Goal: Task Accomplishment & Management: Complete application form

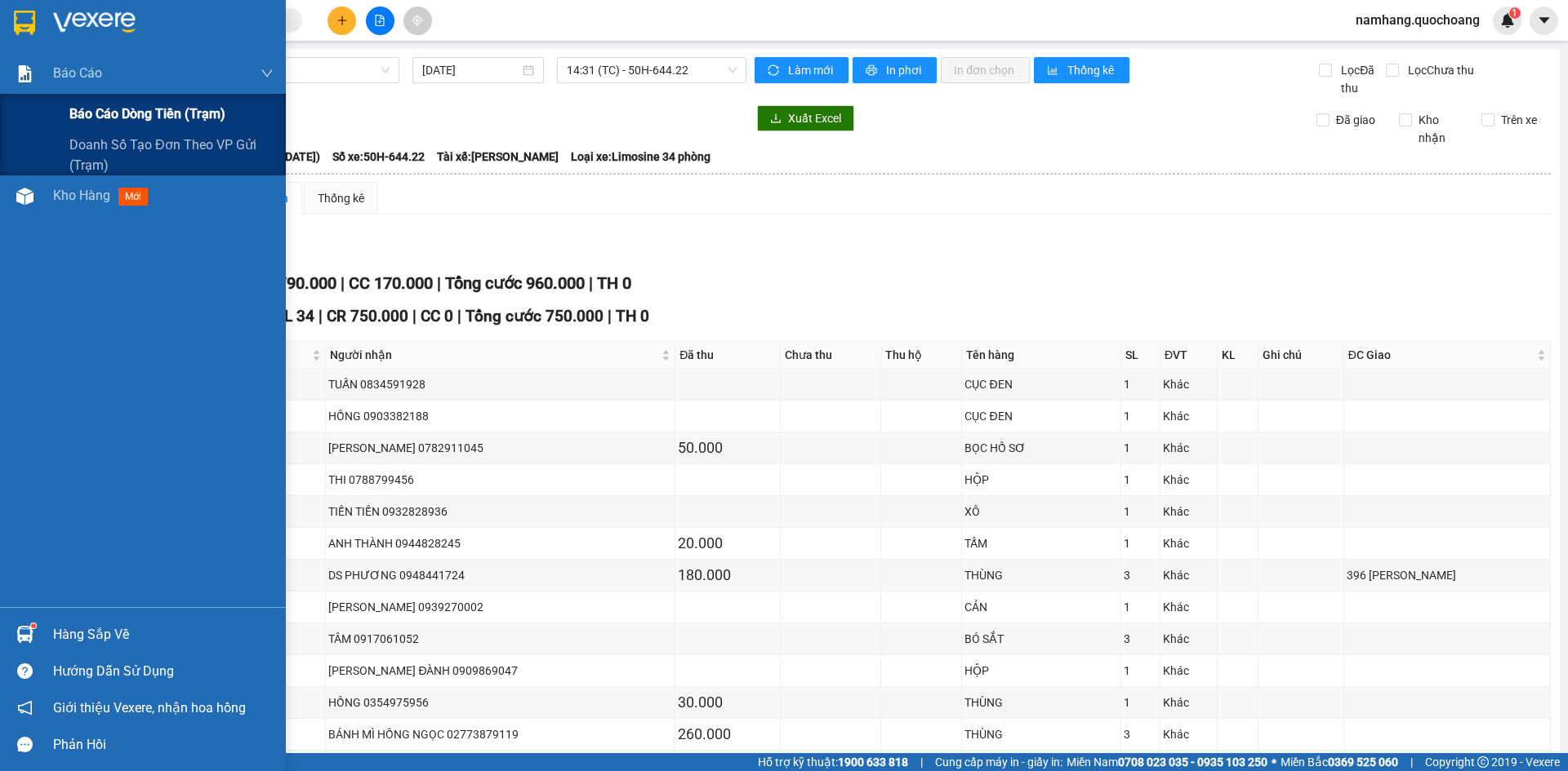
click at [98, 110] on span "Báo cáo dòng tiền (trạm)" at bounding box center [147, 114] width 156 height 21
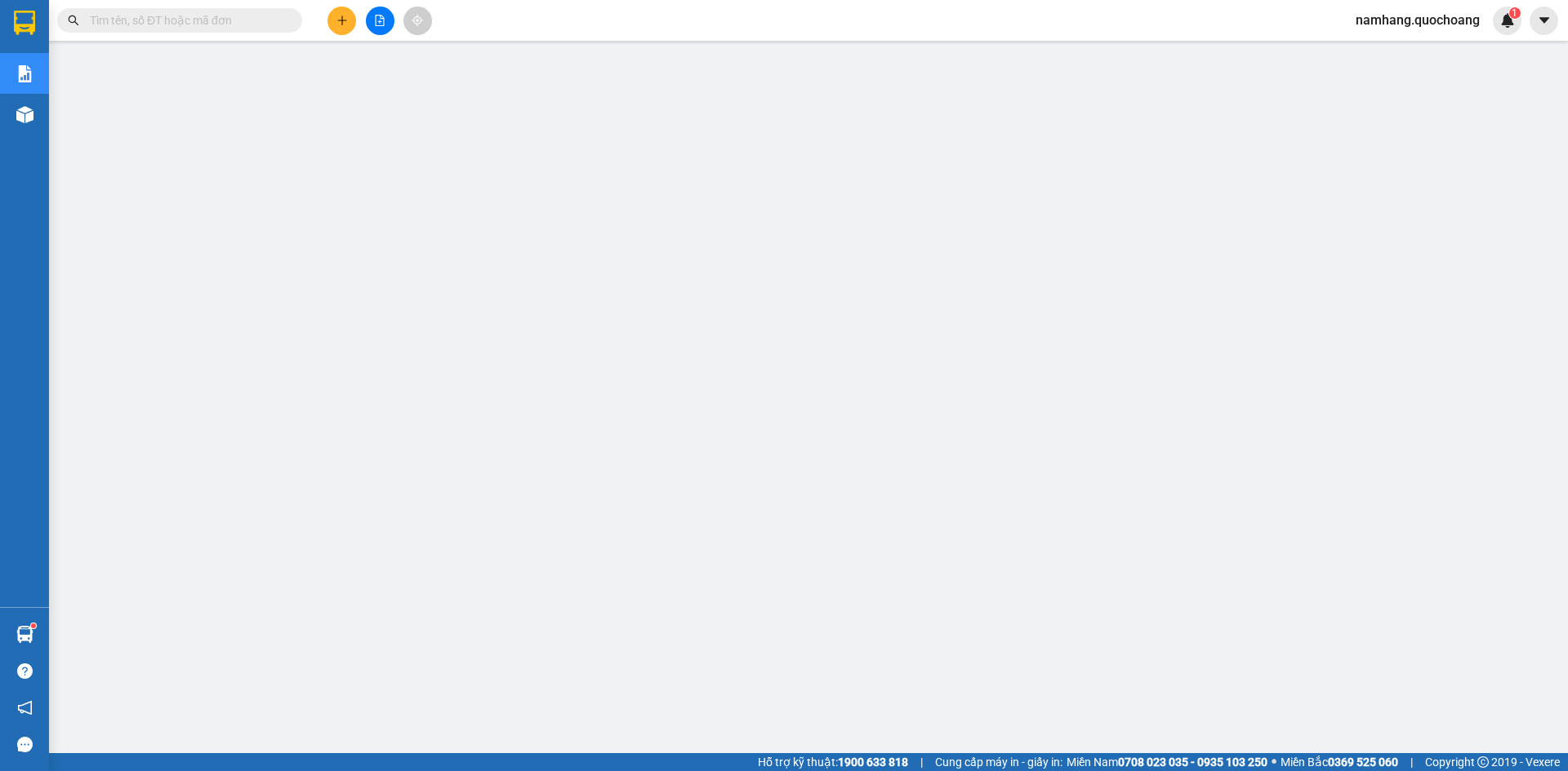
click at [329, 22] on button at bounding box center [342, 21] width 28 height 28
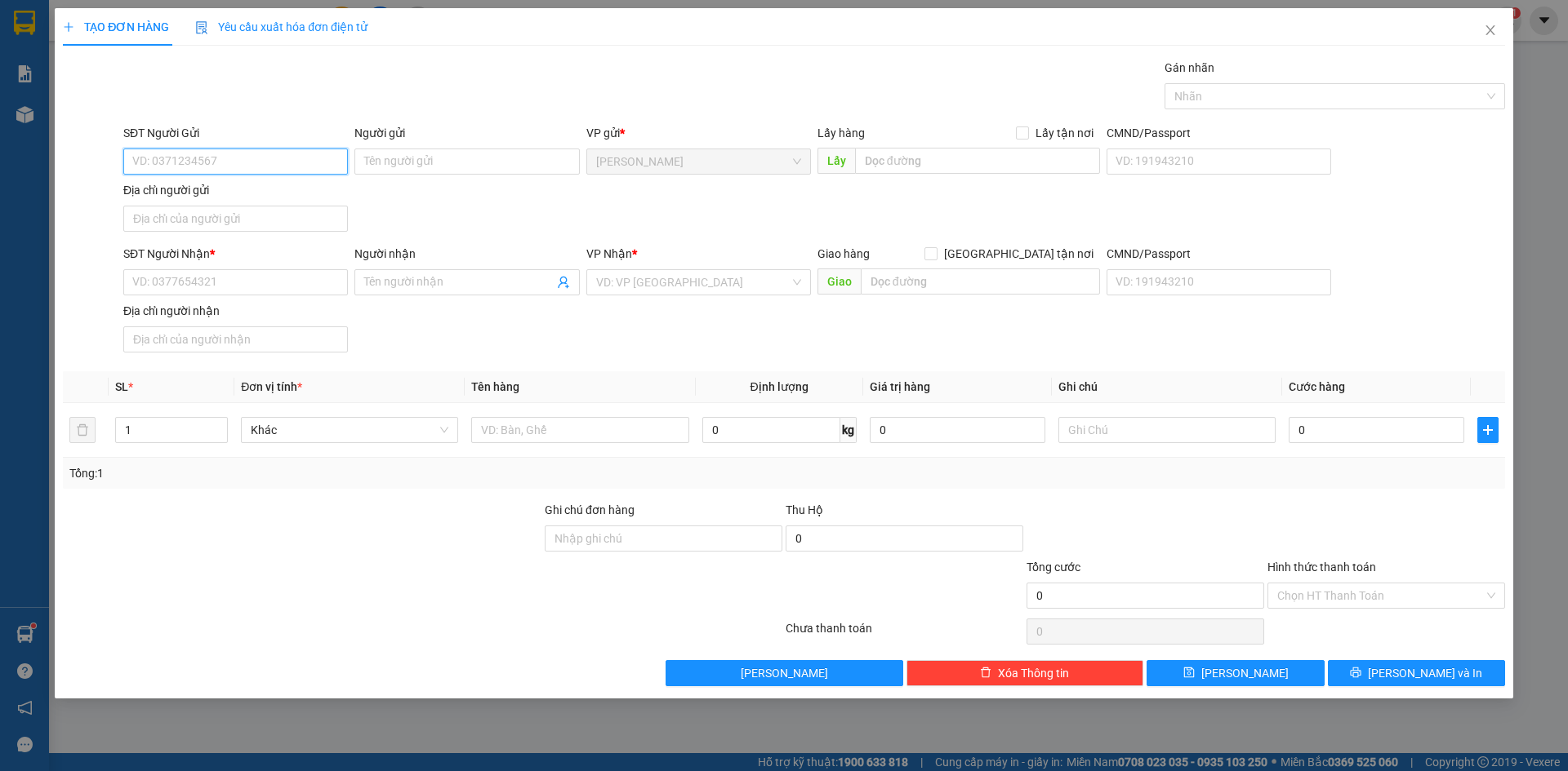
click at [223, 169] on input "SĐT Người Gửi" at bounding box center [235, 161] width 224 height 26
type input "02773878050"
click at [222, 192] on div "02773878050 - BV TÂM TRÍ" at bounding box center [236, 194] width 205 height 18
type input "BV TÂM TRÍ"
type input "02773878050"
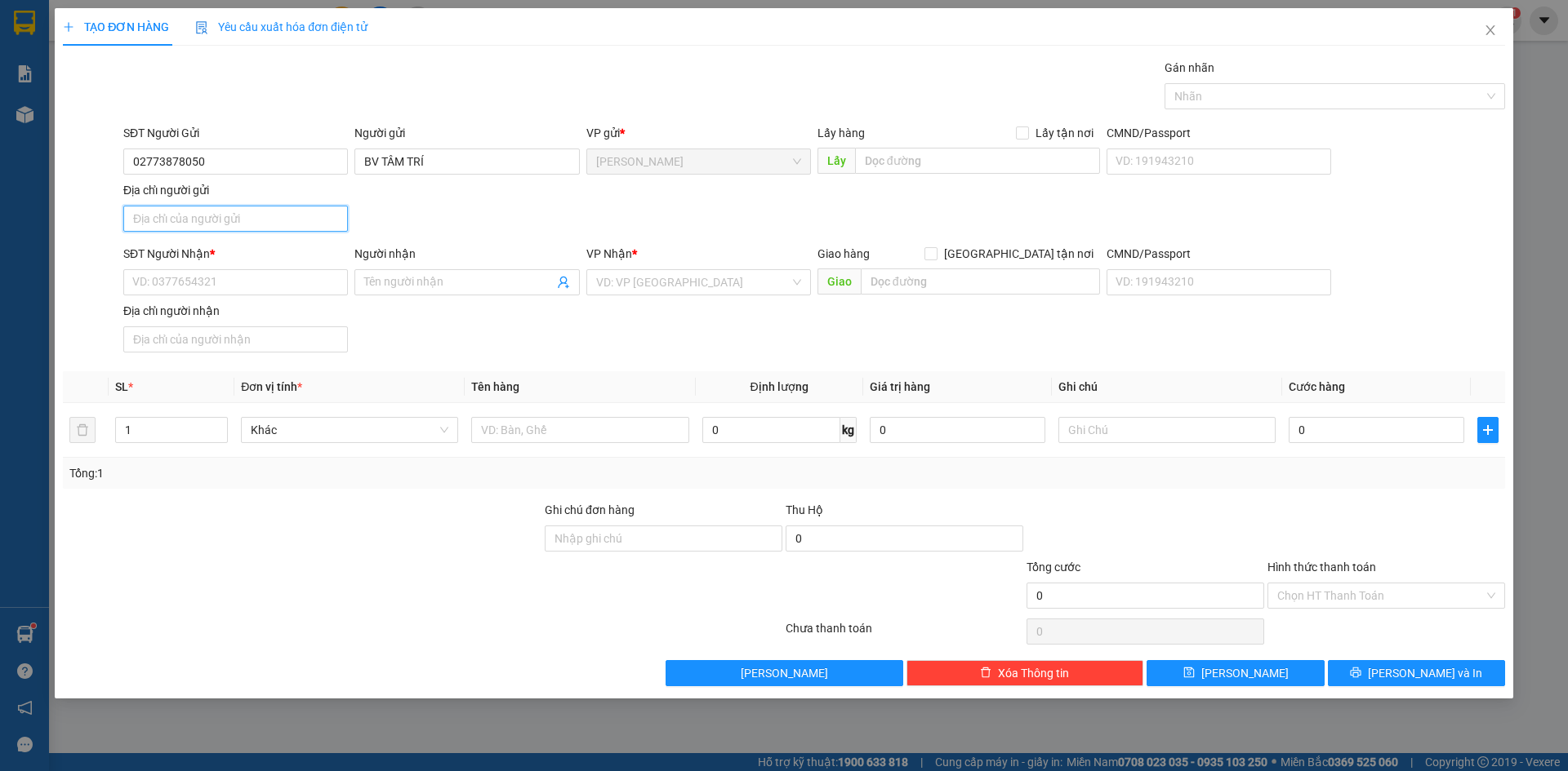
click at [193, 226] on input "Địa chỉ người gửi" at bounding box center [235, 219] width 224 height 26
type input "PHƯỜNG CAO LÃNH, ĐỒNG THÁP"
click at [138, 286] on input "SĐT Người Nhận *" at bounding box center [235, 282] width 224 height 26
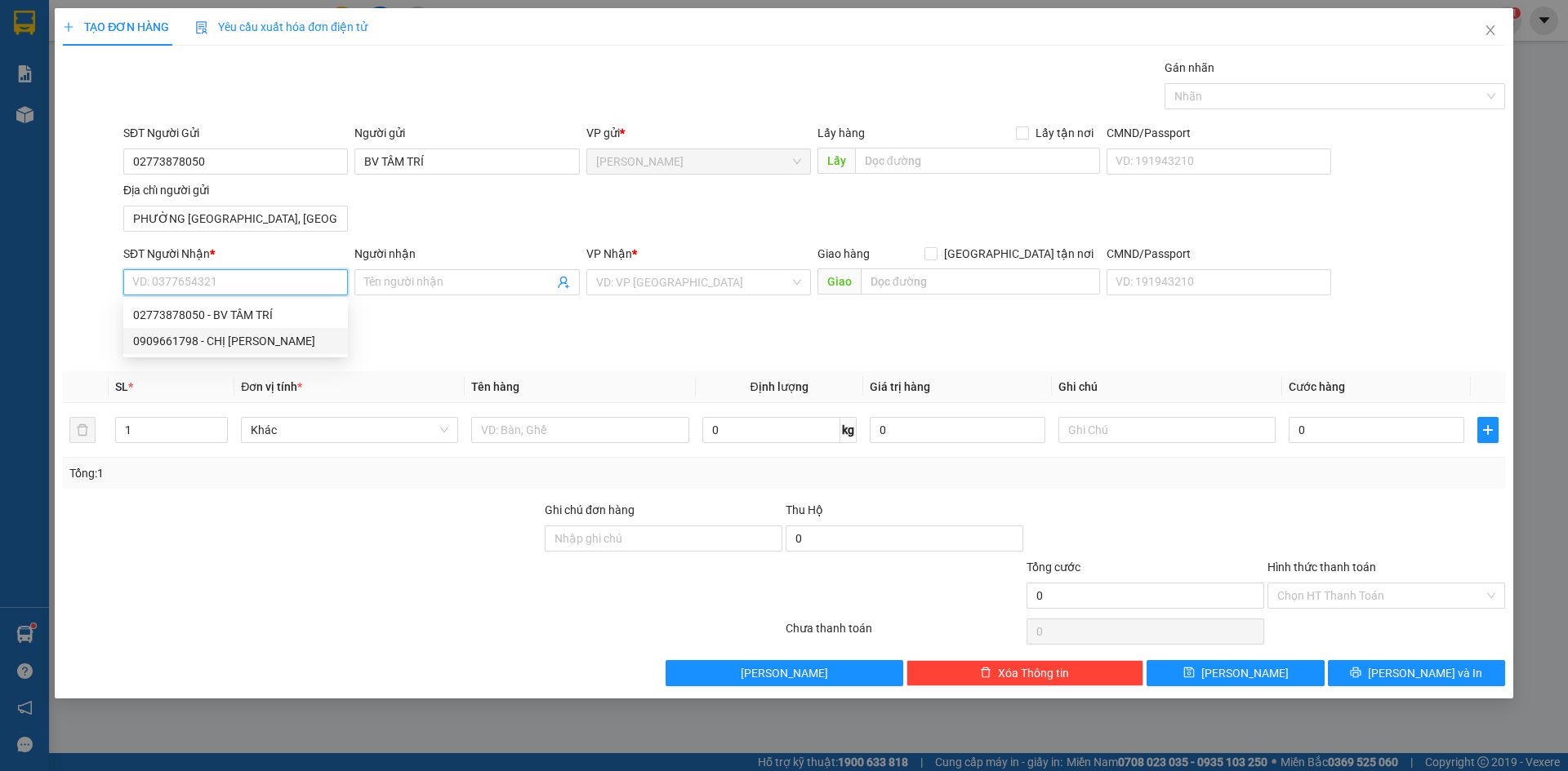
click at [188, 349] on div "0909661798 - CHỊ DUNG" at bounding box center [236, 340] width 205 height 18
type input "0909661798"
type input "CHỊ DUNG"
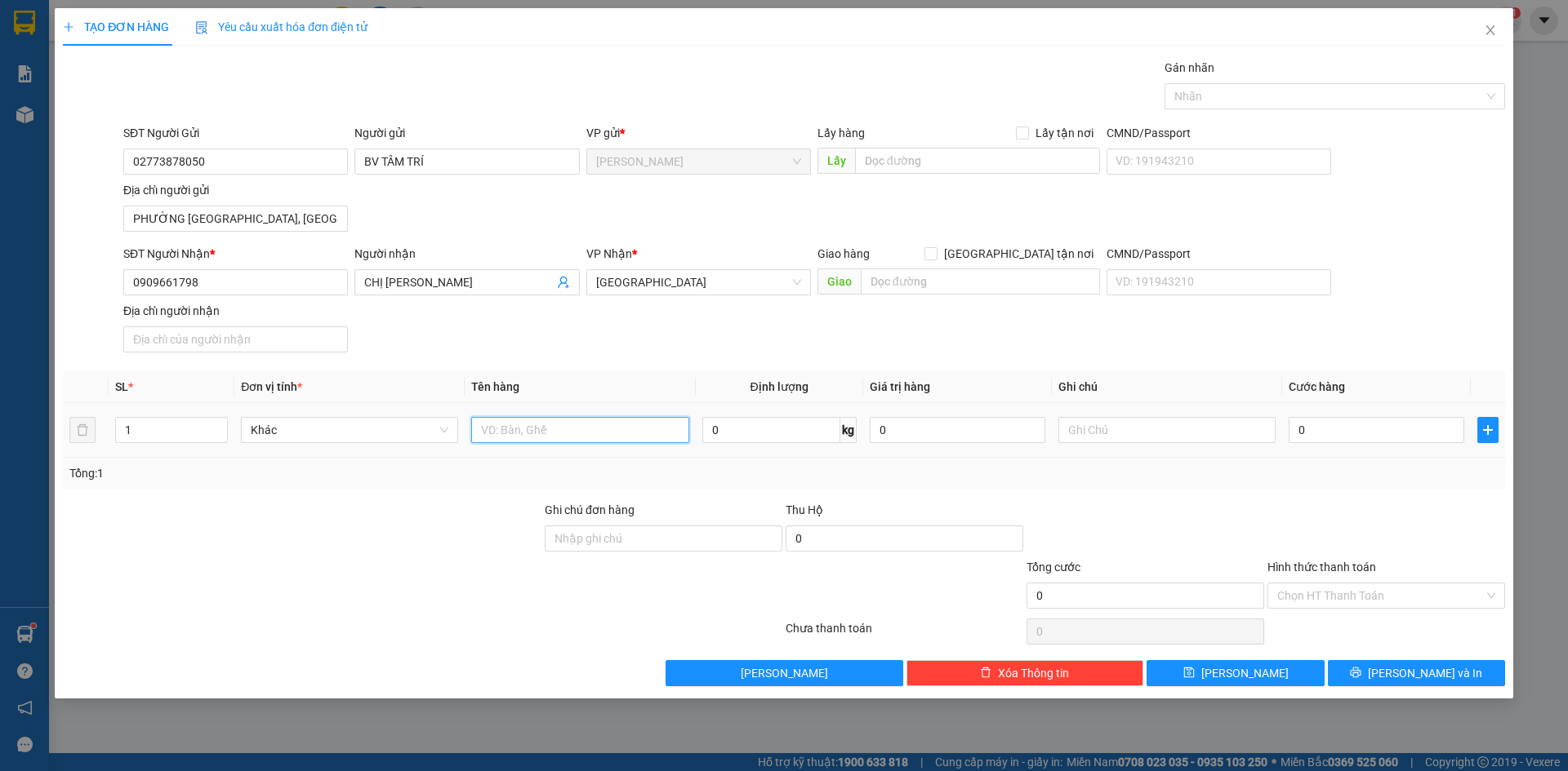
click at [502, 431] on input "text" at bounding box center [579, 431] width 217 height 26
type input "THÙNG"
click at [1435, 430] on input "0" at bounding box center [1376, 431] width 175 height 26
type input "3"
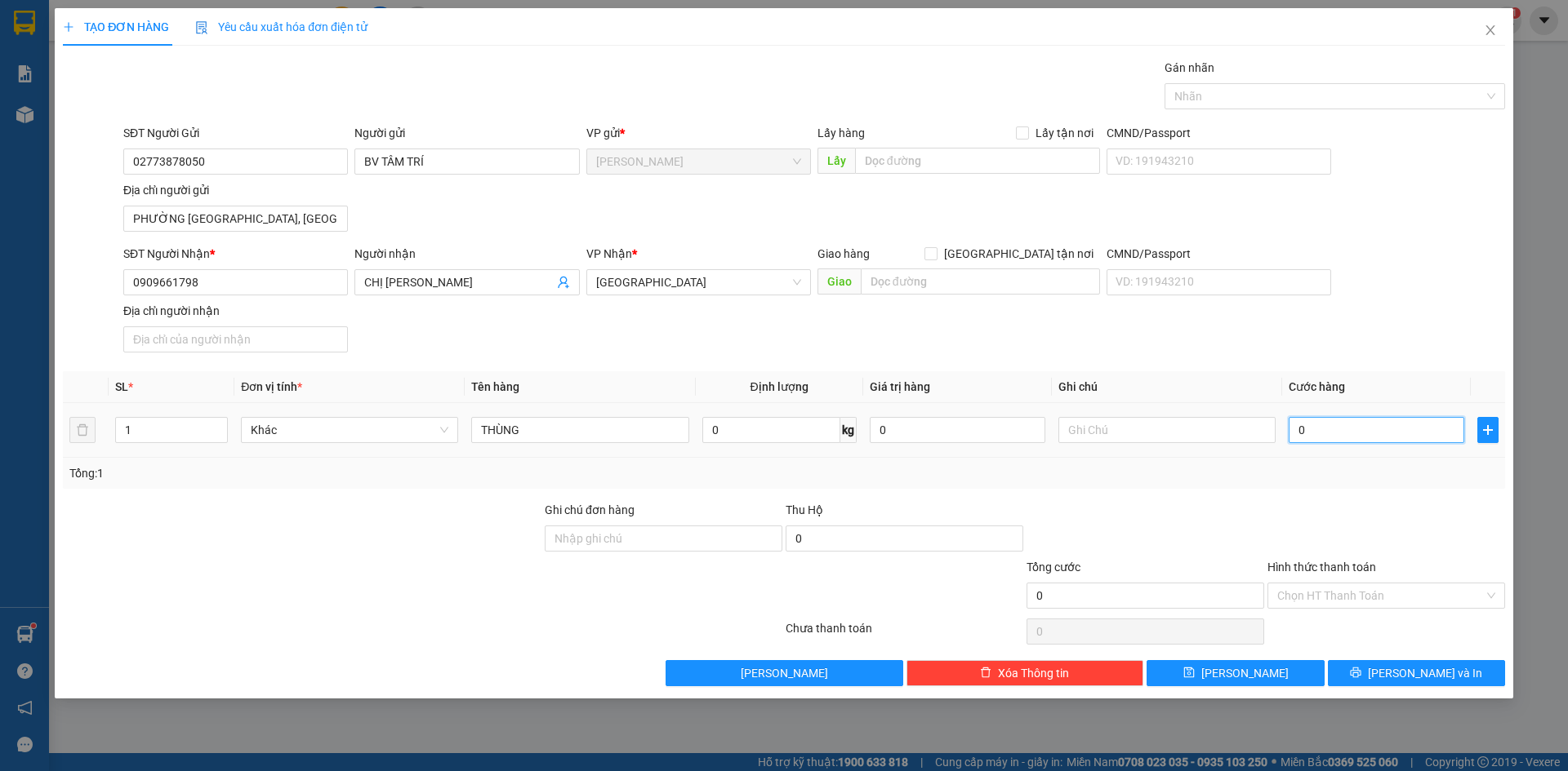
type input "3"
type input "30"
type input "300"
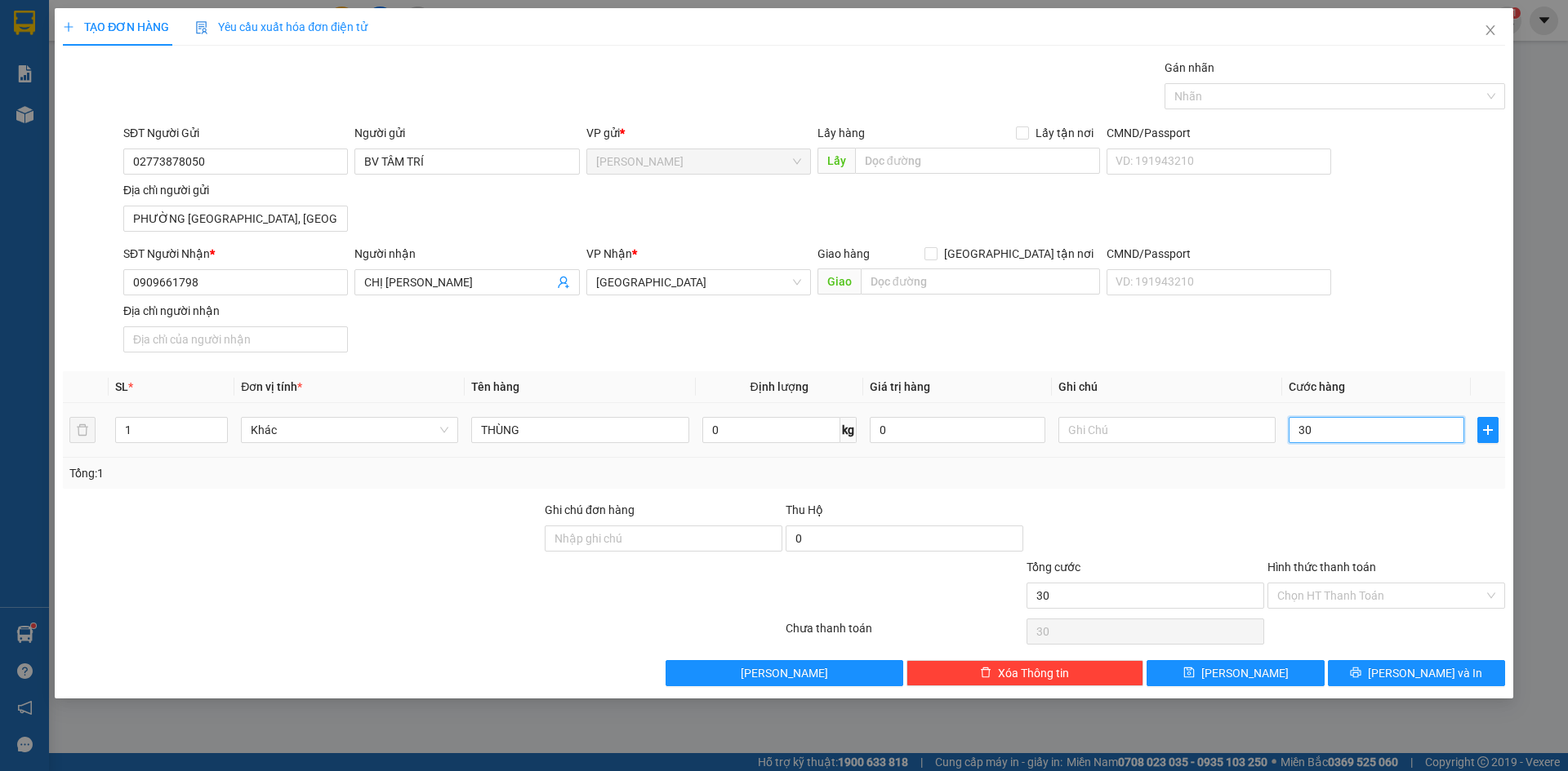
type input "300"
type input "3.000"
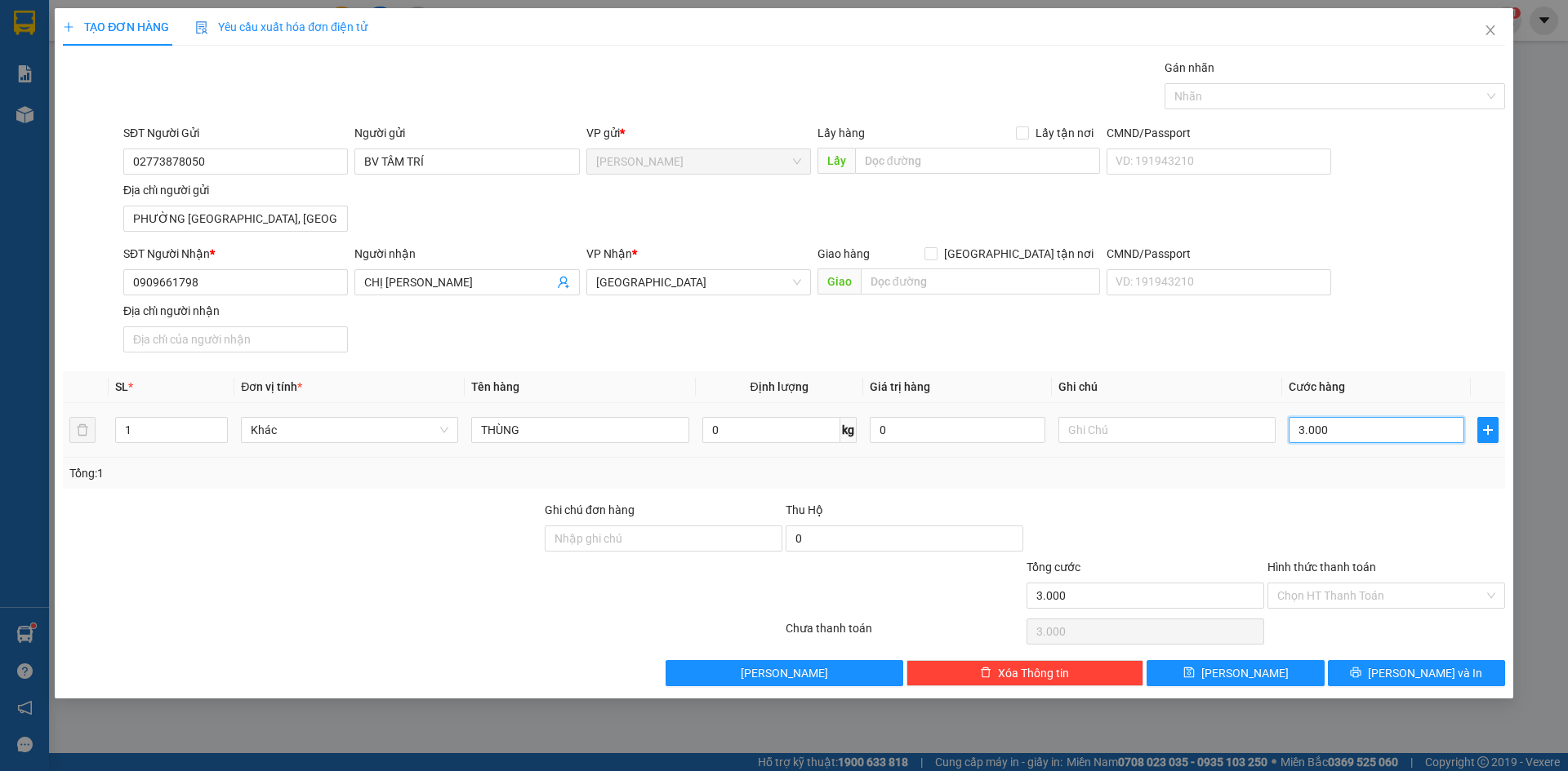
type input "30.000"
click at [1338, 592] on input "Hình thức thanh toán" at bounding box center [1380, 596] width 206 height 24
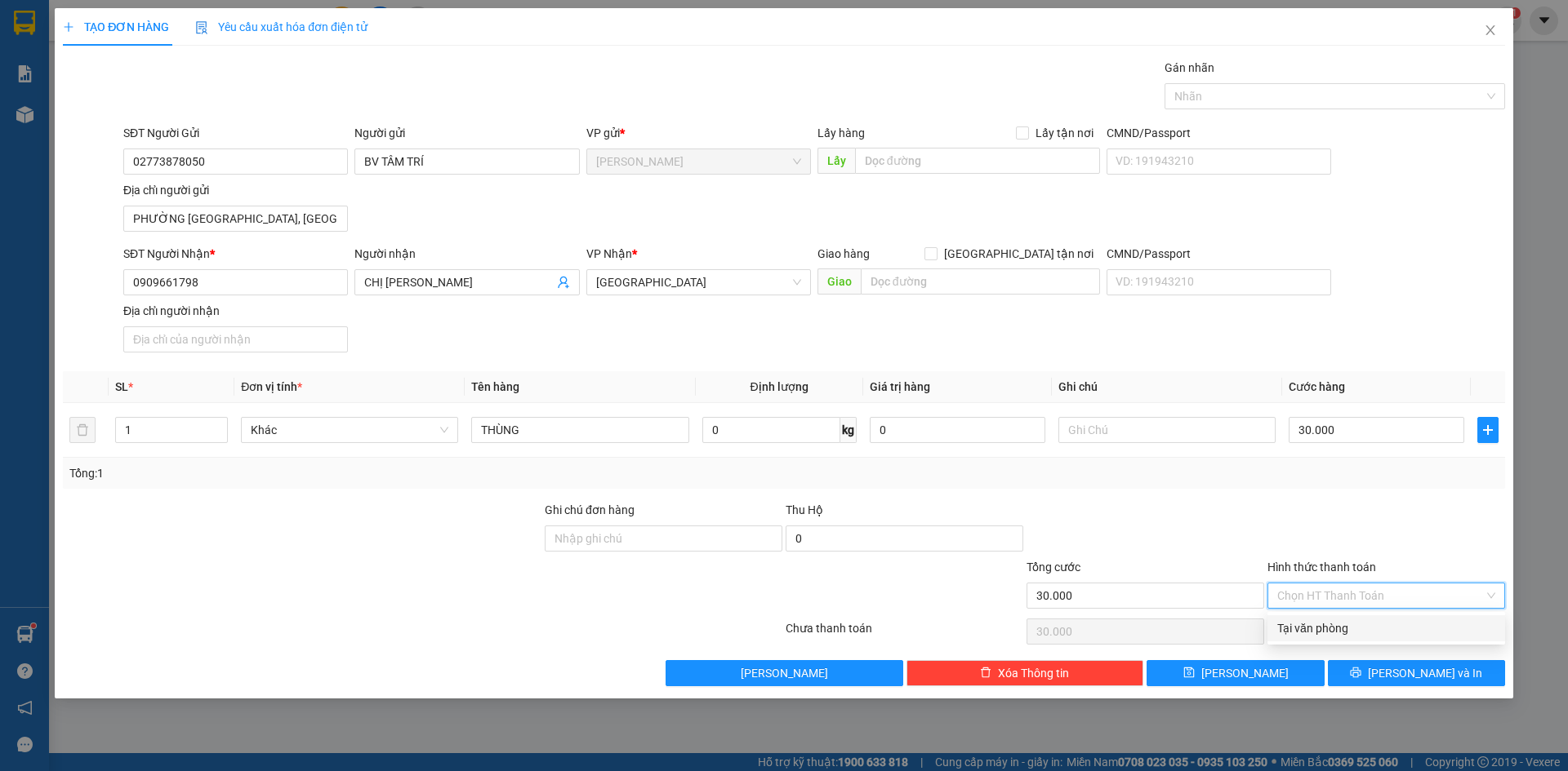
click at [1315, 625] on div "Tại văn phòng" at bounding box center [1386, 627] width 218 height 18
type input "0"
click at [1361, 676] on icon "printer" at bounding box center [1355, 673] width 11 height 11
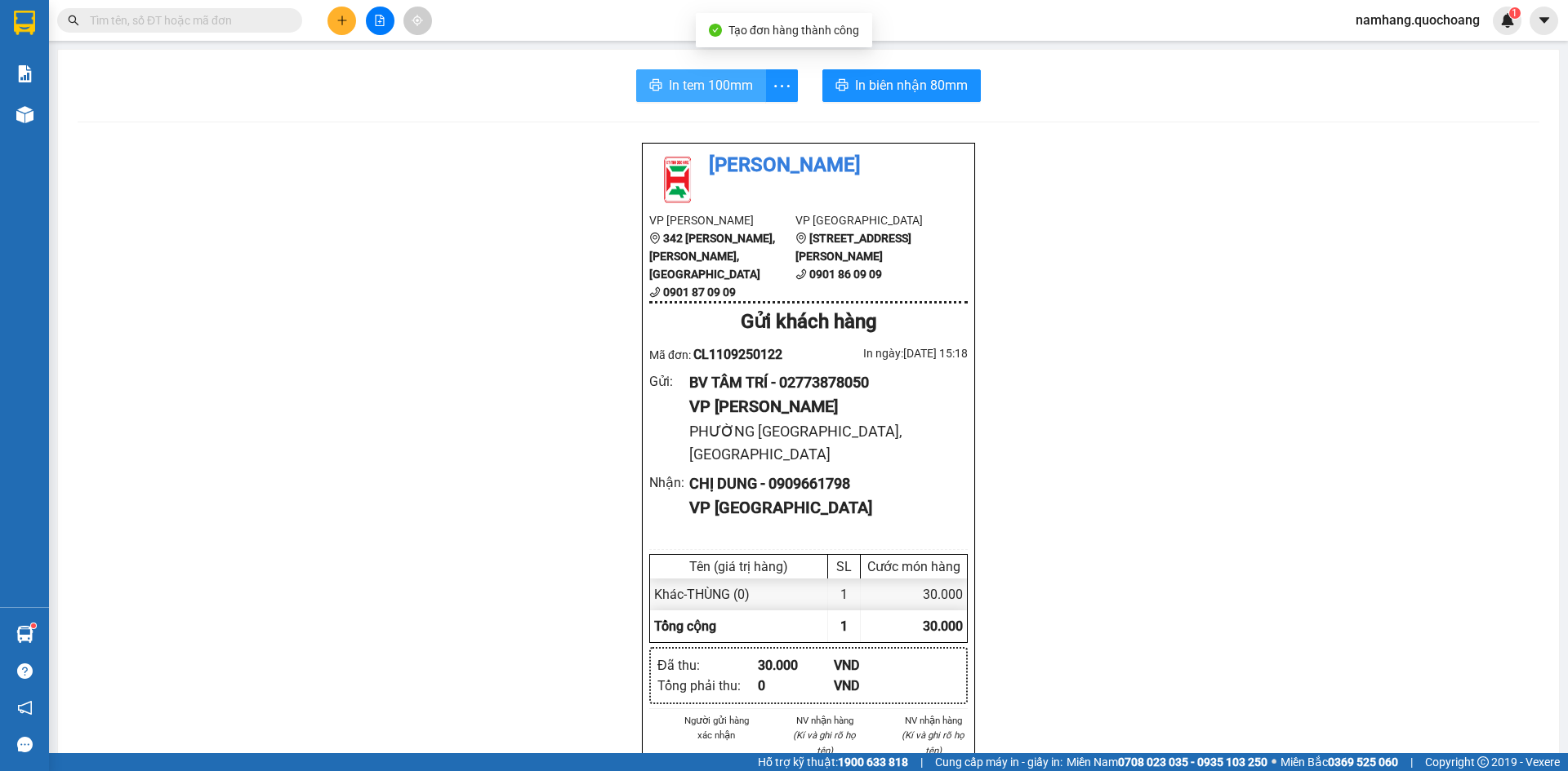
click at [692, 87] on span "In tem 100mm" at bounding box center [711, 85] width 84 height 21
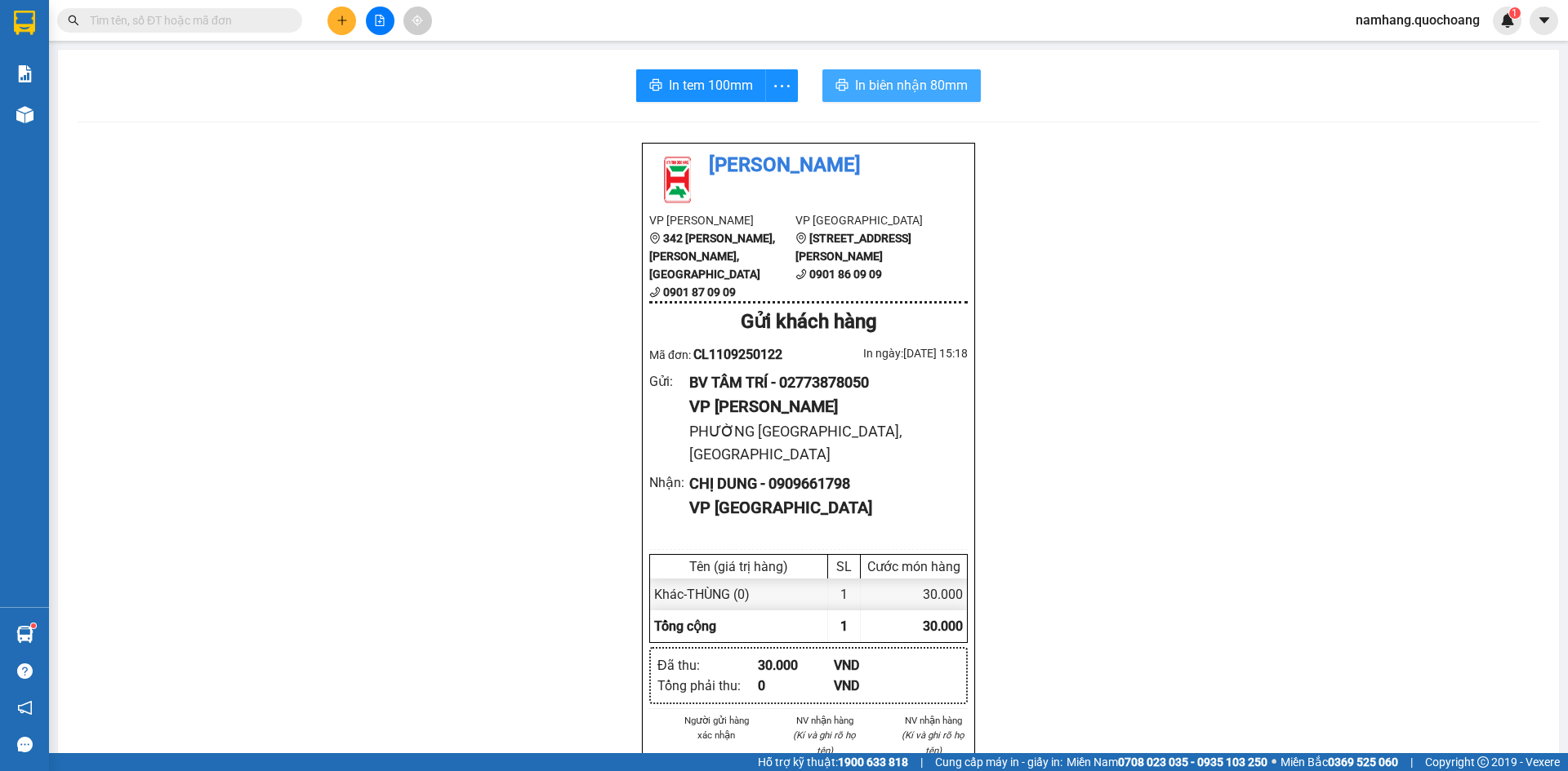
click at [895, 90] on span "In biên nhận 80mm" at bounding box center [911, 85] width 113 height 21
click at [345, 23] on icon "plus" at bounding box center [342, 21] width 11 height 11
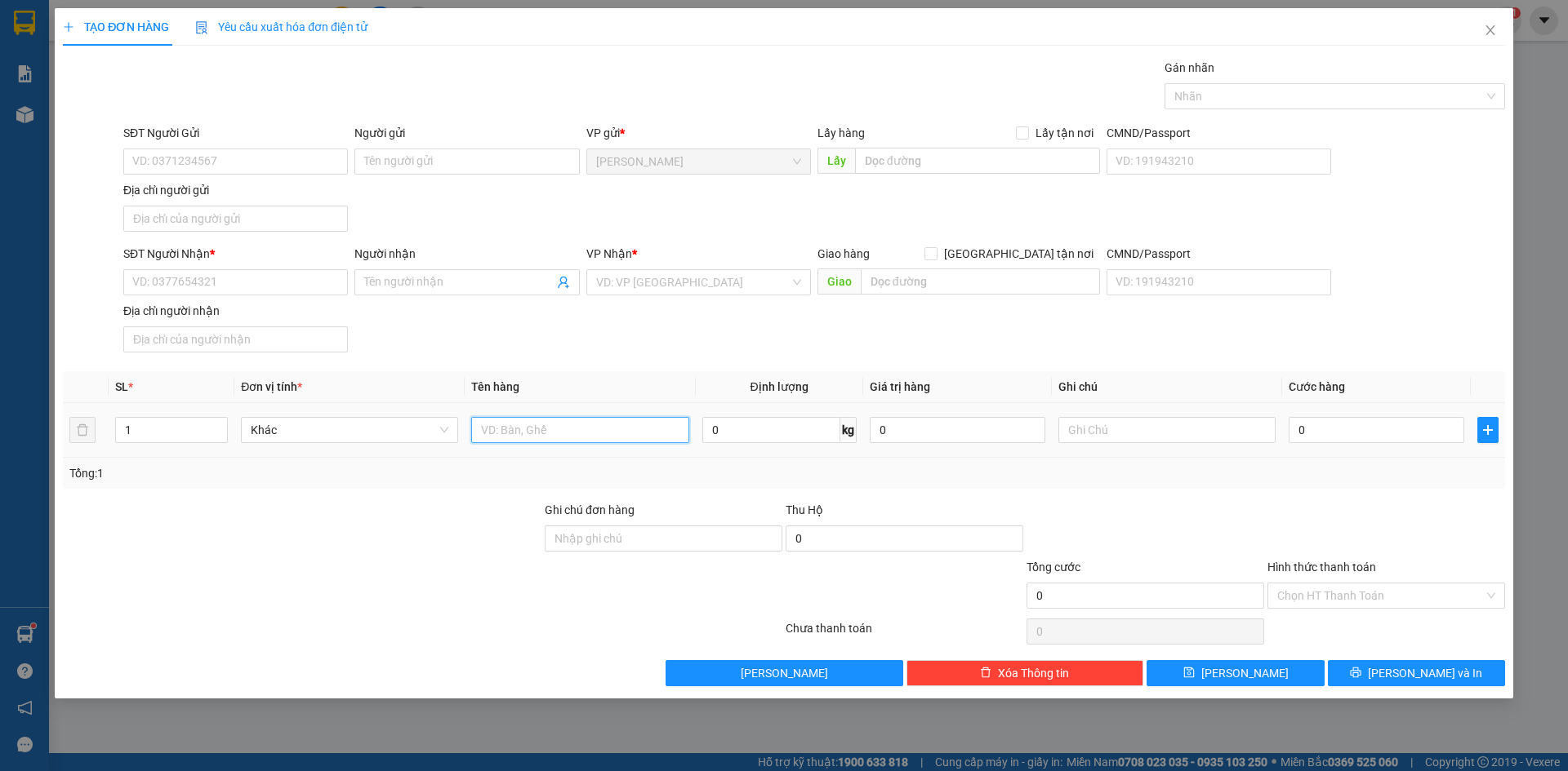
click at [558, 435] on input "text" at bounding box center [579, 431] width 217 height 26
type input "HỒ SƠ"
click at [1317, 440] on input "0" at bounding box center [1376, 431] width 175 height 26
type input "3"
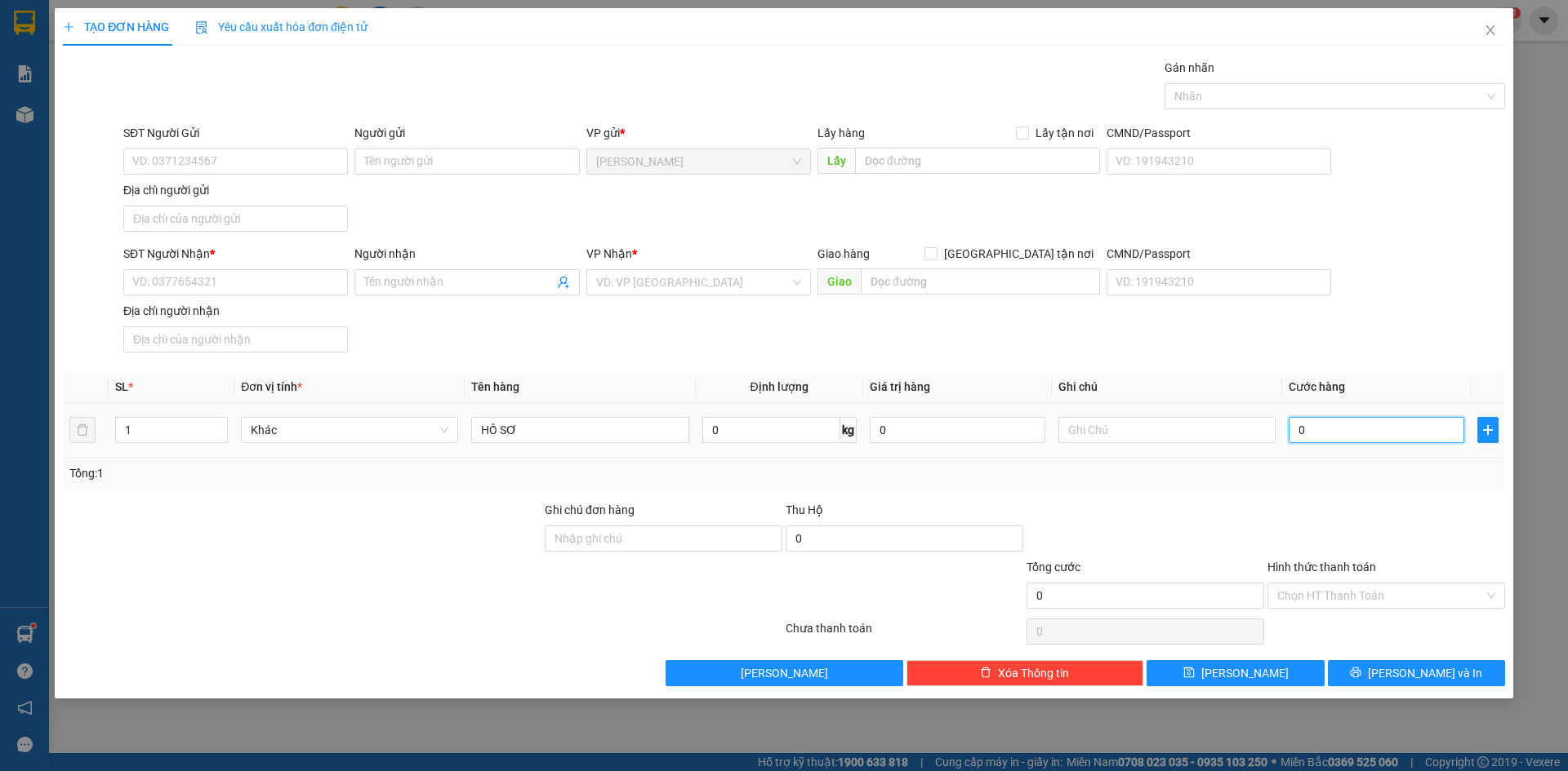
type input "3"
type input "30"
type input "300"
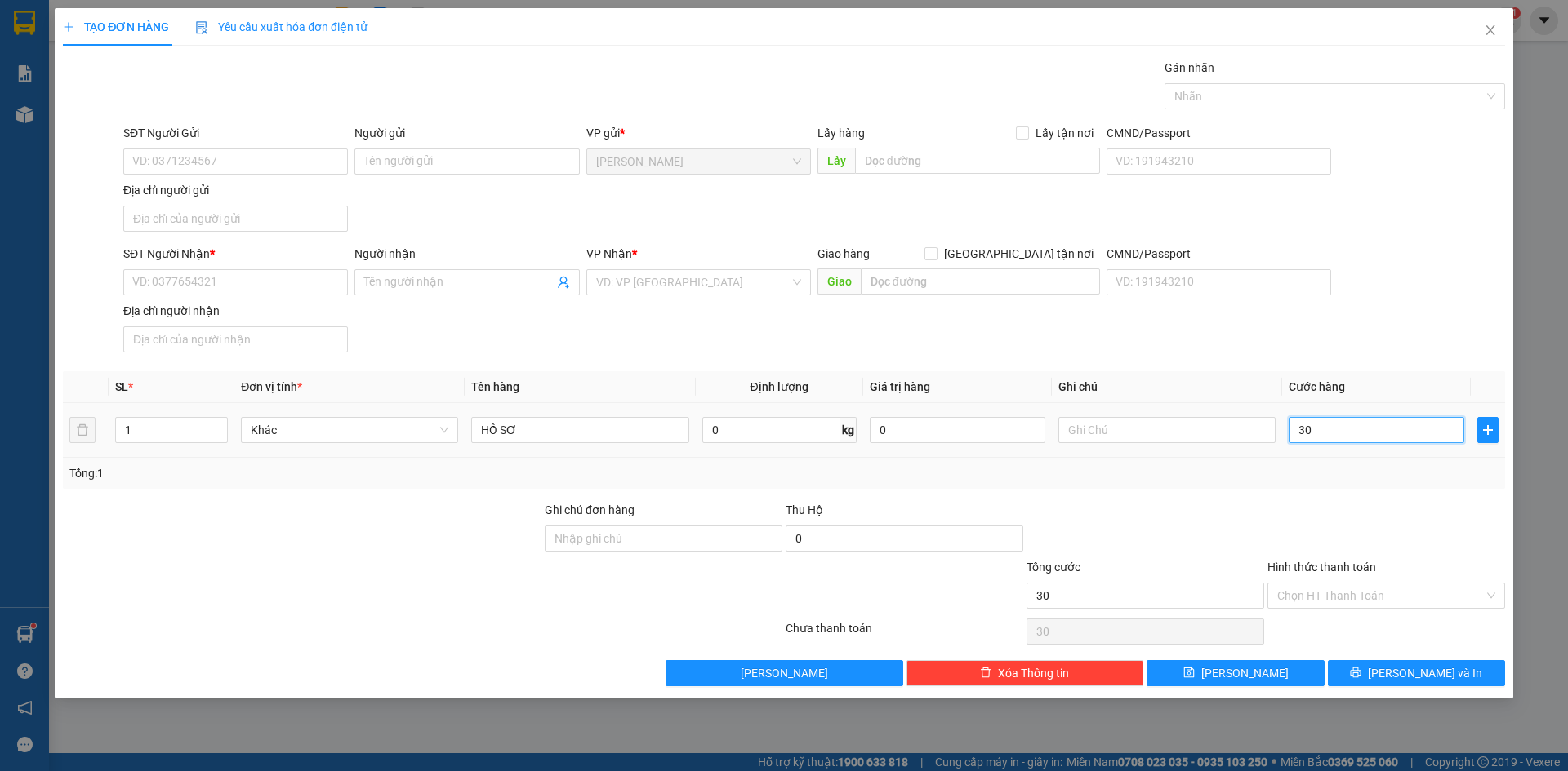
type input "300"
type input "3.000"
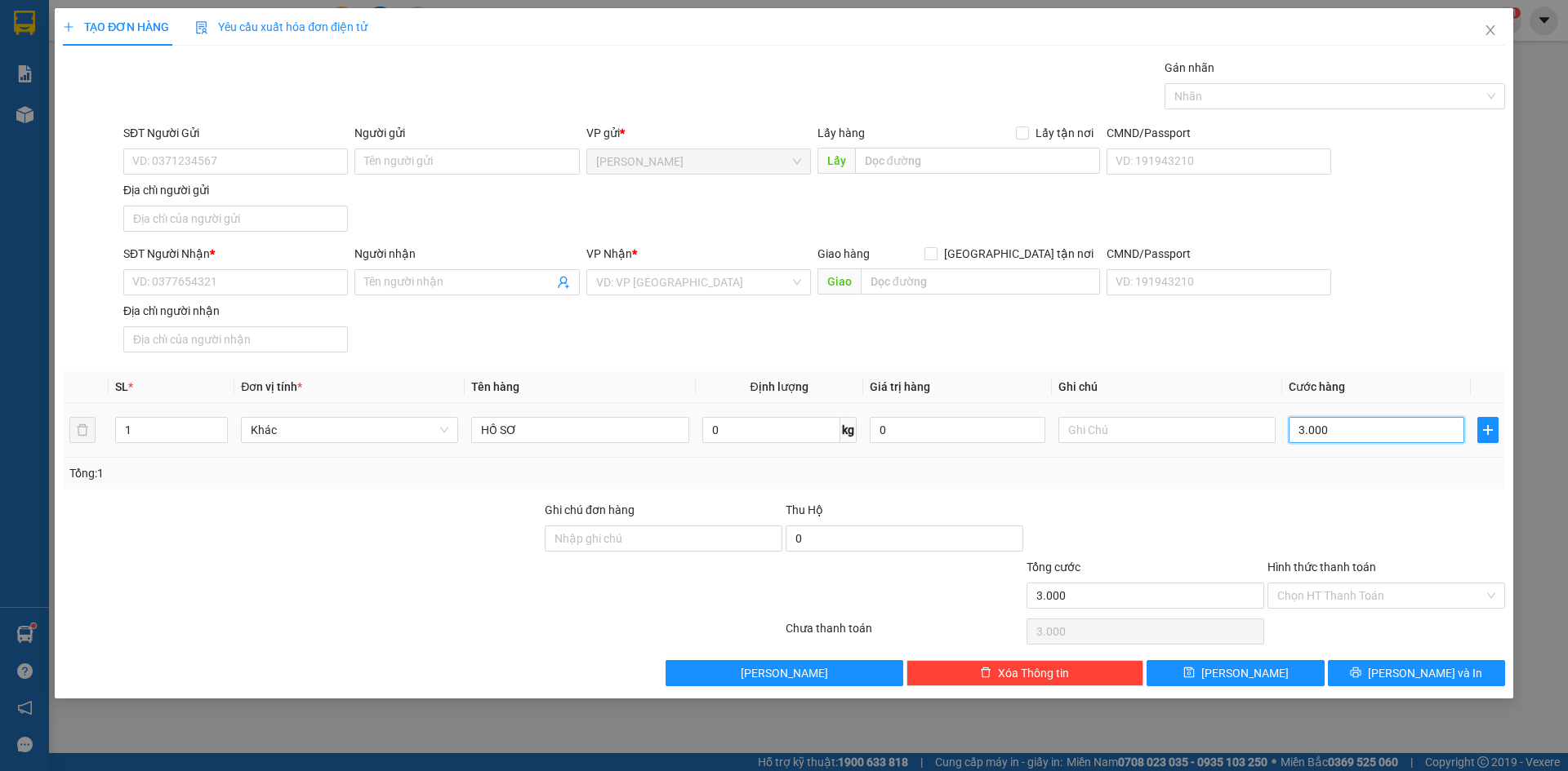
type input "30.000"
click at [1365, 87] on div at bounding box center [1326, 96] width 316 height 20
type input "30.000"
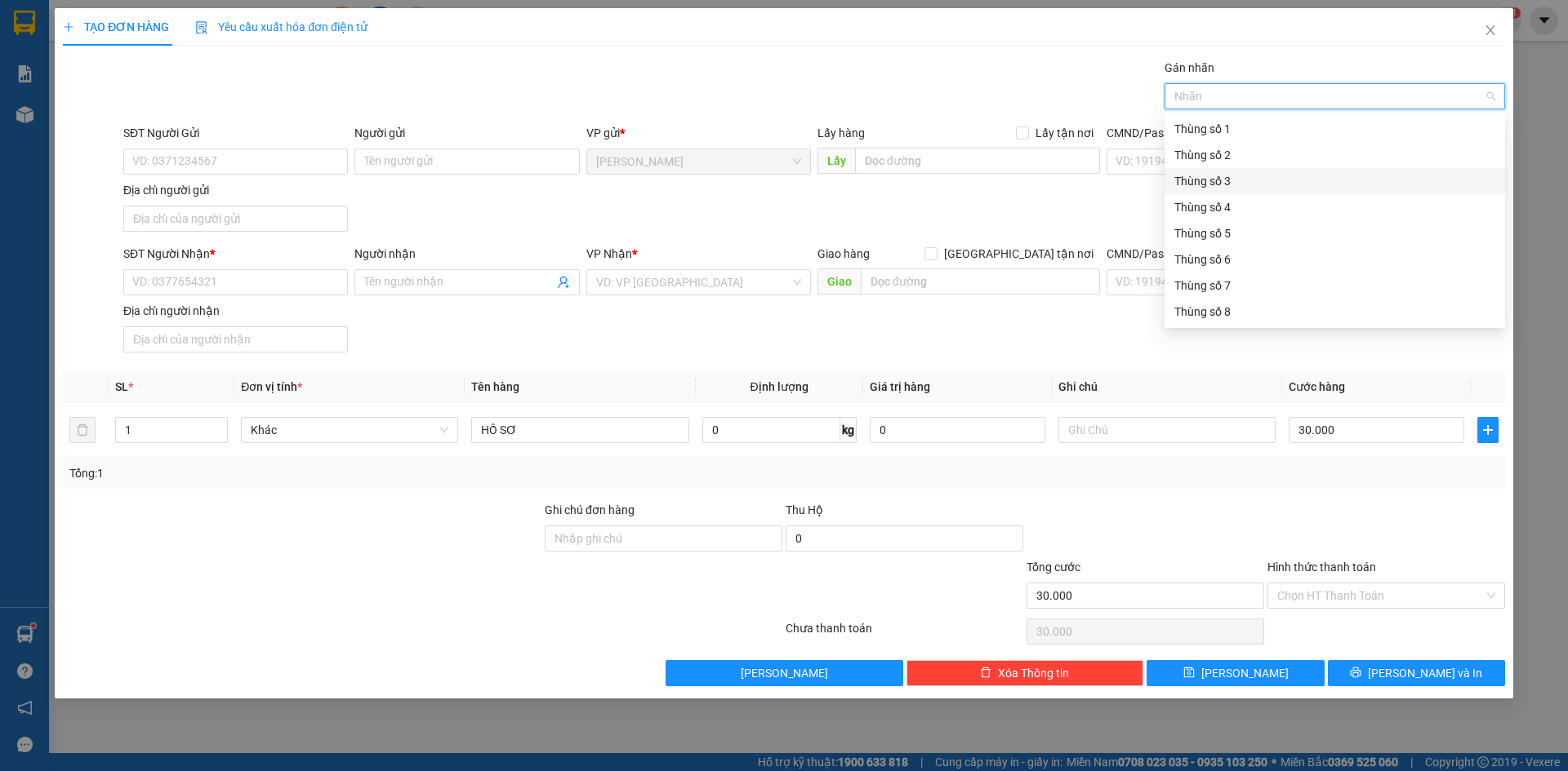
click at [1230, 182] on div "Thùng số 3" at bounding box center [1334, 181] width 321 height 18
click at [1302, 531] on div at bounding box center [1386, 529] width 241 height 57
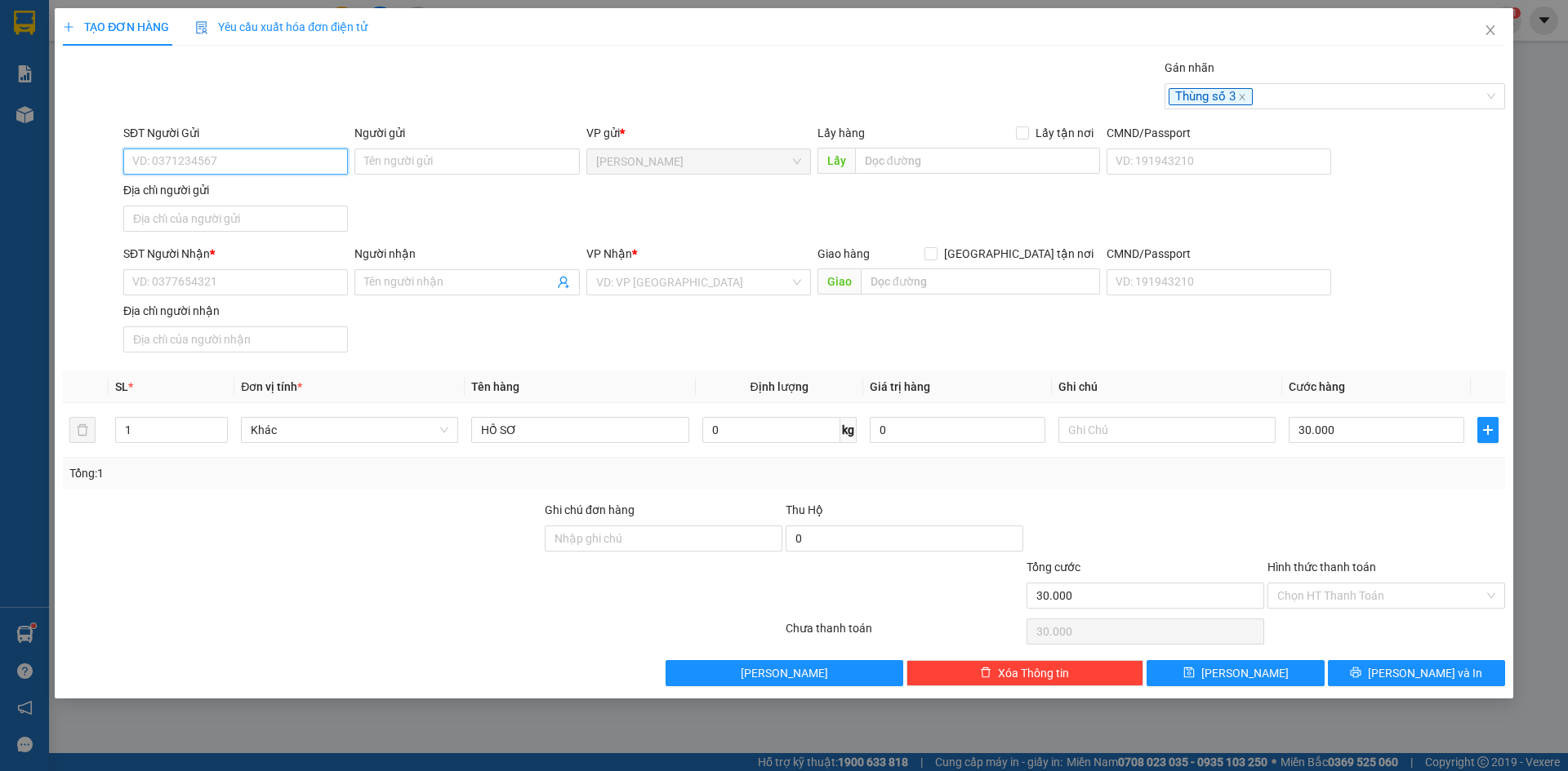
click at [273, 160] on input "SĐT Người Gửi" at bounding box center [235, 161] width 224 height 26
click at [169, 167] on input "SĐT Người Gửi" at bounding box center [235, 161] width 224 height 26
type input "0377626508"
click at [456, 153] on input "Người gửi" at bounding box center [466, 161] width 224 height 26
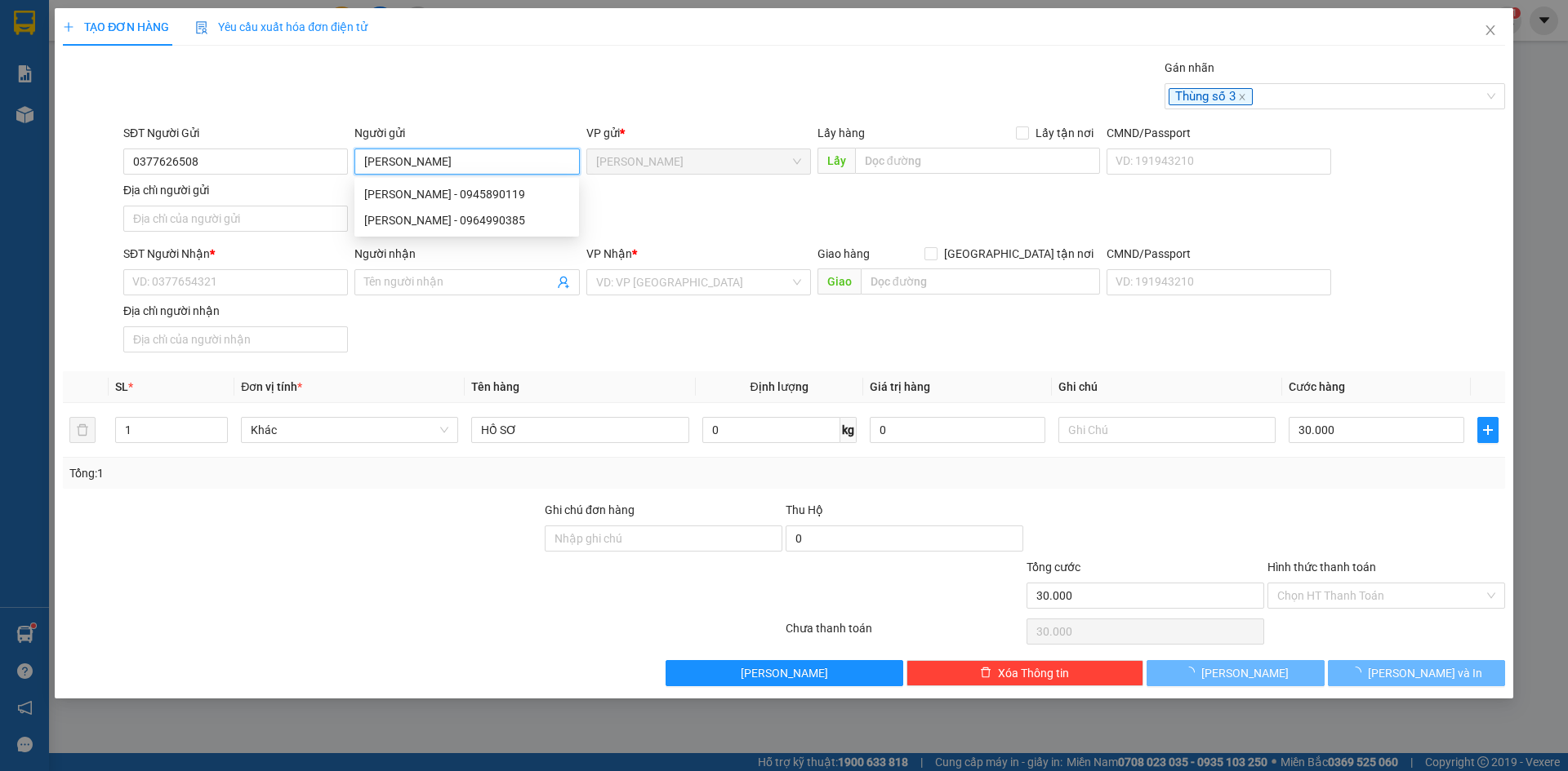
type input "NGUYỄN NGỌC ĐAN THI"
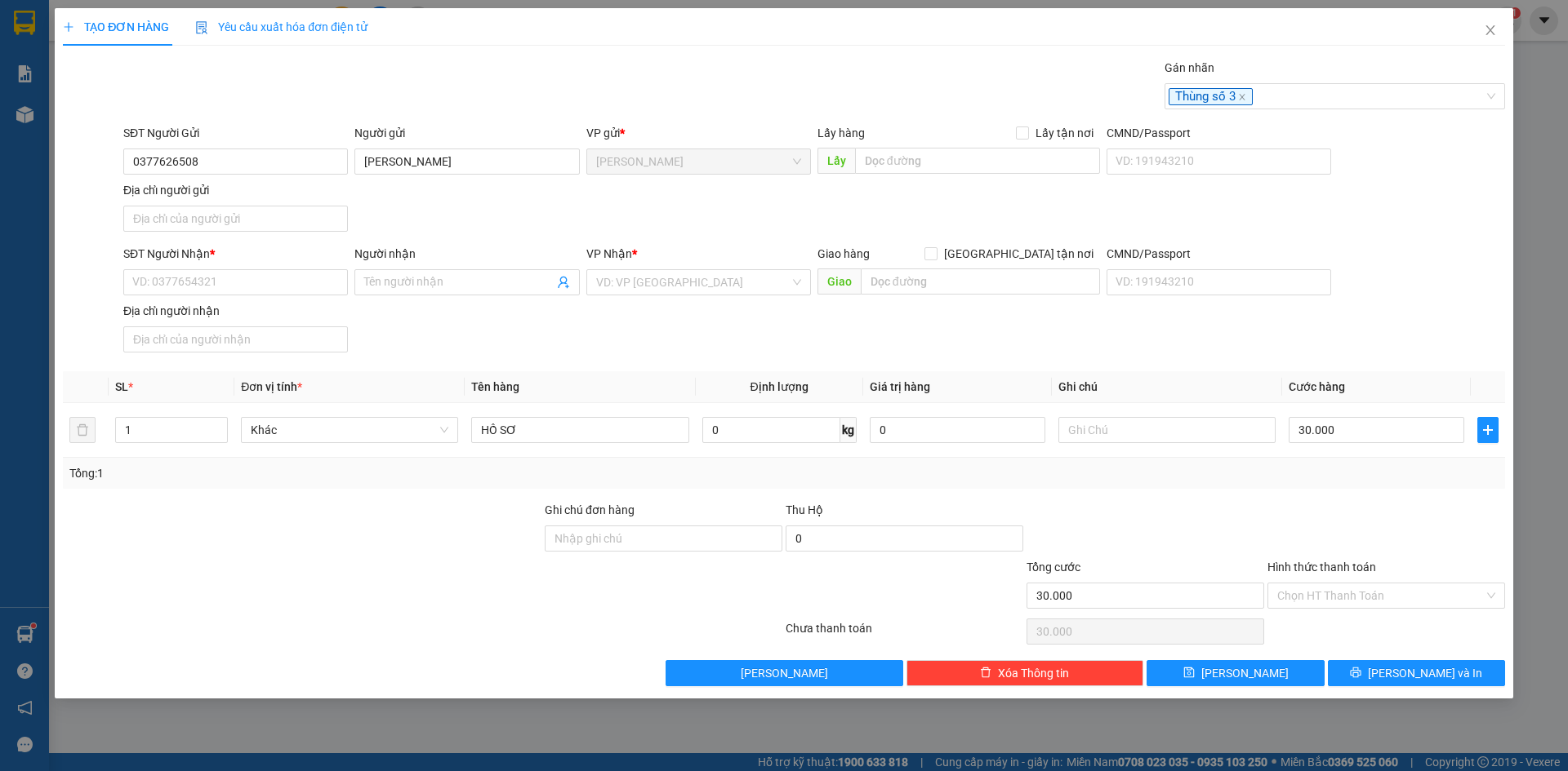
click at [477, 98] on div "Gán nhãn Thùng số 3" at bounding box center [814, 87] width 1388 height 57
drag, startPoint x: 224, startPoint y: 206, endPoint x: 207, endPoint y: 208, distance: 17.1
click at [224, 206] on input "Địa chỉ người gửi" at bounding box center [235, 219] width 224 height 26
click at [236, 332] on div "Transit Pickup Surcharge Ids Transit Deliver Surcharge Ids Transit Deliver Surc…" at bounding box center [784, 372] width 1442 height 627
click at [227, 211] on input "XÃ MỸ THỌ" at bounding box center [235, 219] width 224 height 26
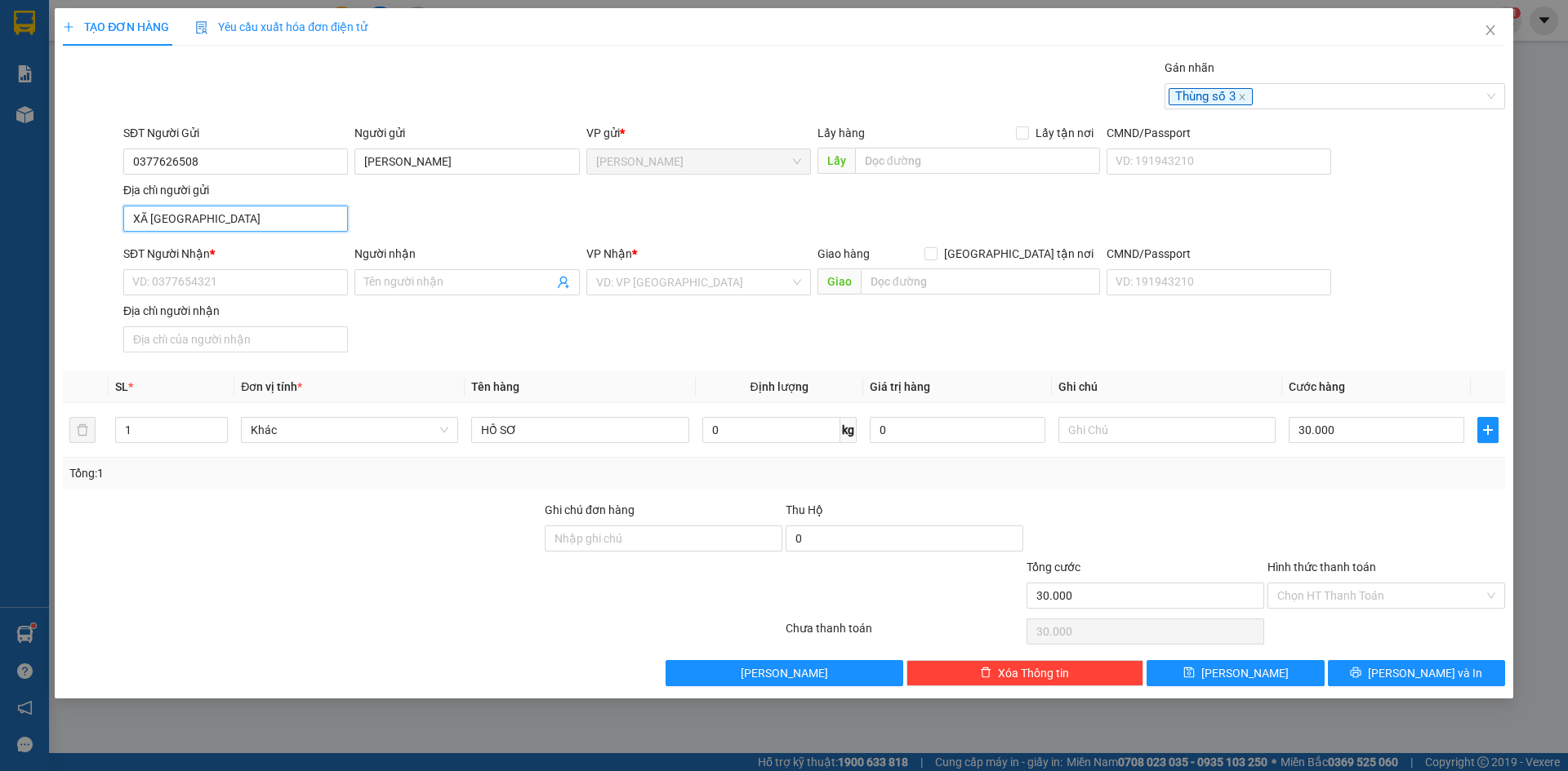
type input "XÃ MỸ THỌ, TỈNH ĐỒNG THÁP"
click at [176, 294] on input "SĐT Người Nhận *" at bounding box center [235, 282] width 224 height 26
type input "0857474181"
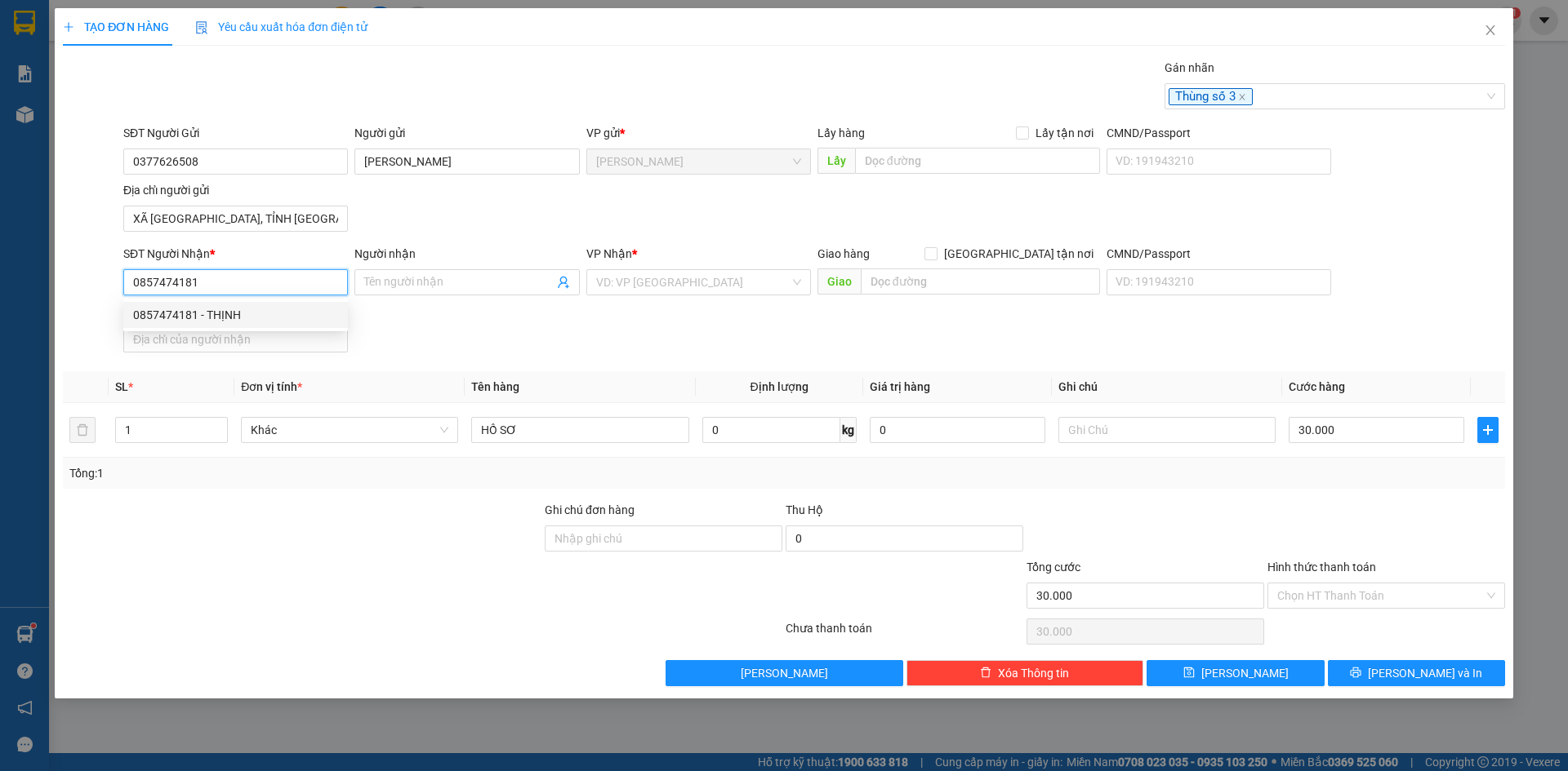
click at [288, 314] on div "0857474181 - THỊNH" at bounding box center [236, 314] width 205 height 18
type input "THỊNH"
type input "0857474181"
click at [1371, 585] on input "Hình thức thanh toán" at bounding box center [1380, 596] width 206 height 24
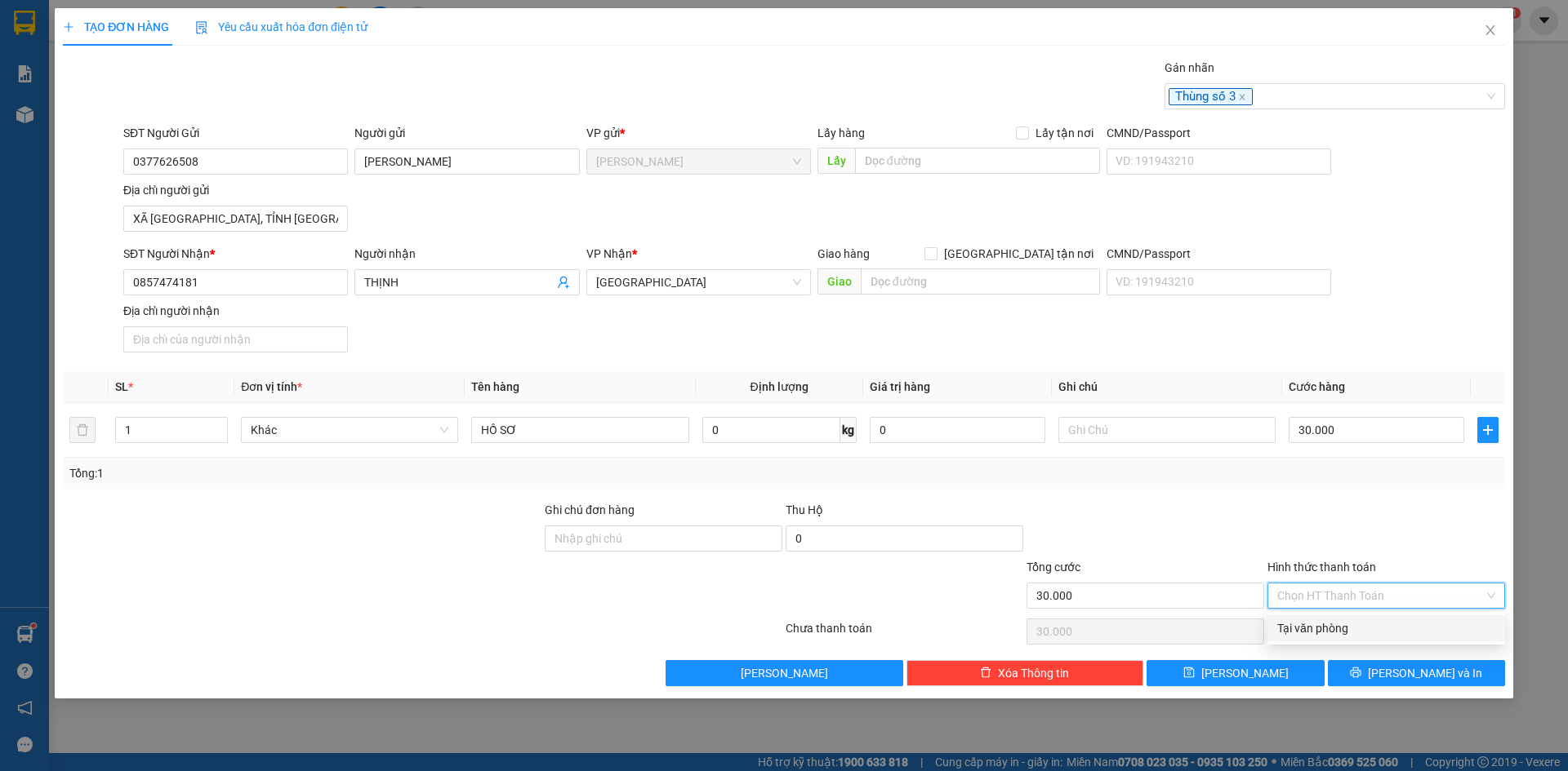
click at [1343, 631] on div "Tại văn phòng" at bounding box center [1386, 627] width 218 height 18
type input "0"
click at [1422, 664] on span "[PERSON_NAME] và In" at bounding box center [1424, 673] width 114 height 18
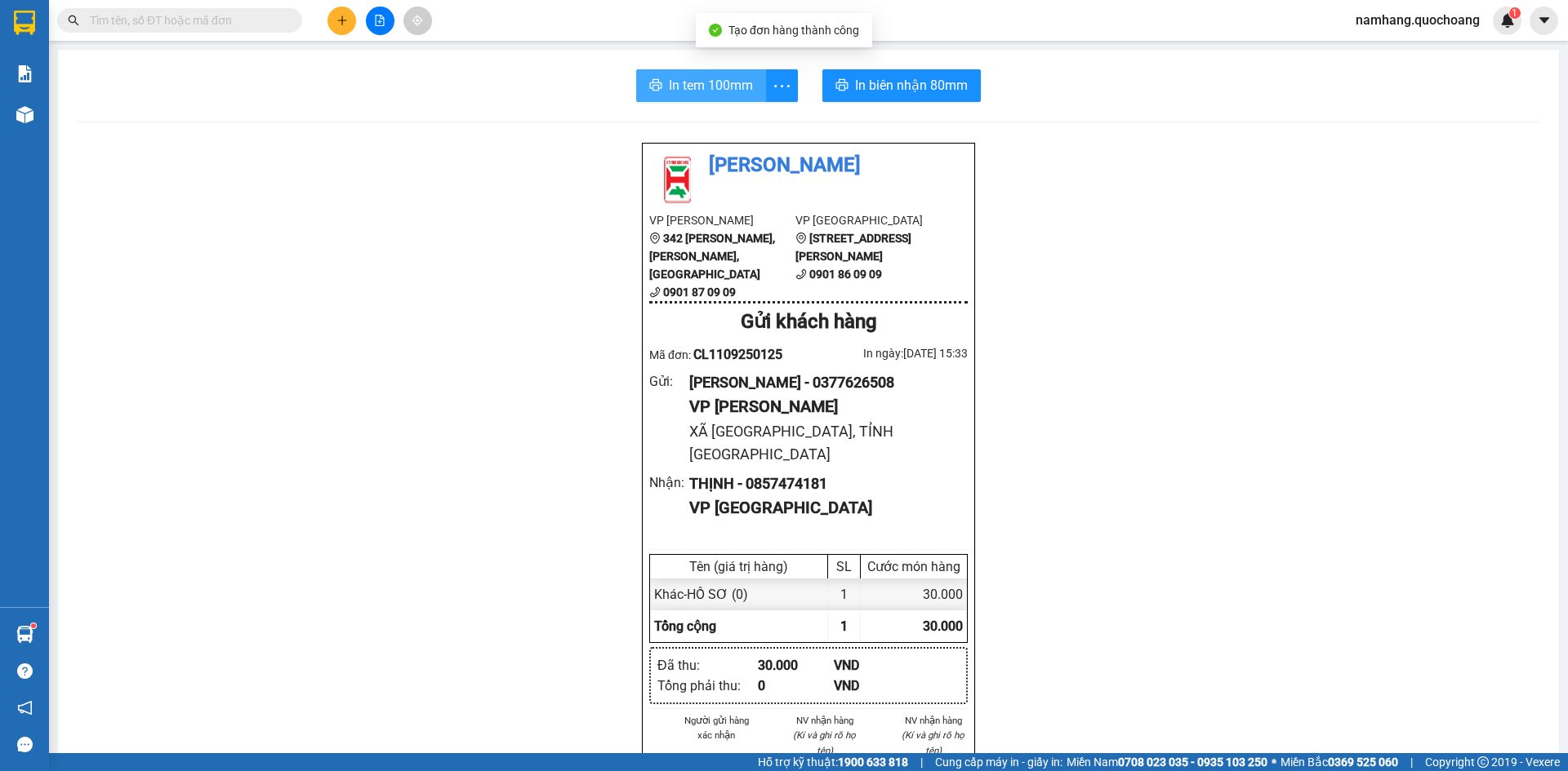
click at [684, 89] on span "In tem 100mm" at bounding box center [711, 85] width 84 height 21
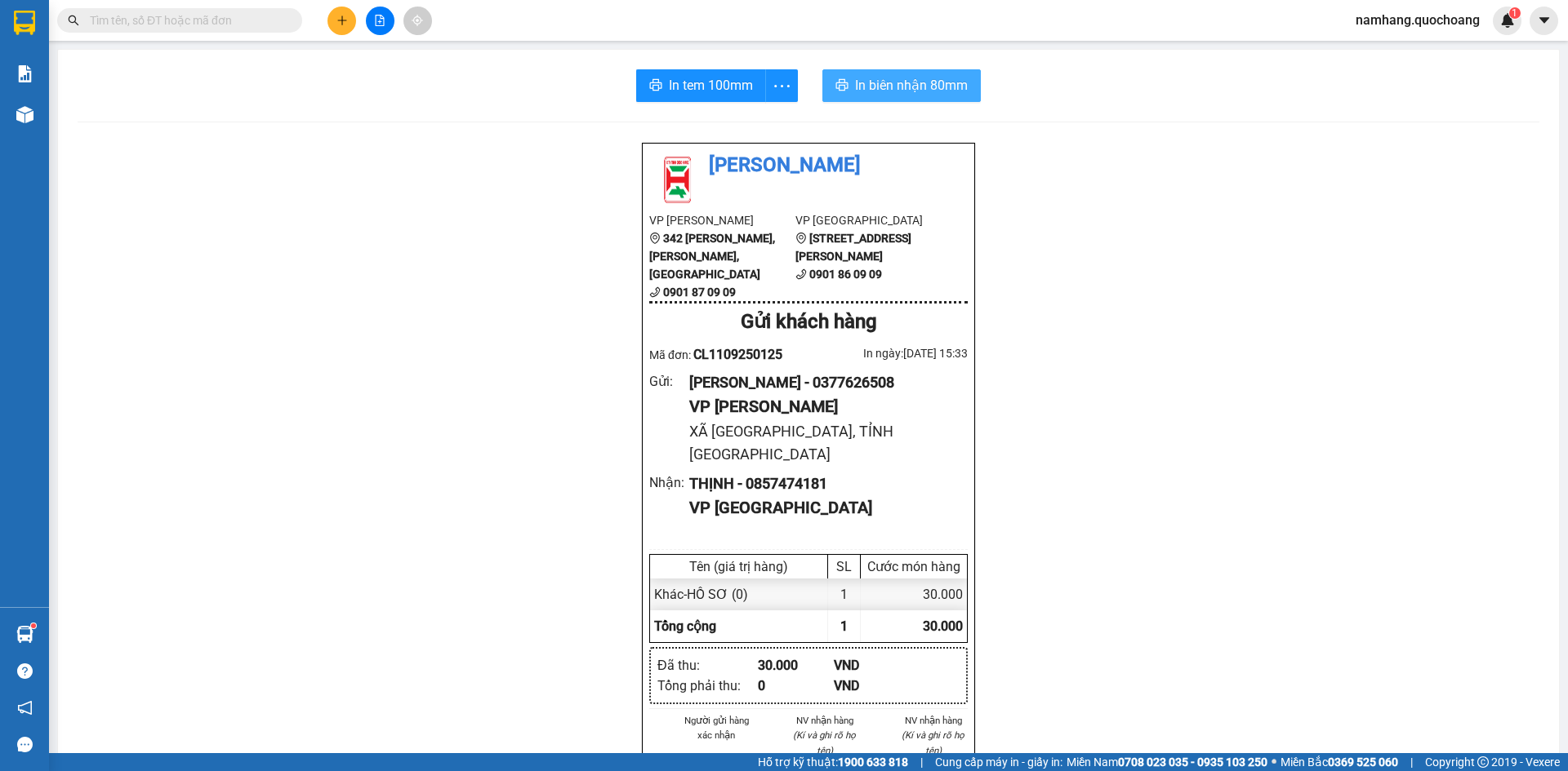
click at [908, 87] on span "In biên nhận 80mm" at bounding box center [911, 85] width 113 height 21
click at [343, 26] on button at bounding box center [342, 21] width 28 height 28
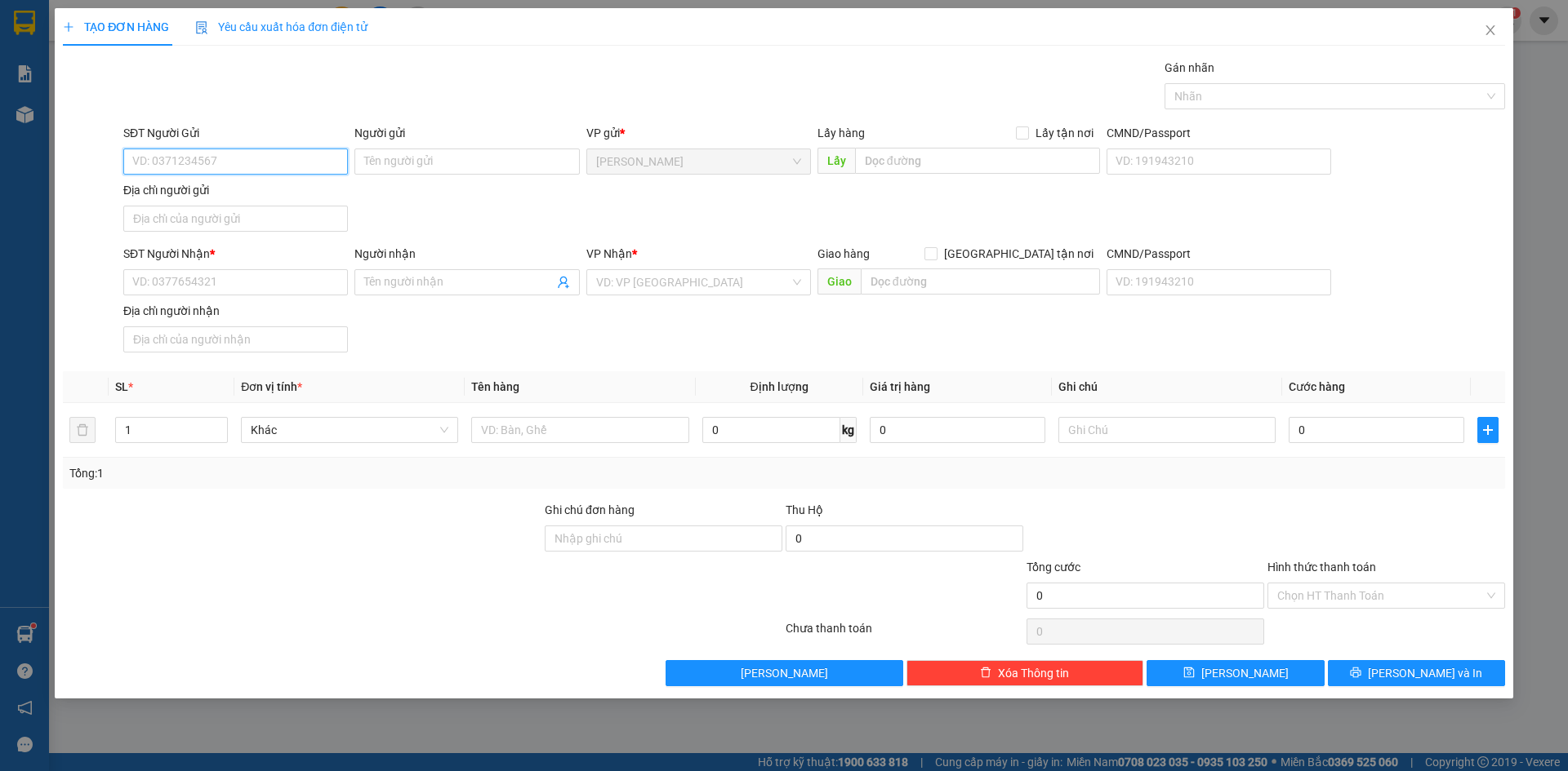
click at [264, 149] on input "SĐT Người Gửi" at bounding box center [235, 161] width 224 height 26
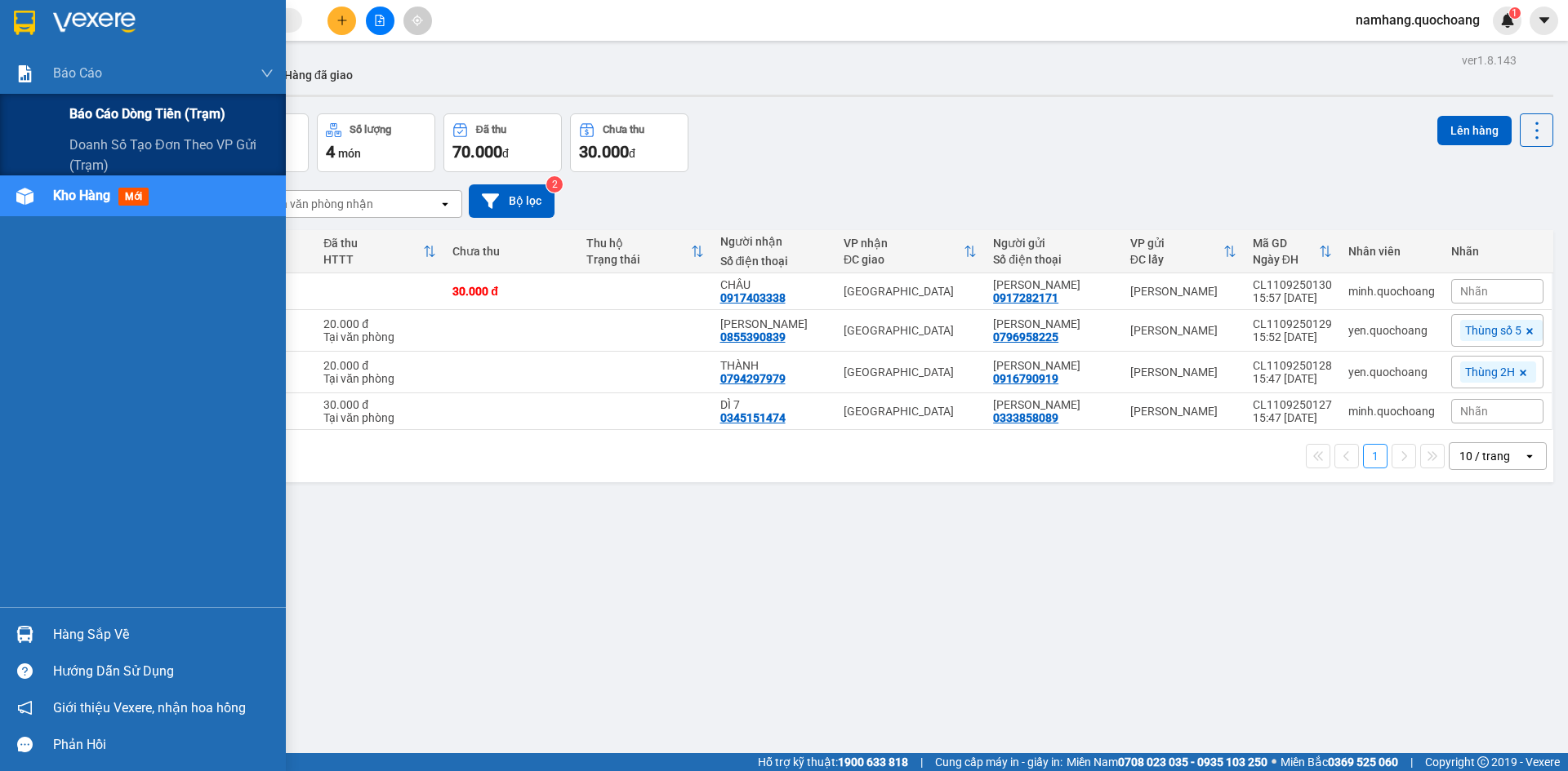
click at [64, 101] on div "Báo cáo dòng tiền (trạm)" at bounding box center [143, 114] width 286 height 41
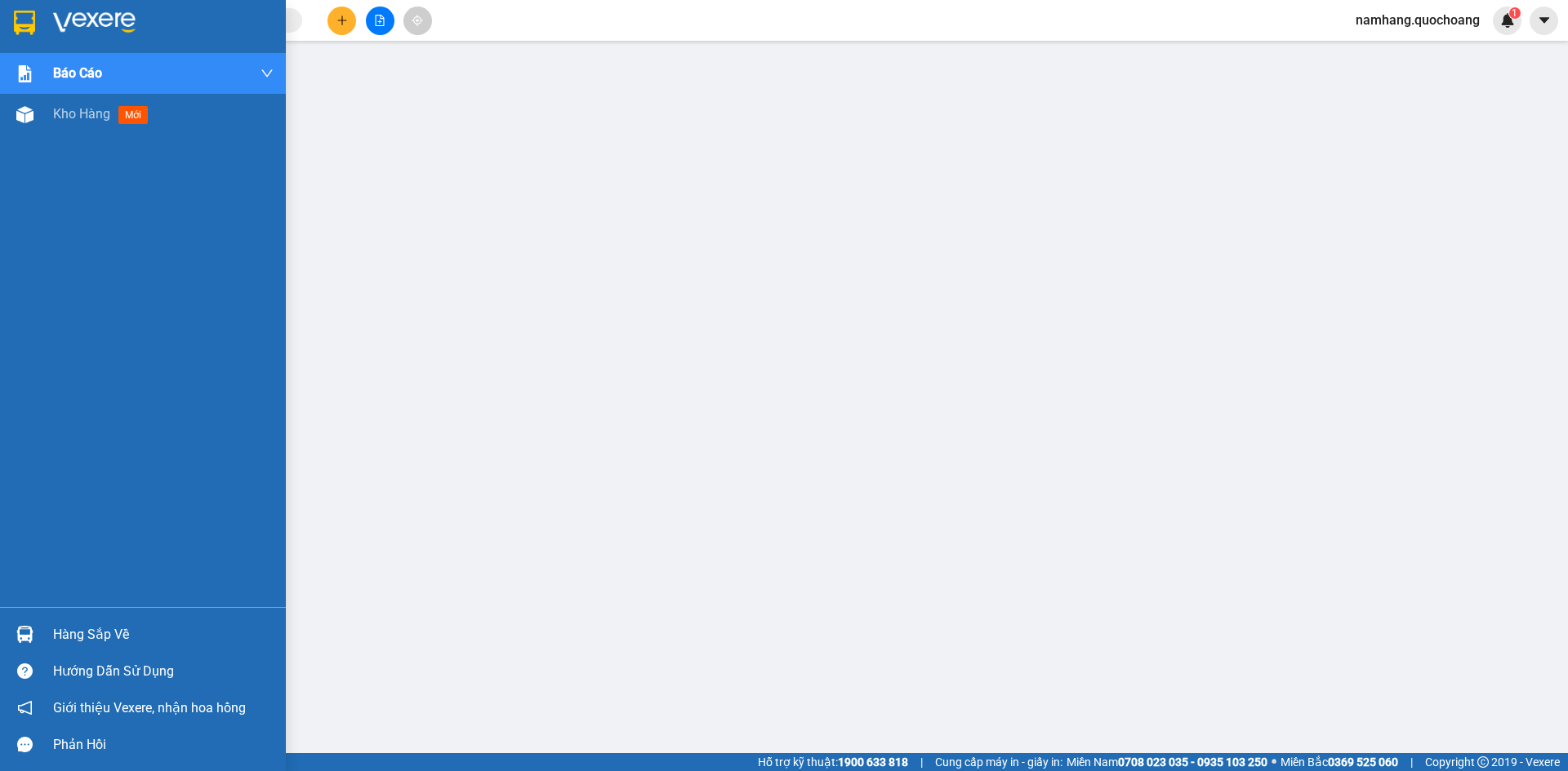
click at [87, 614] on div "Hàng sắp về Hướng dẫn sử dụng Giới thiệu Vexere, nhận hoa hồng Phản hồi" at bounding box center [143, 685] width 286 height 156
click at [92, 638] on div "Hàng sắp về" at bounding box center [163, 635] width 221 height 24
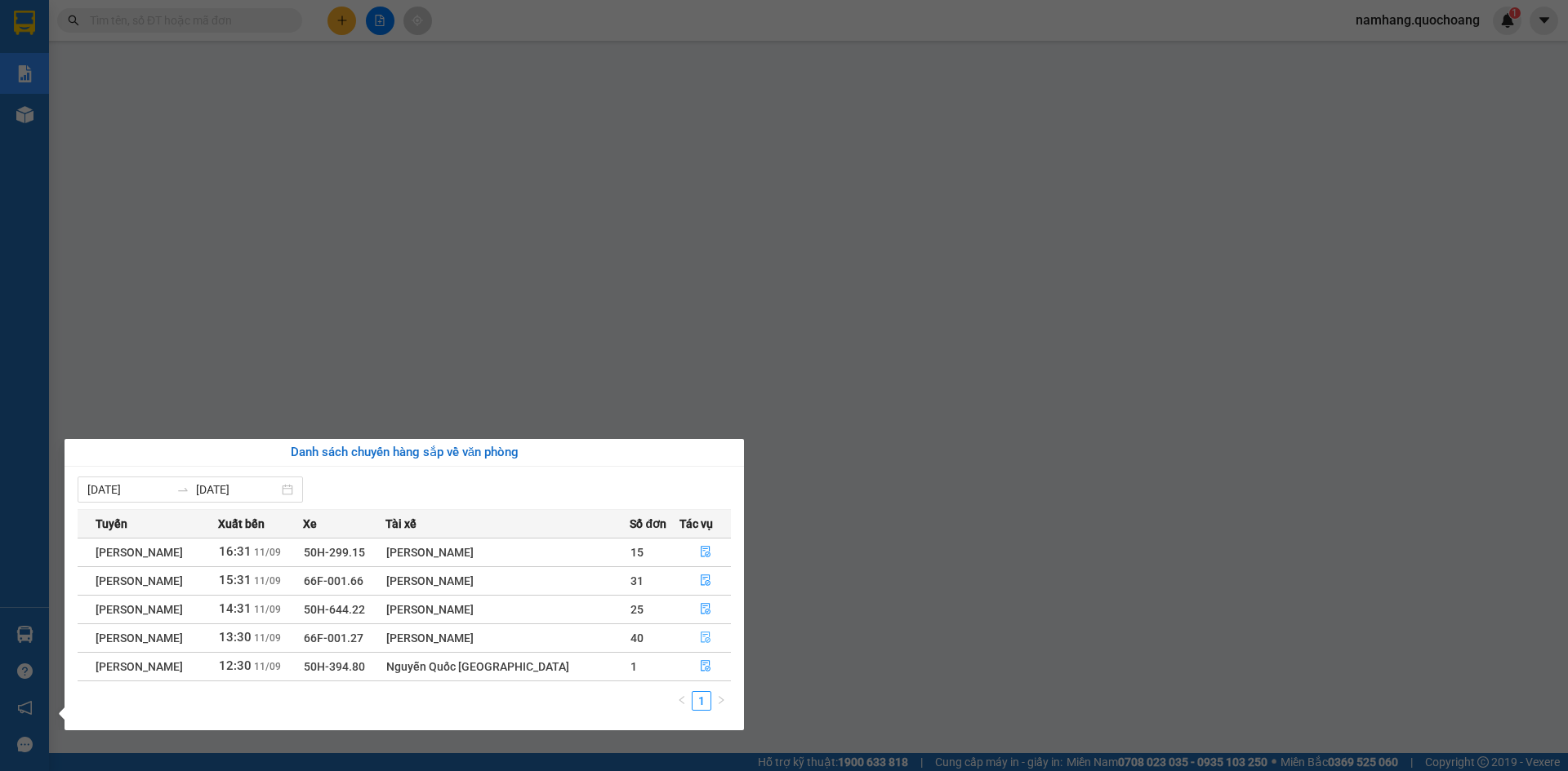
click at [703, 631] on button "button" at bounding box center [706, 639] width 51 height 26
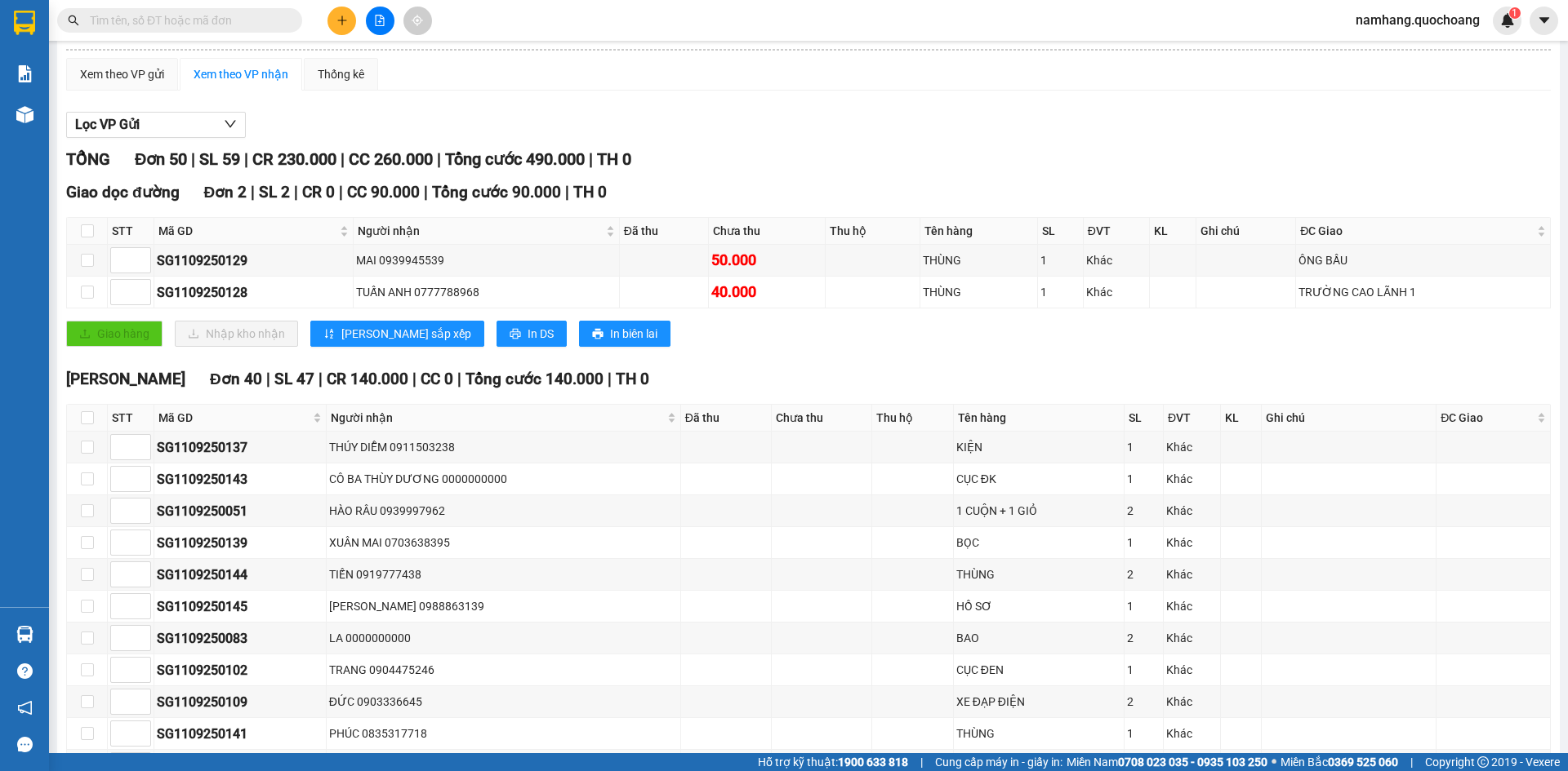
scroll to position [163, 0]
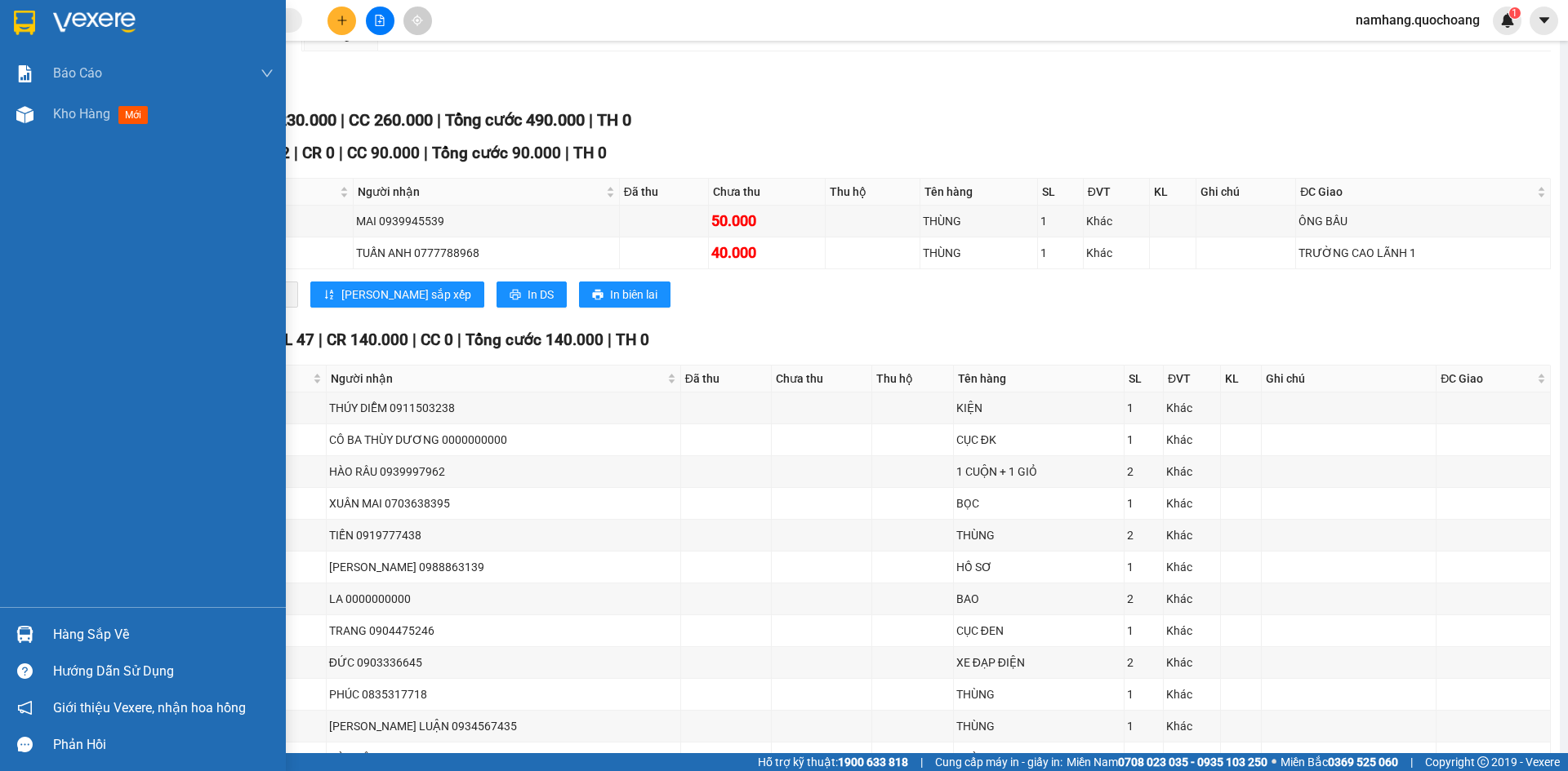
click at [69, 640] on div "Hàng sắp về" at bounding box center [163, 635] width 221 height 24
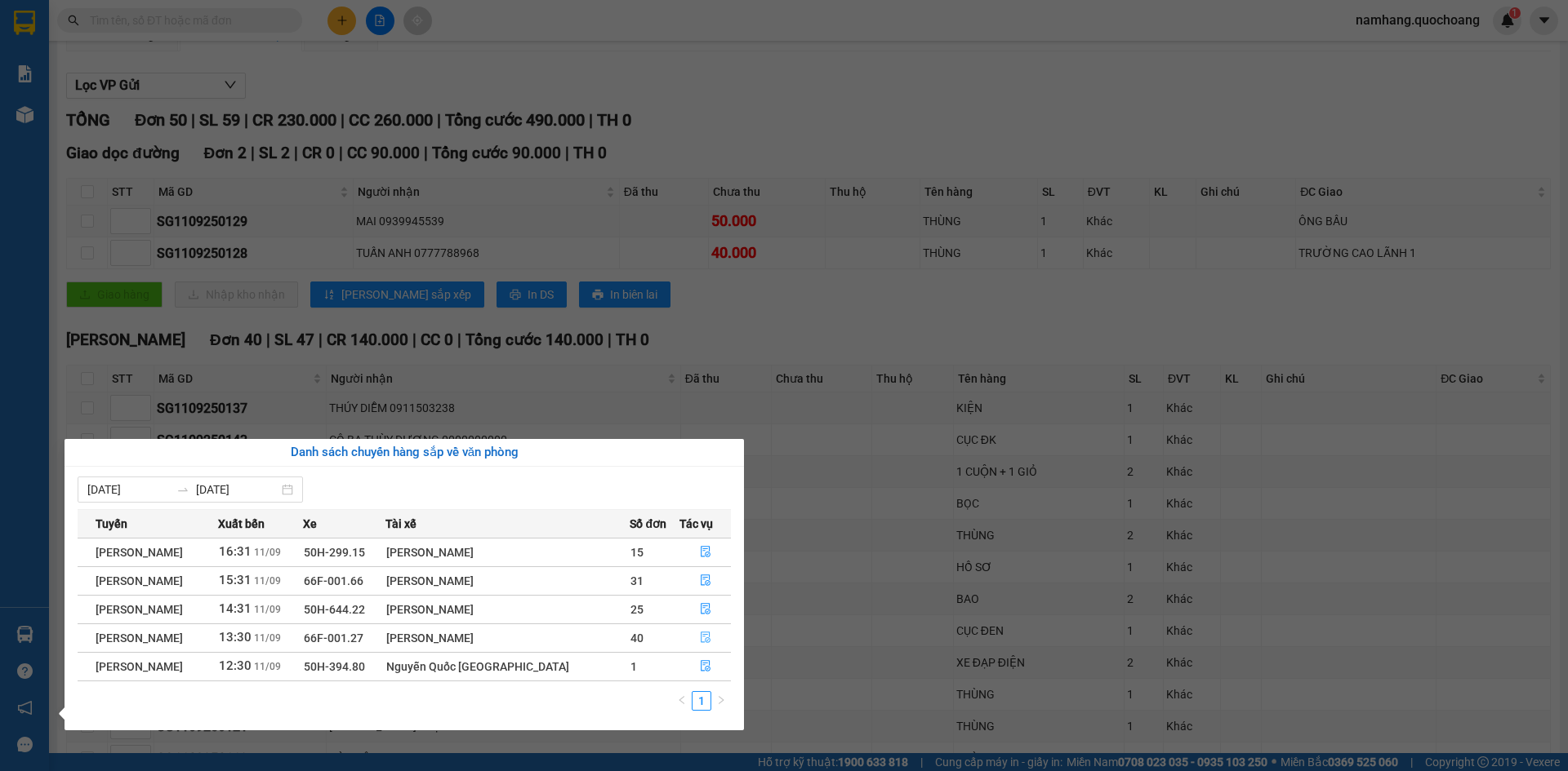
click at [694, 638] on button "button" at bounding box center [706, 639] width 51 height 26
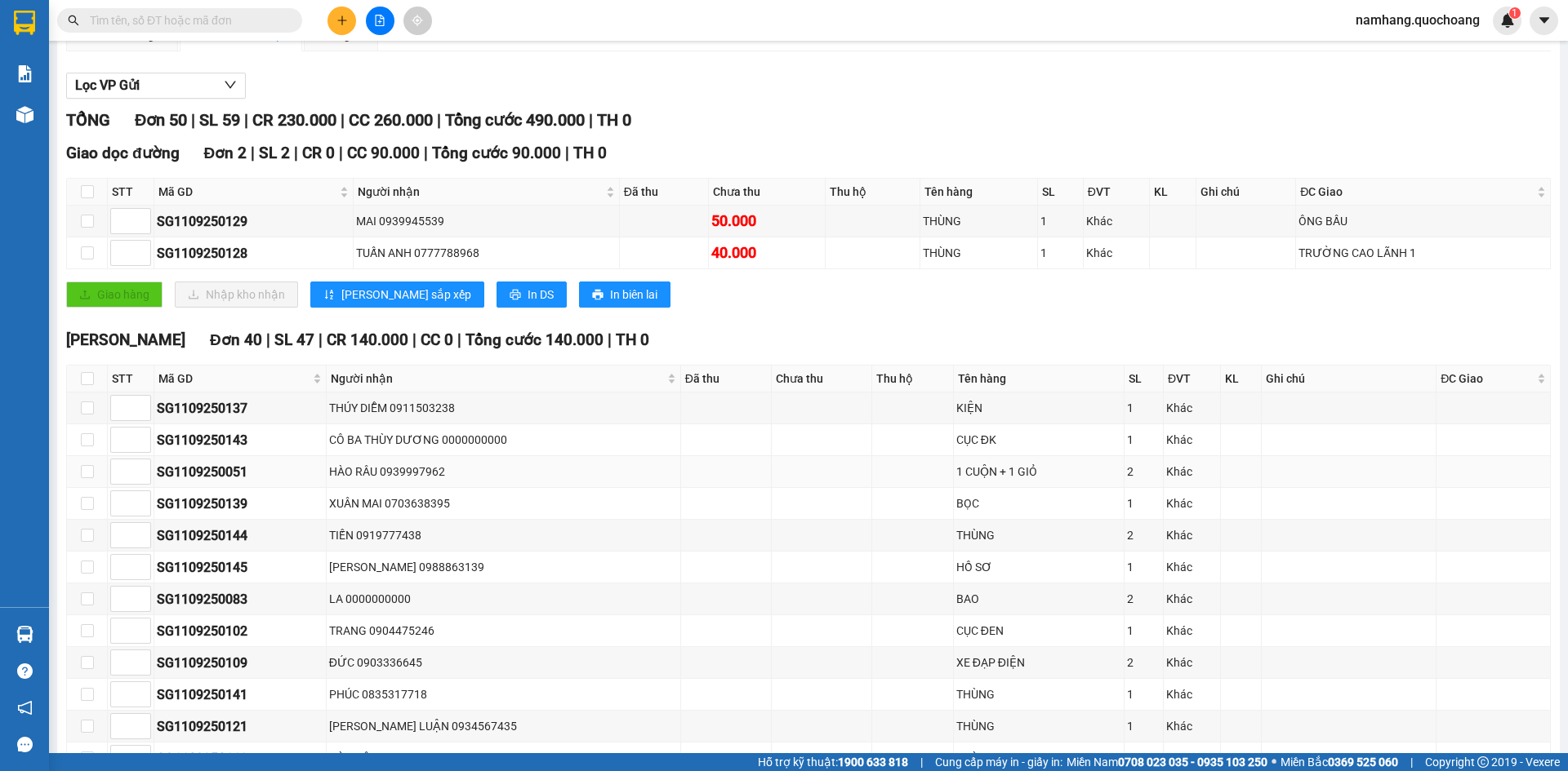
click at [451, 474] on div "HÀO RÂU 0939997962" at bounding box center [504, 471] width 349 height 18
drag, startPoint x: 384, startPoint y: 469, endPoint x: 467, endPoint y: 464, distance: 83.2
click at [467, 464] on div "HÀO RÂU 0939997962" at bounding box center [504, 471] width 349 height 18
copy div "0939997962"
click at [236, 21] on input "text" at bounding box center [186, 20] width 192 height 18
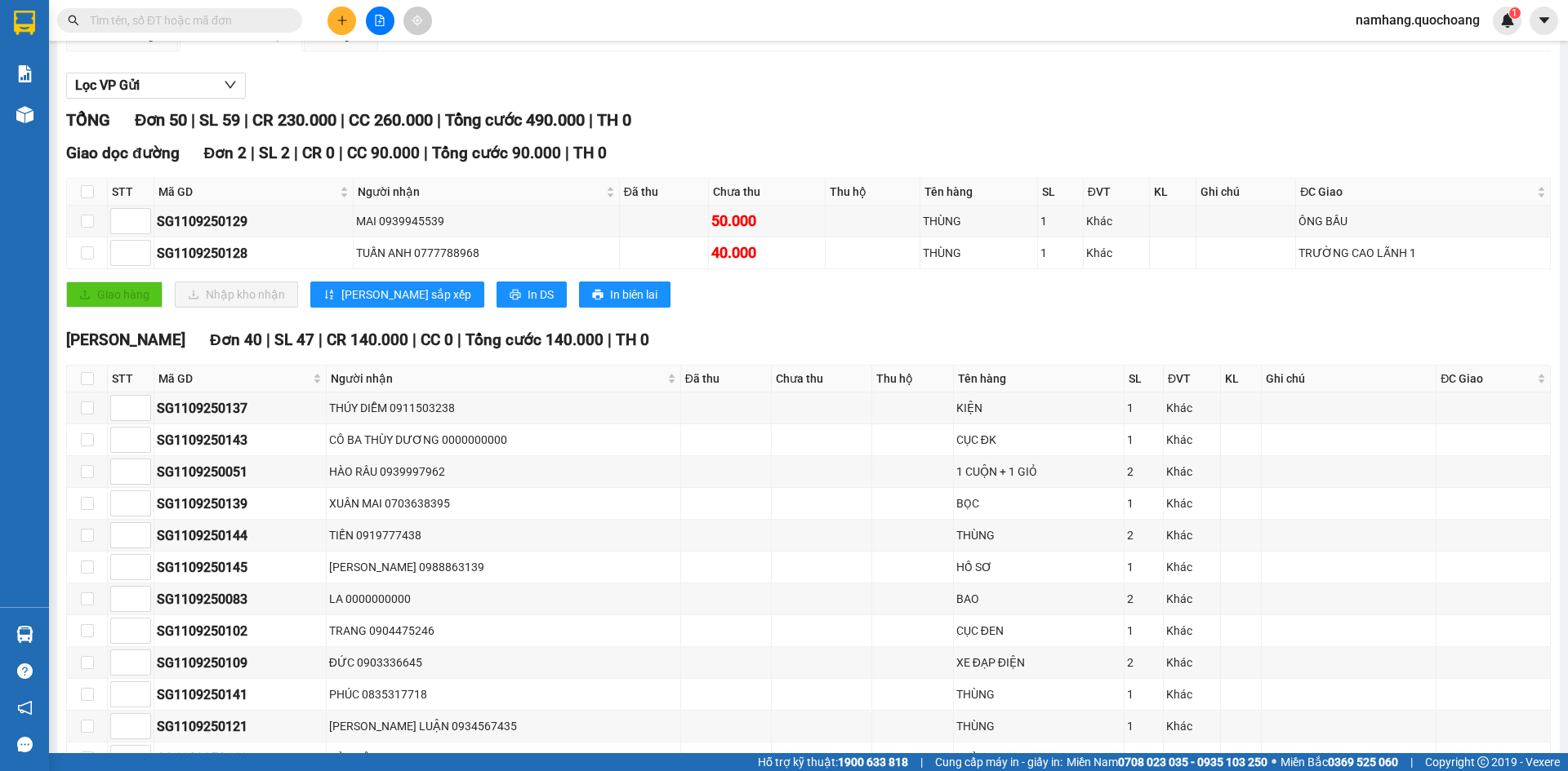
paste input "0939997962"
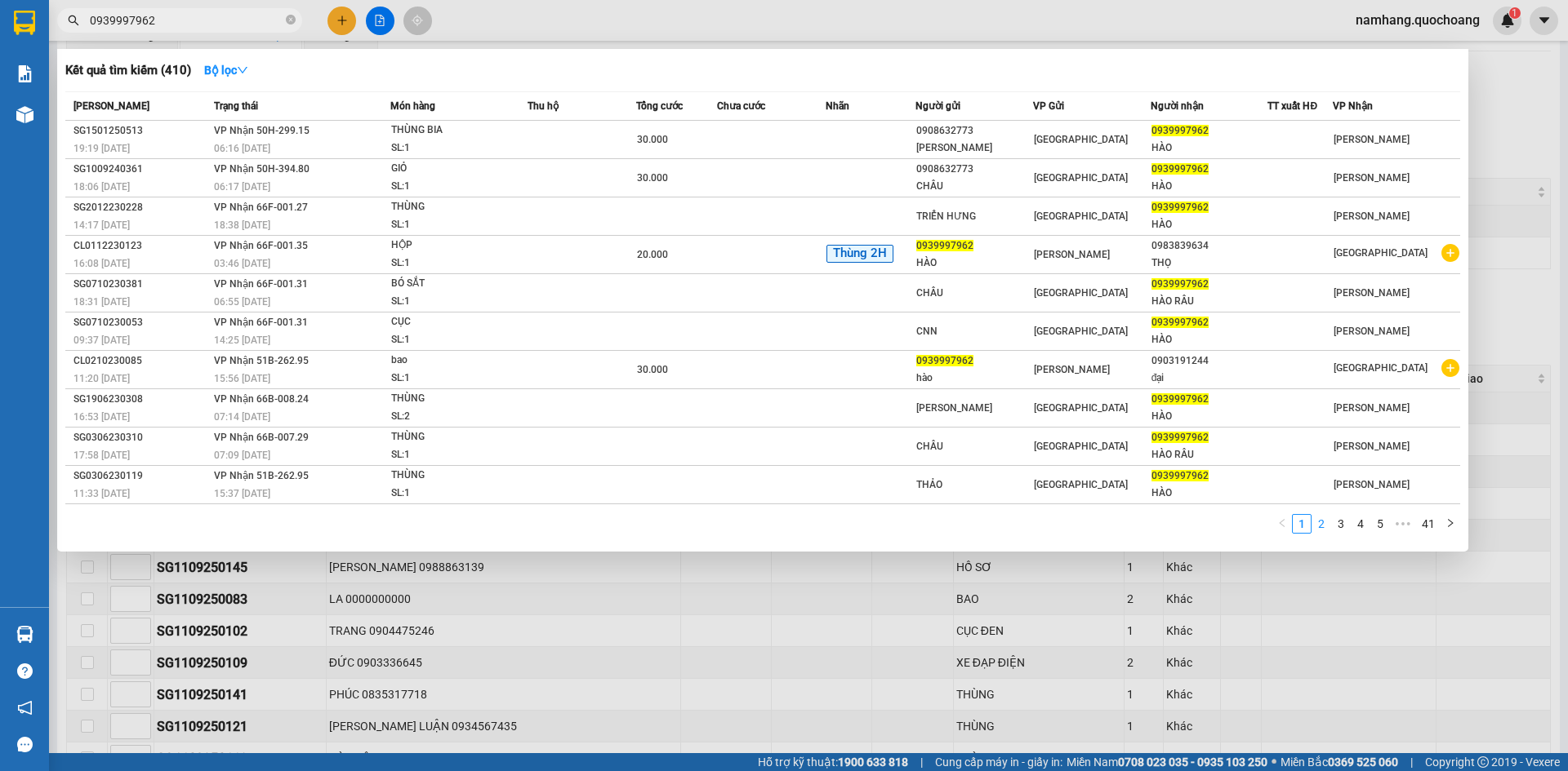
type input "0939997962"
click at [1323, 530] on link "2" at bounding box center [1320, 523] width 18 height 18
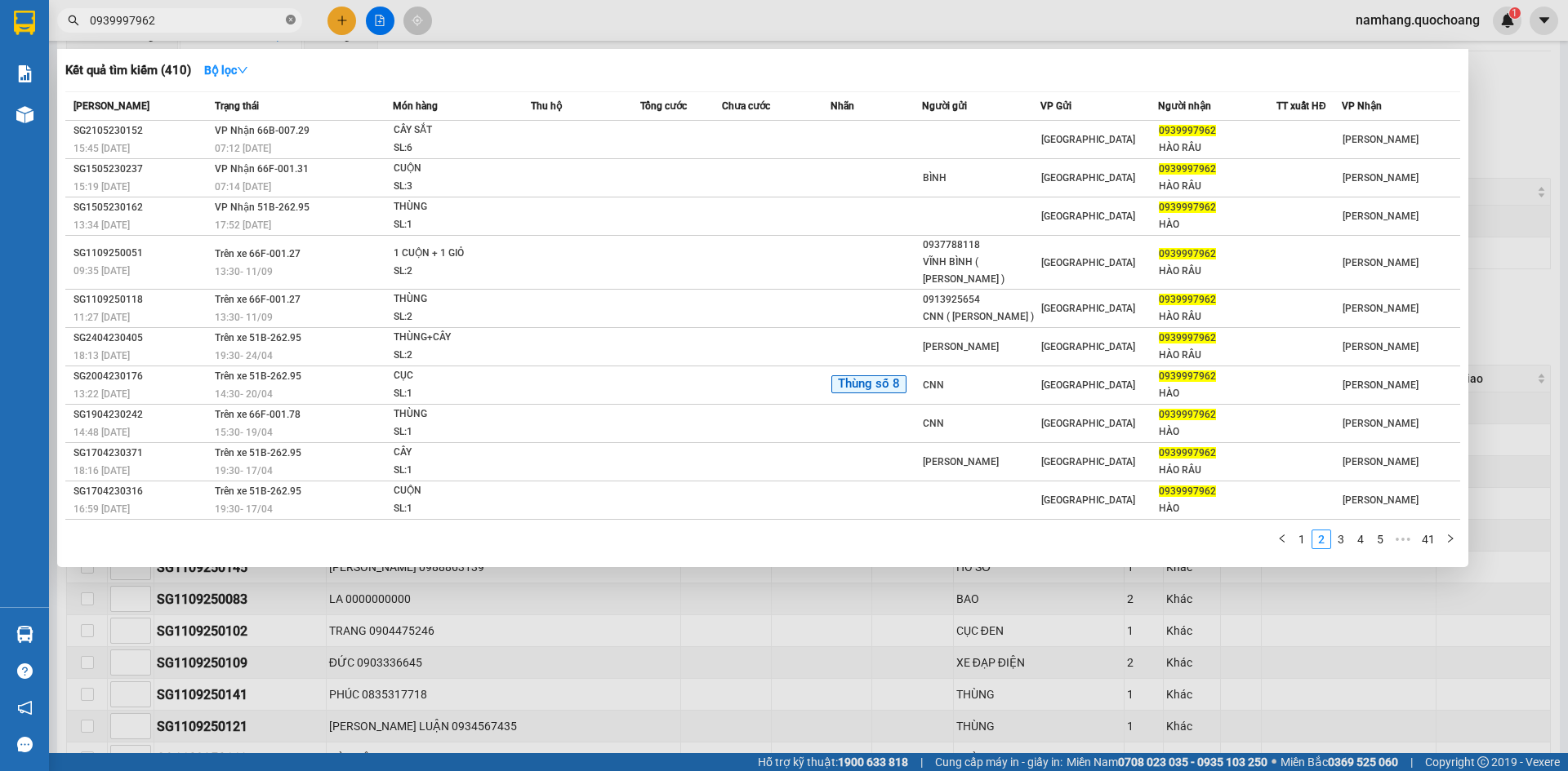
click at [287, 27] on span at bounding box center [291, 21] width 9 height 16
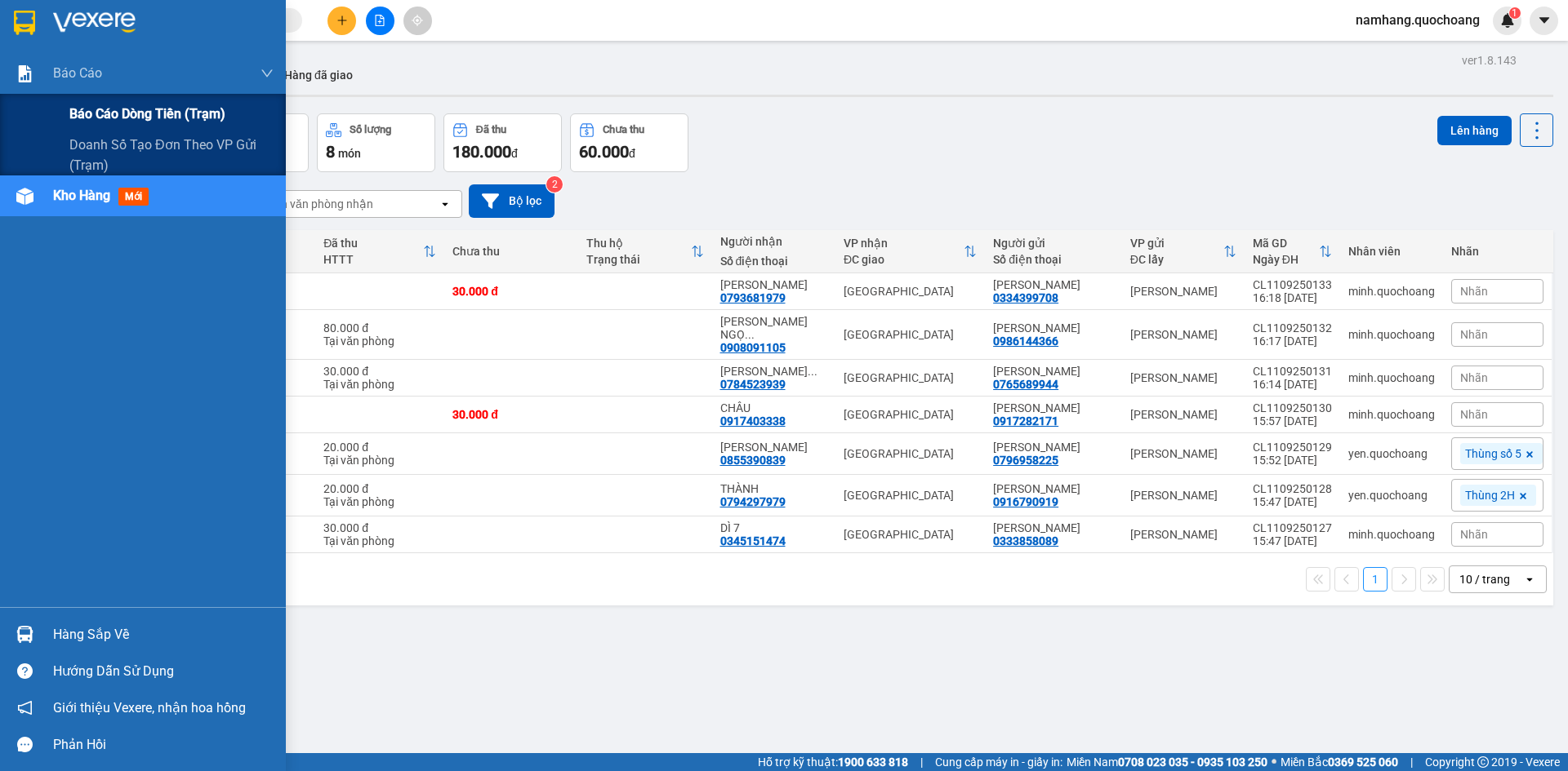
click at [74, 109] on span "Báo cáo dòng tiền (trạm)" at bounding box center [147, 114] width 156 height 21
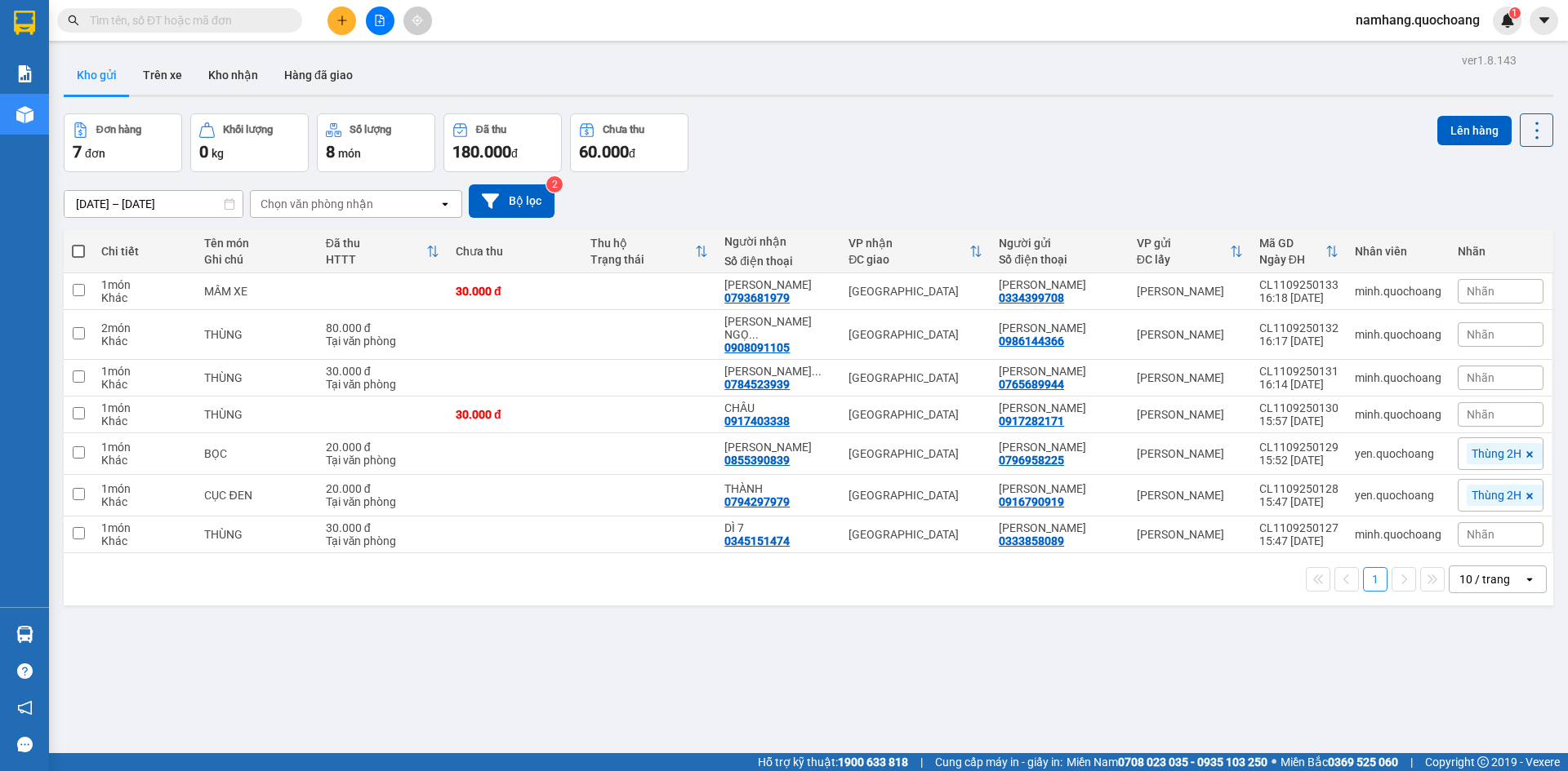
click at [116, 112] on div "ver 1.8.143 Kho gửi Trên xe Kho nhận Hàng đã giao Đơn hàng 7 đơn Khối lượng 0 k…" at bounding box center [808, 434] width 1502 height 771
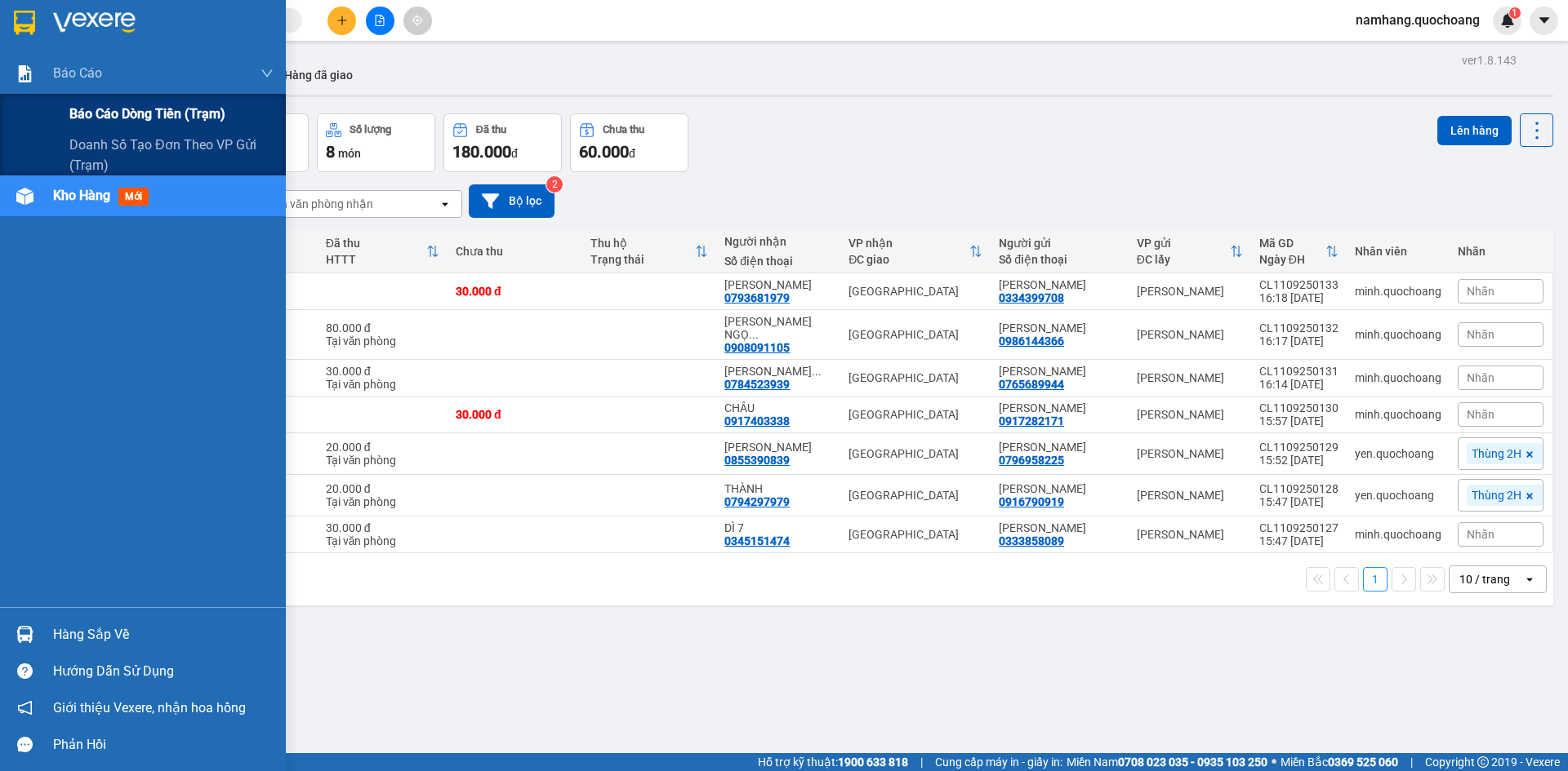
click at [70, 109] on span "Báo cáo dòng tiền (trạm)" at bounding box center [147, 114] width 156 height 21
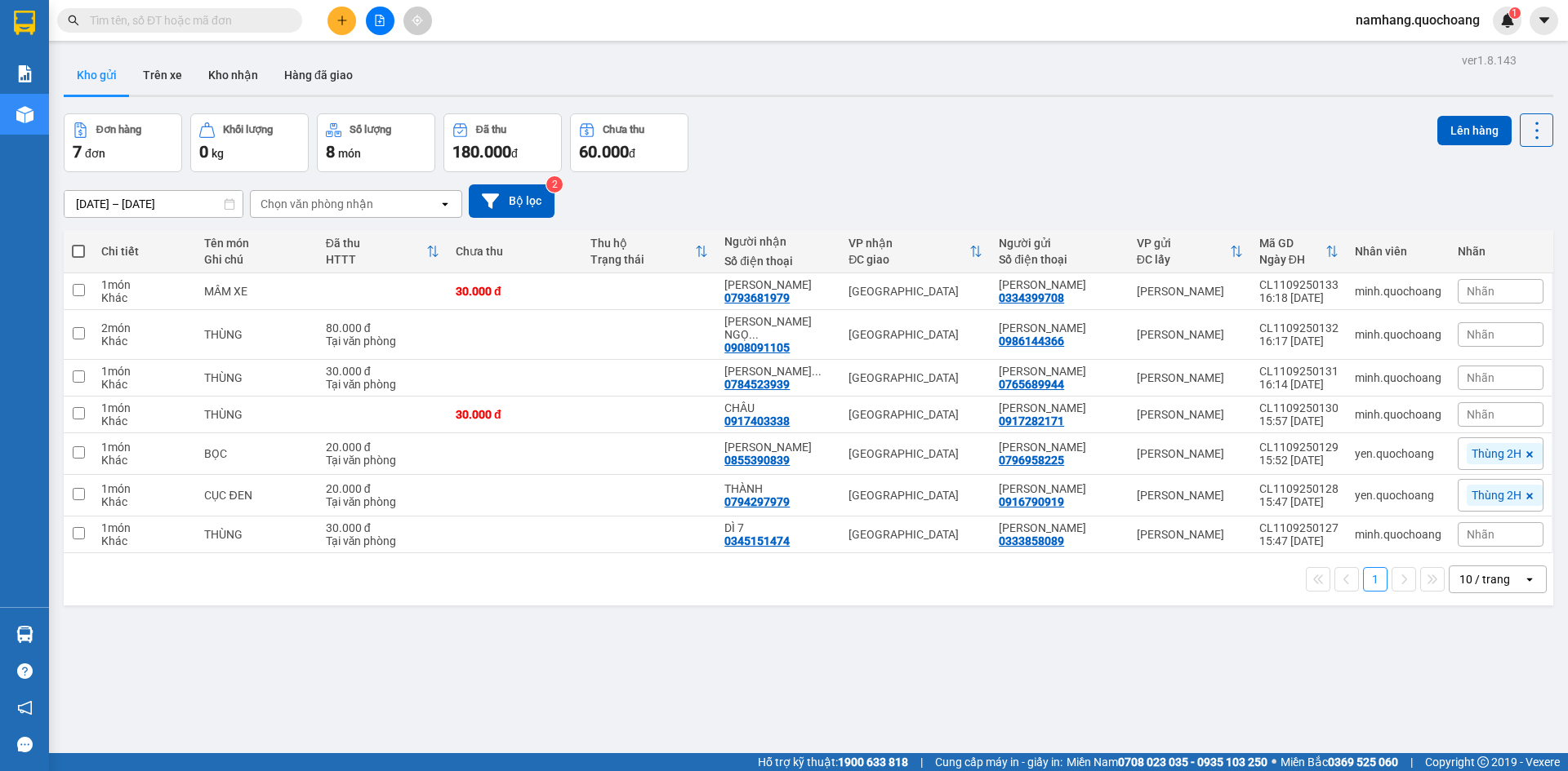
click at [236, 15] on input "text" at bounding box center [186, 20] width 192 height 18
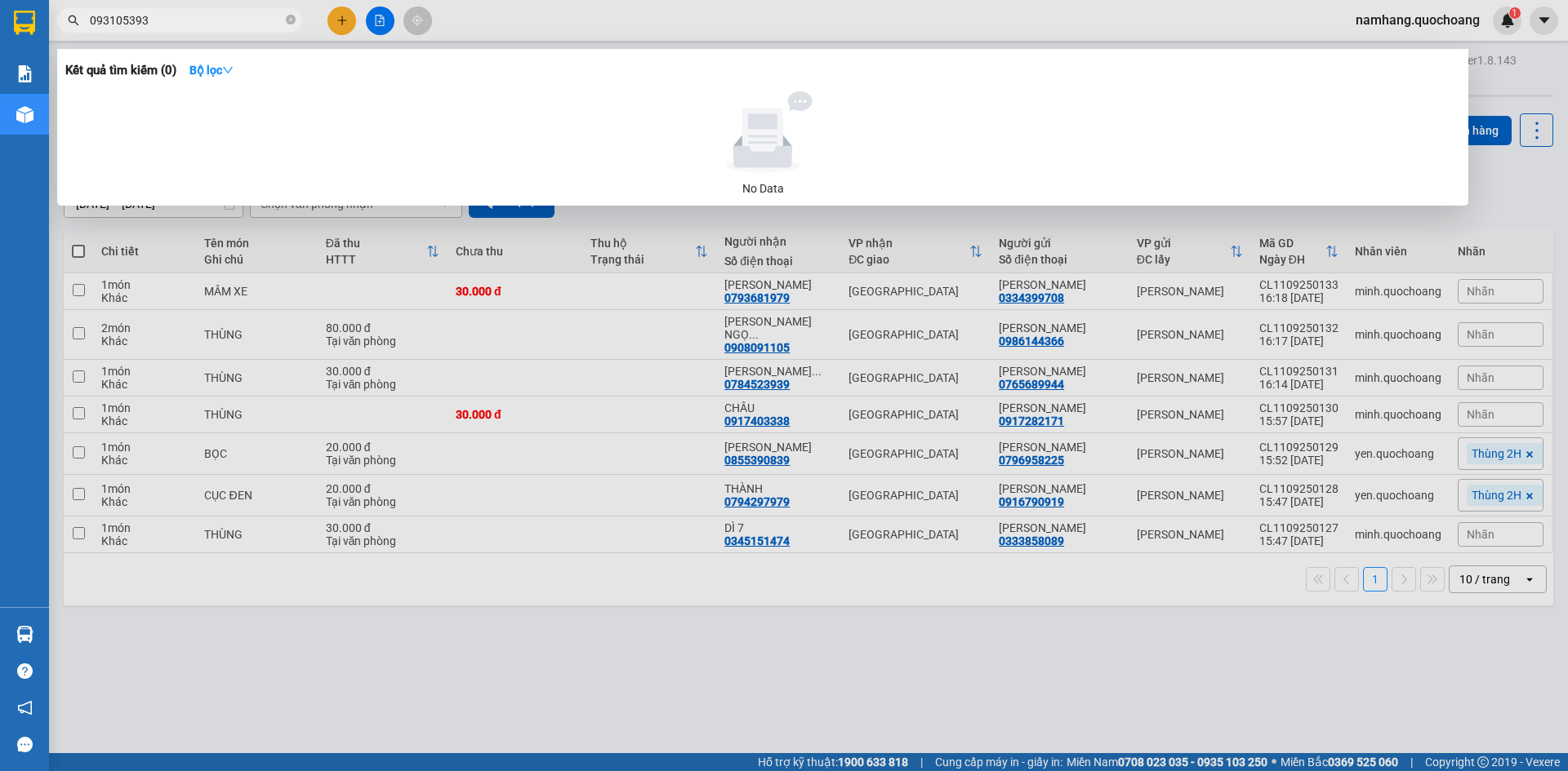
type input "0931053930"
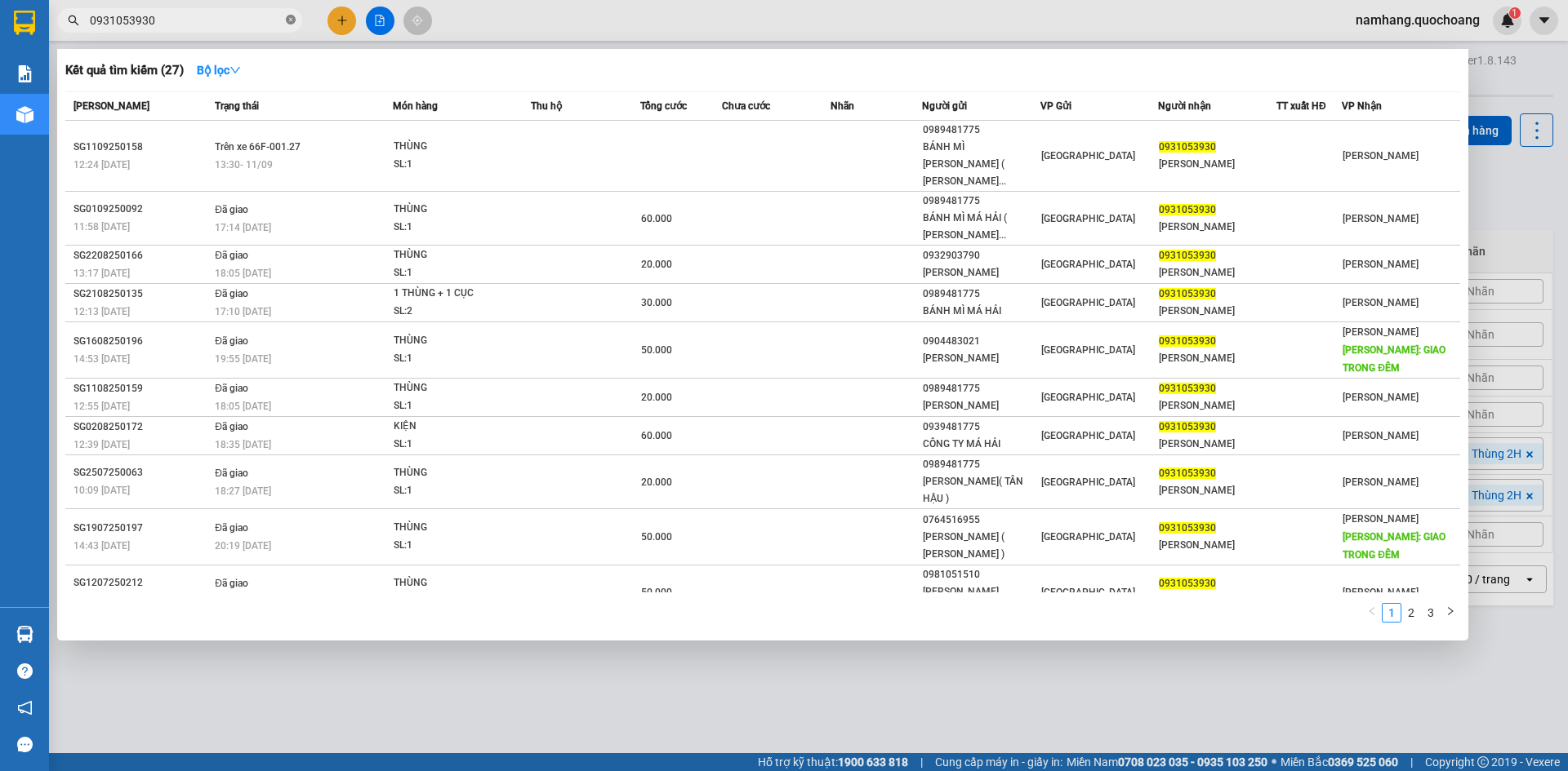
click at [292, 24] on icon "close-circle" at bounding box center [291, 20] width 9 height 9
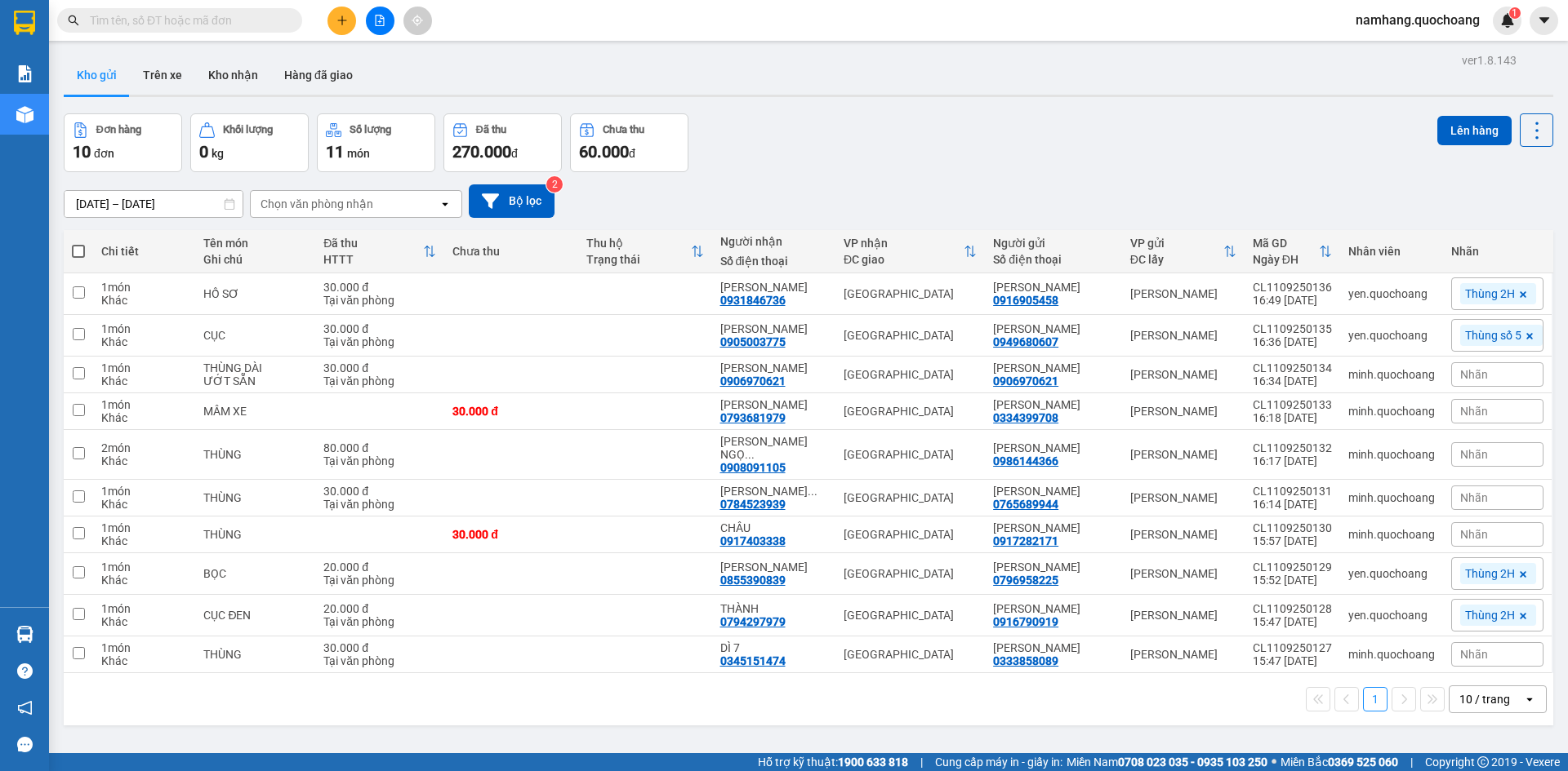
click at [270, 20] on input "text" at bounding box center [186, 20] width 192 height 18
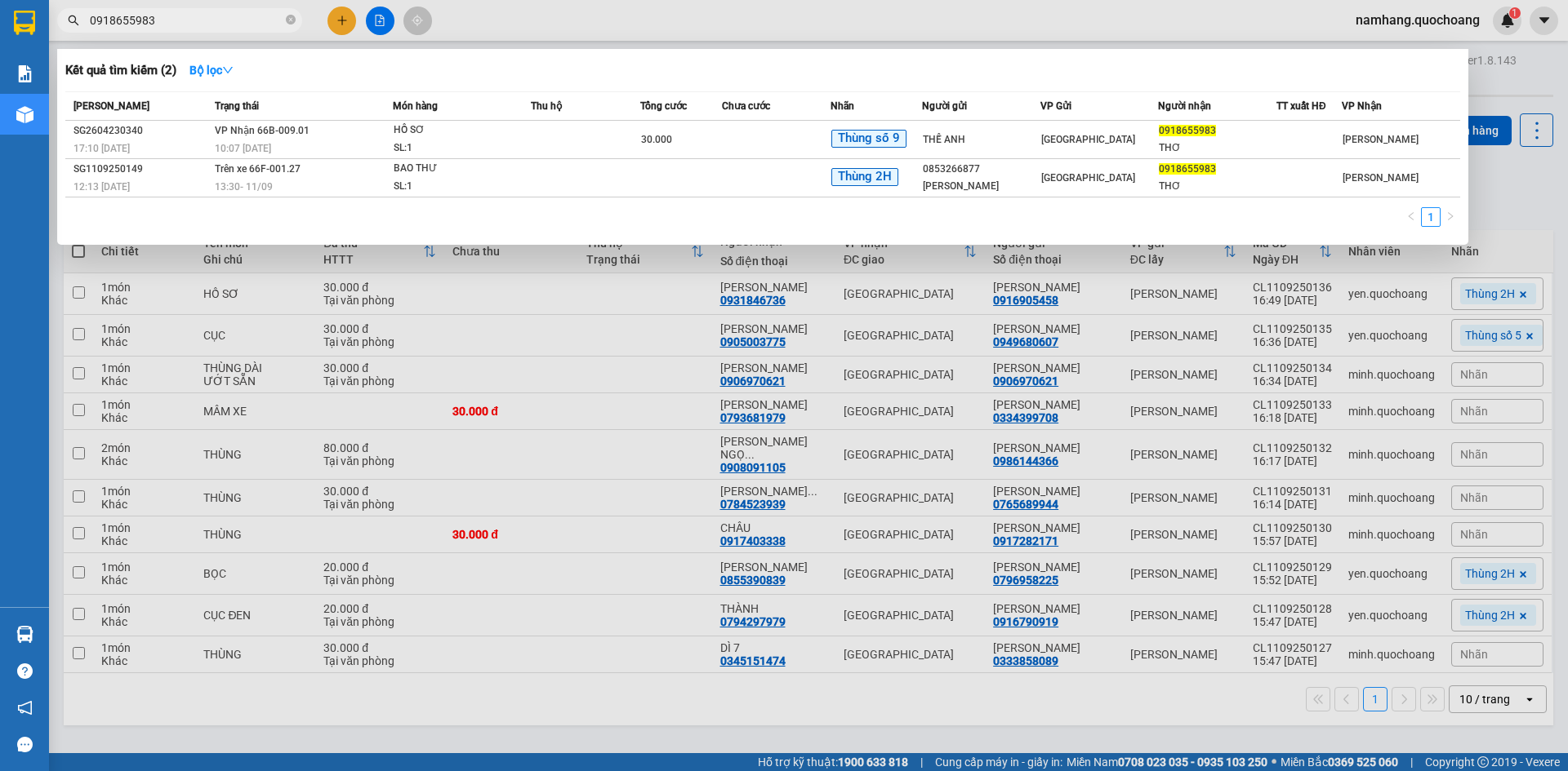
type input "0918655983"
click at [285, 22] on span "0918655983" at bounding box center [179, 21] width 245 height 24
click at [295, 22] on icon "close-circle" at bounding box center [291, 20] width 9 height 9
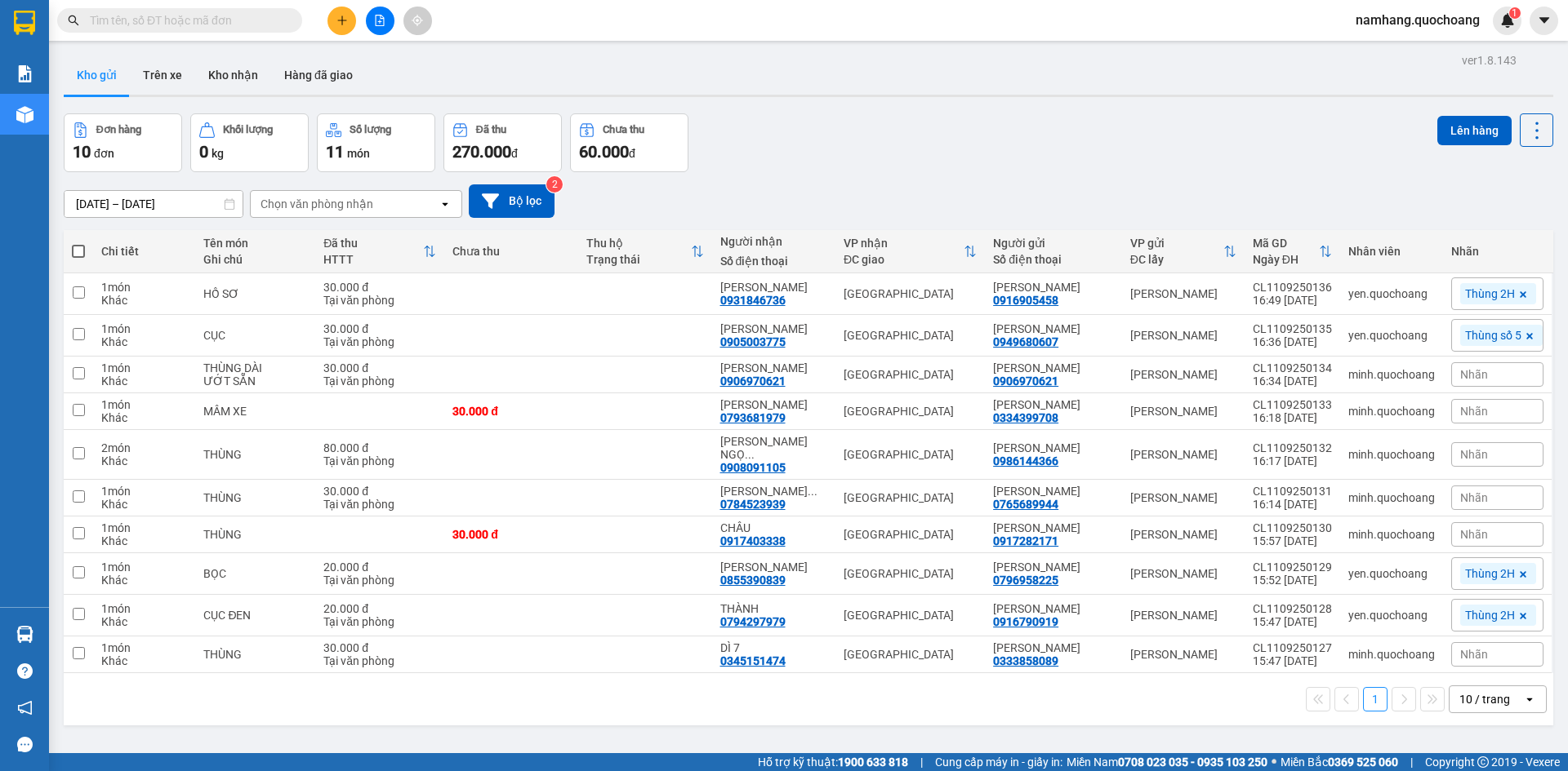
click at [223, 26] on input "text" at bounding box center [186, 20] width 192 height 18
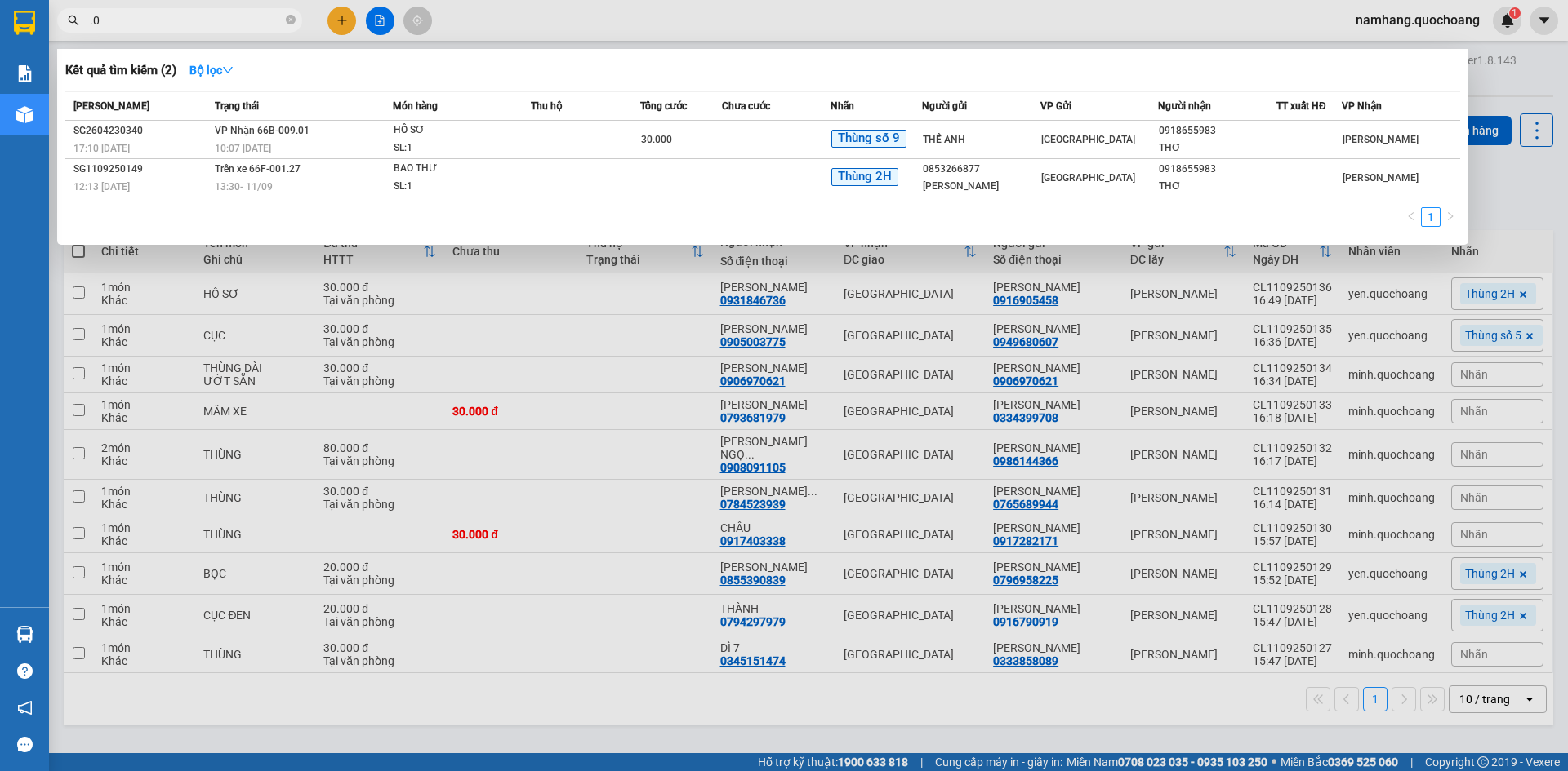
type input "."
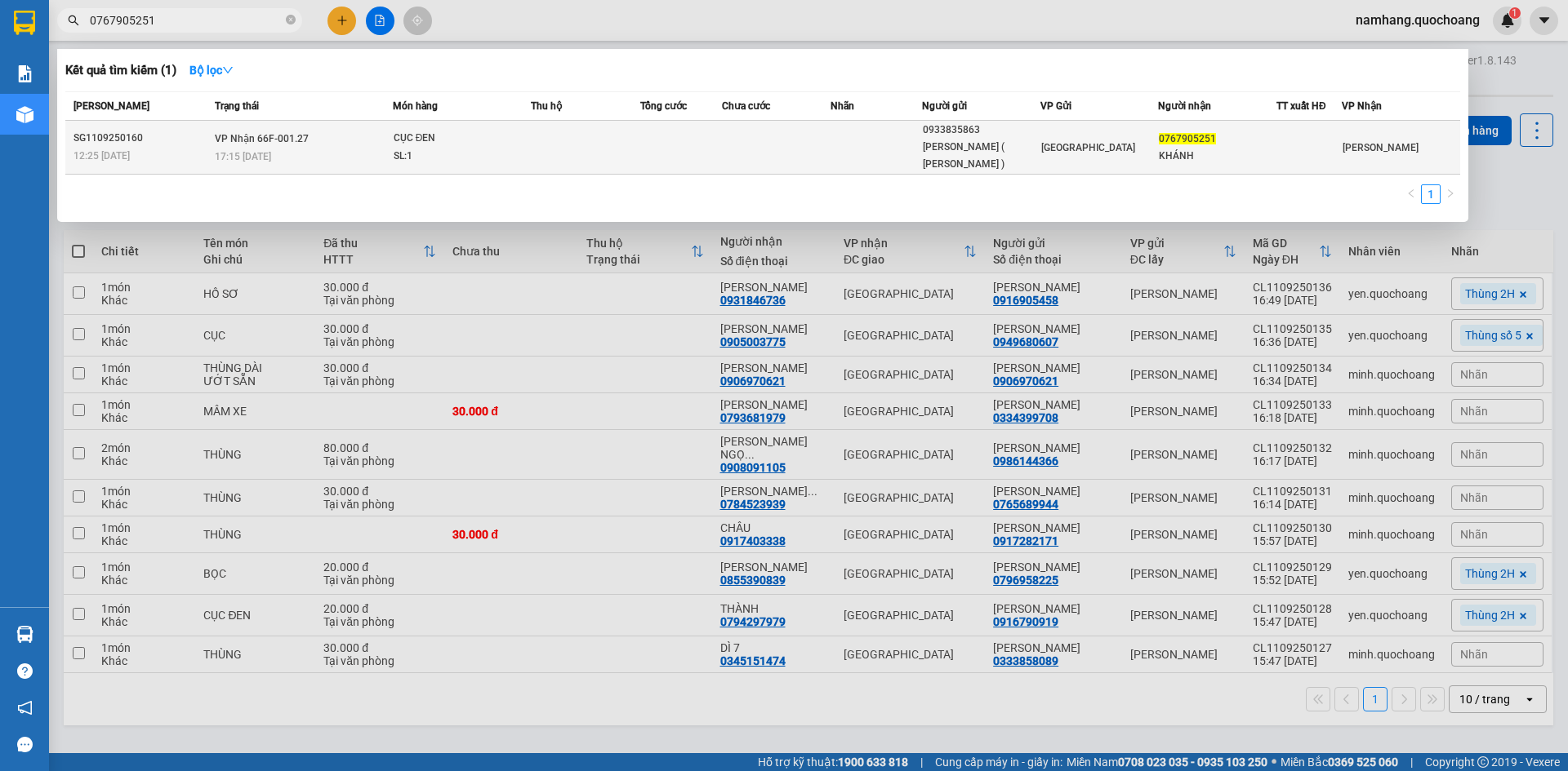
type input "0767905251"
click at [734, 161] on td at bounding box center [776, 147] width 110 height 53
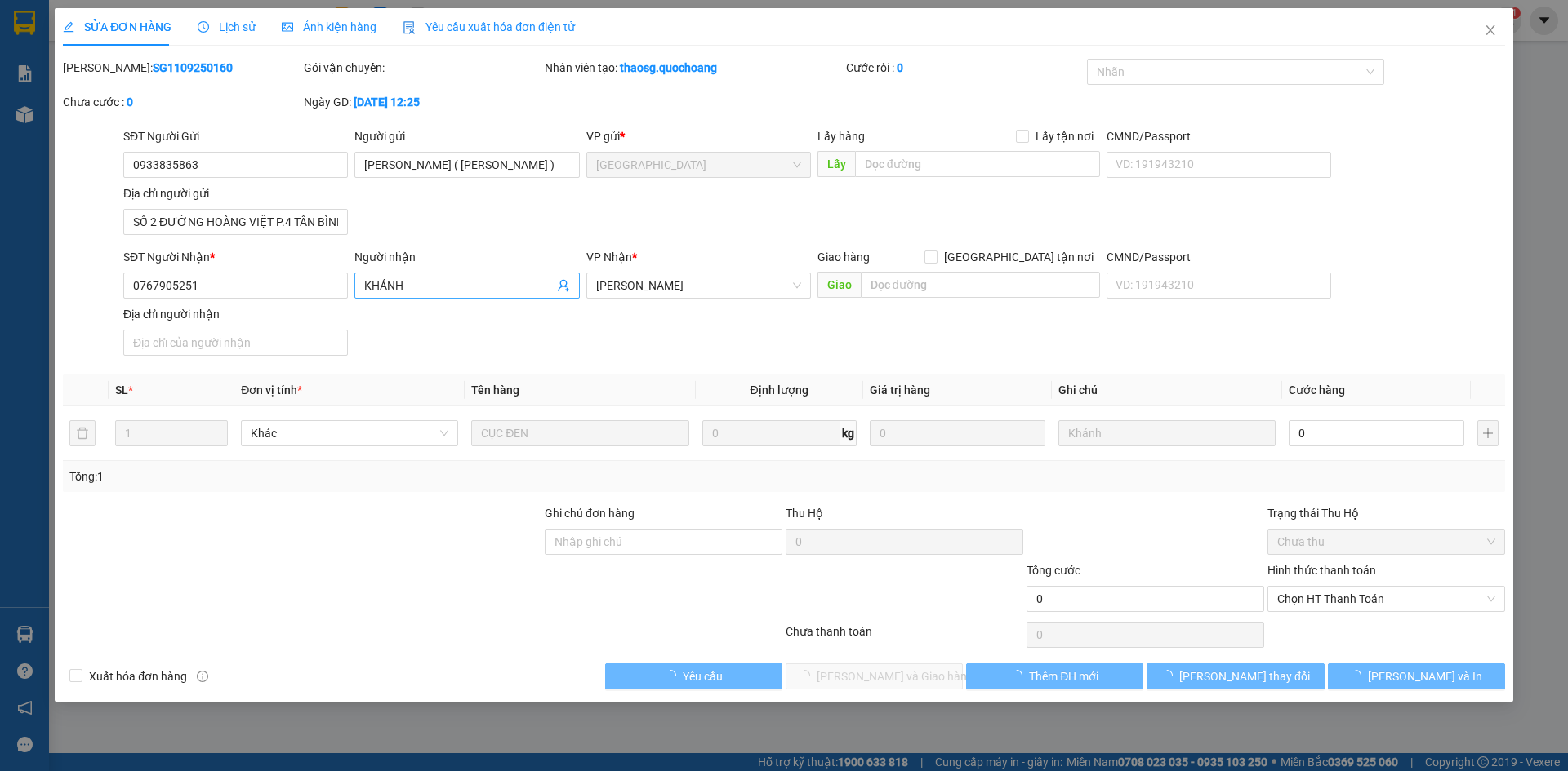
type input "0933835863"
type input "[PERSON_NAME] ( [PERSON_NAME] )"
type input "SỐ 2 ĐƯỜNG HOÀNG VIỆT P.4 TÂN BÌNH"
type input "0767905251"
click at [422, 287] on input "KHÁNH" at bounding box center [458, 285] width 189 height 18
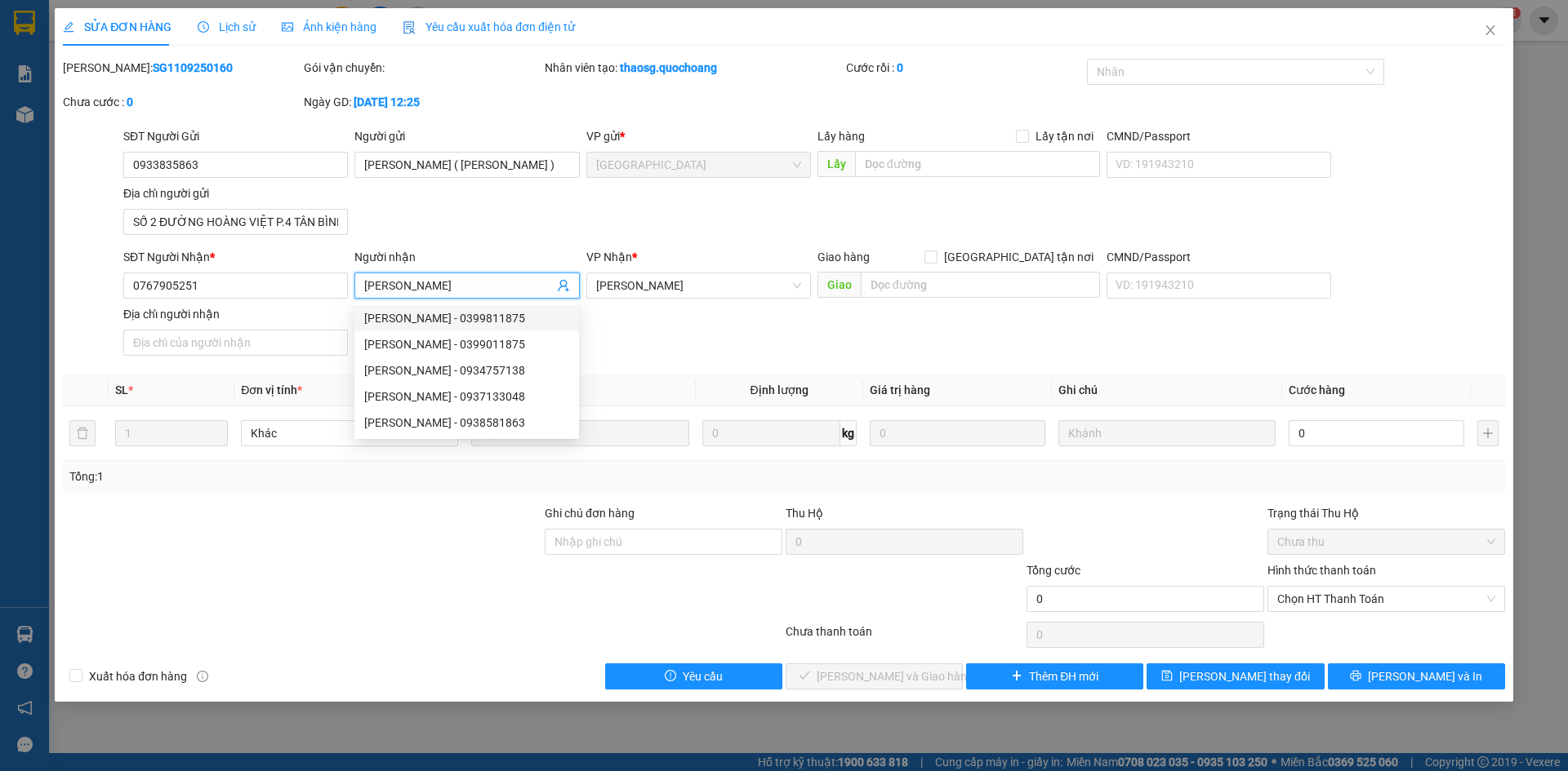
type input "[PERSON_NAME]"
click at [651, 239] on div "SĐT Người Gửi 0933835863 Người gửi TẠ QUANG TRỌNG ( MAI THẮNG ) VP gửi * [GEOGR…" at bounding box center [814, 185] width 1388 height 114
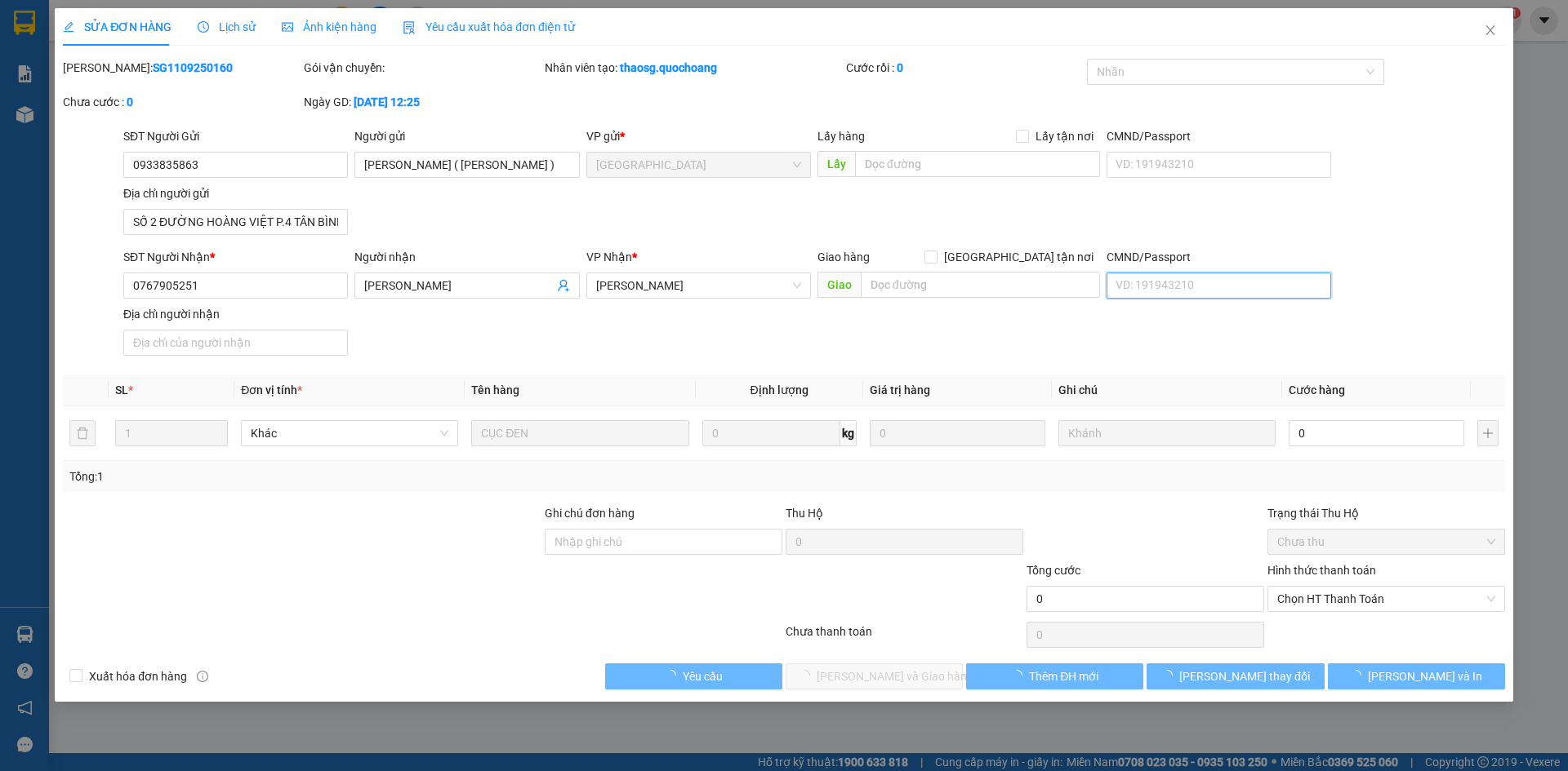
click at [1205, 288] on input "CMND/Passport" at bounding box center [1218, 286] width 224 height 26
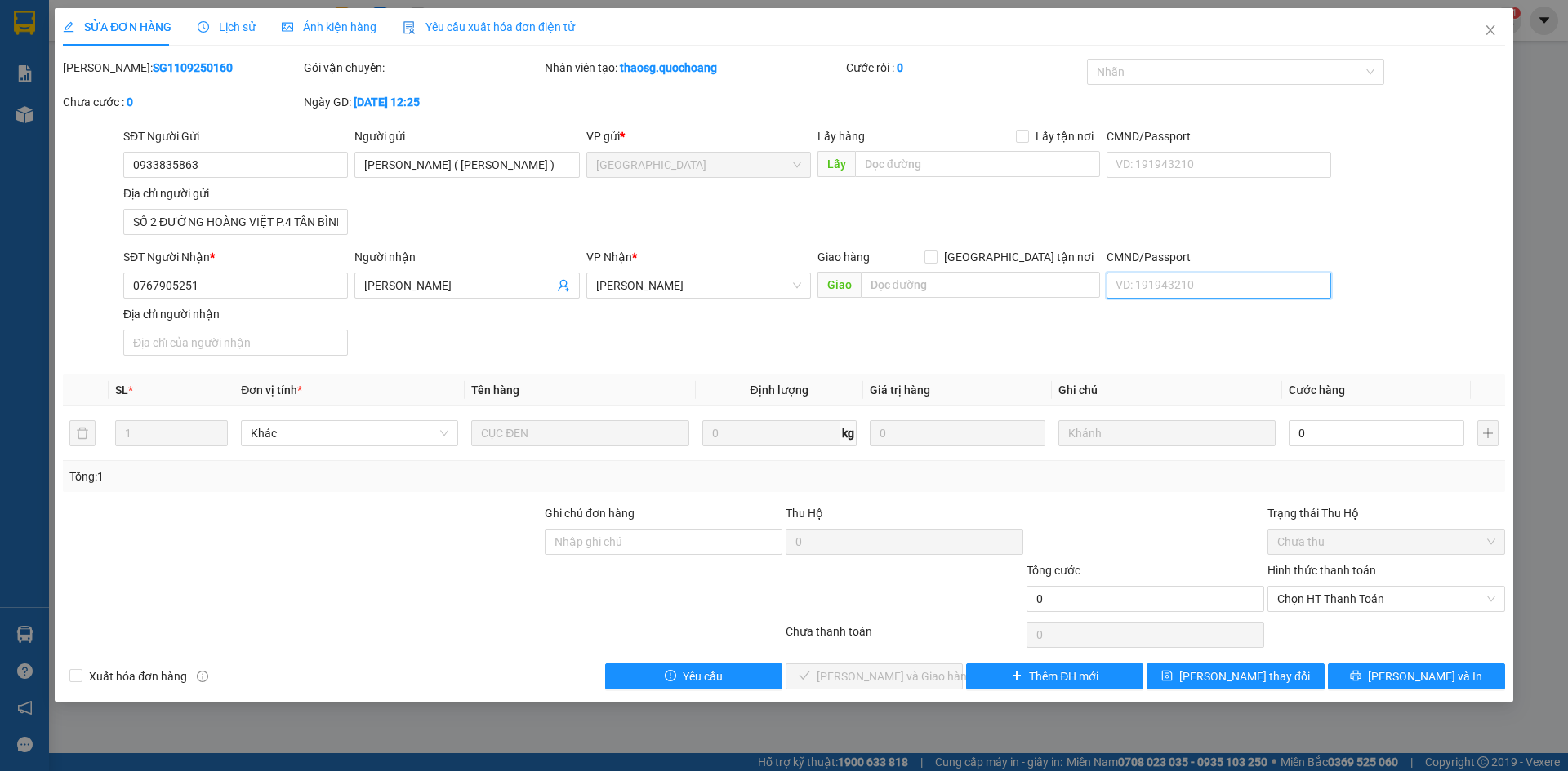
click at [1205, 288] on input "CMND/Passport" at bounding box center [1218, 286] width 224 height 26
type input "091096004481"
drag, startPoint x: 180, startPoint y: 353, endPoint x: 206, endPoint y: 351, distance: 26.1
click at [180, 353] on input "Địa chỉ người nhận" at bounding box center [235, 343] width 224 height 26
type input "A"
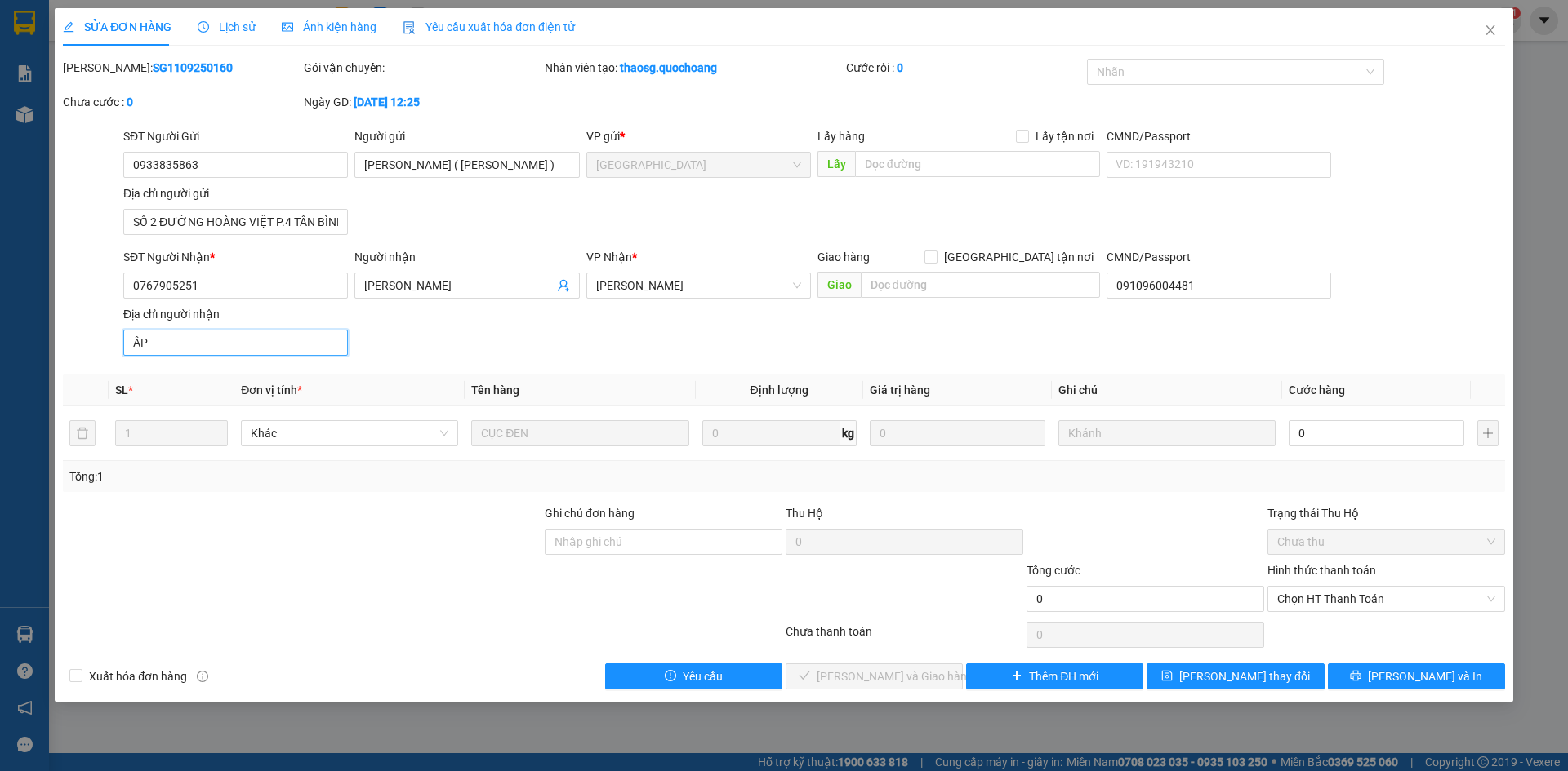
type input "Â"
type input "ẤP XẺO QUAO, [GEOGRAPHIC_DATA], [GEOGRAPHIC_DATA], [GEOGRAPHIC_DATA]"
click at [657, 349] on div "SĐT Người Nhận * 0767905251 Người nhận [PERSON_NAME] VP Nhận * [PERSON_NAME] hà…" at bounding box center [814, 306] width 1388 height 114
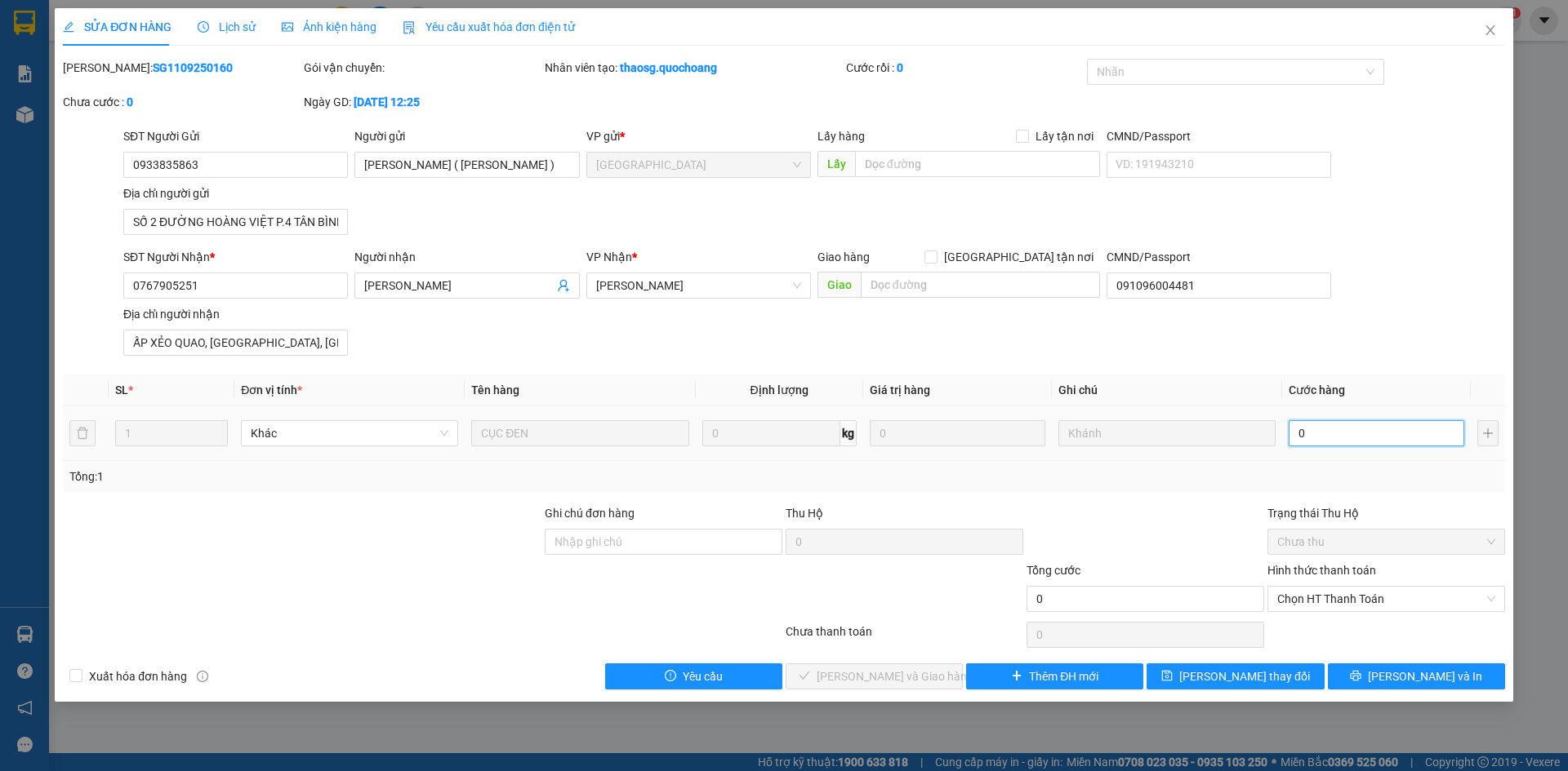
click at [1323, 431] on input "0" at bounding box center [1376, 433] width 175 height 26
type input "5"
type input "50"
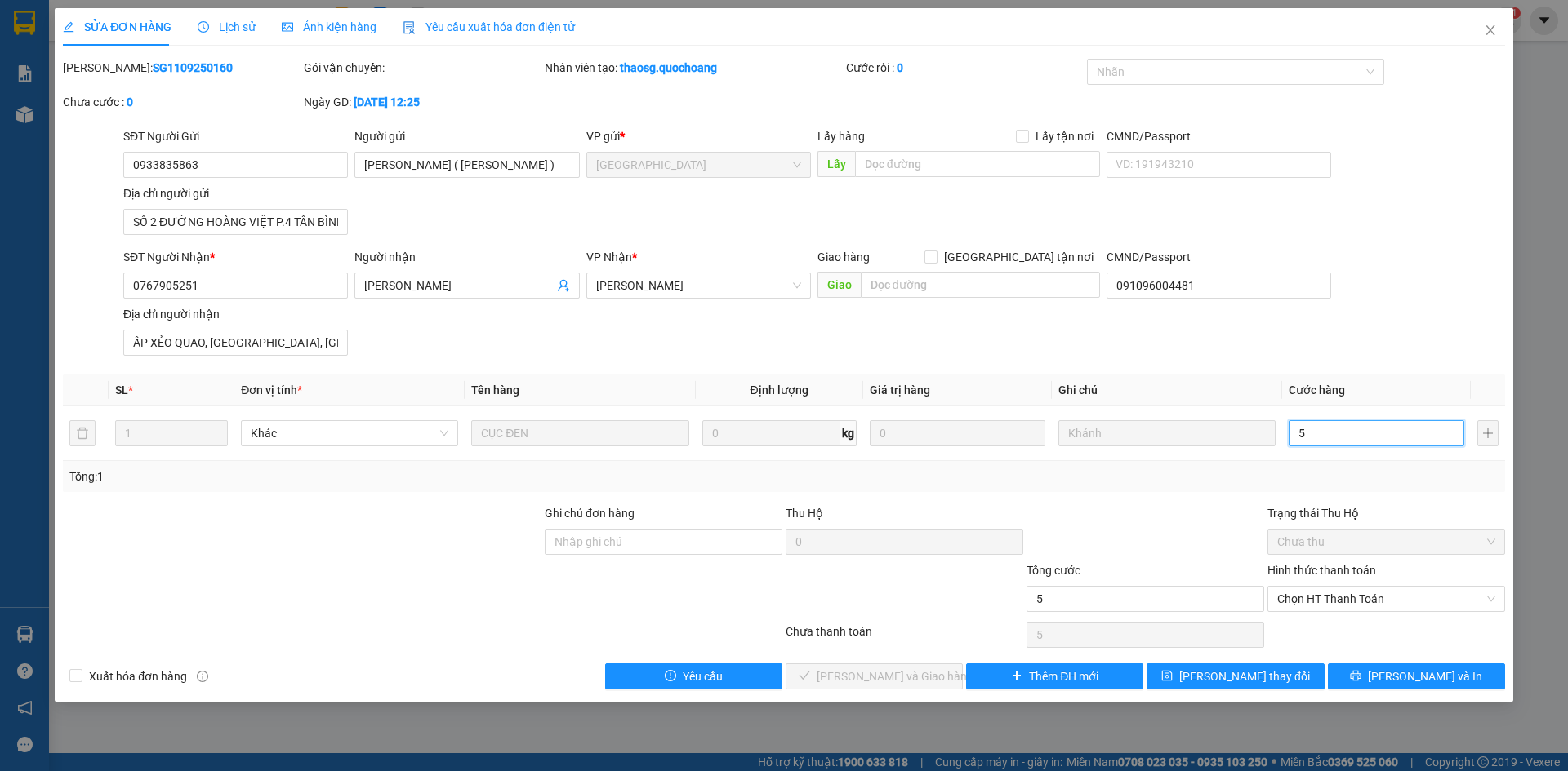
type input "50"
type input "500"
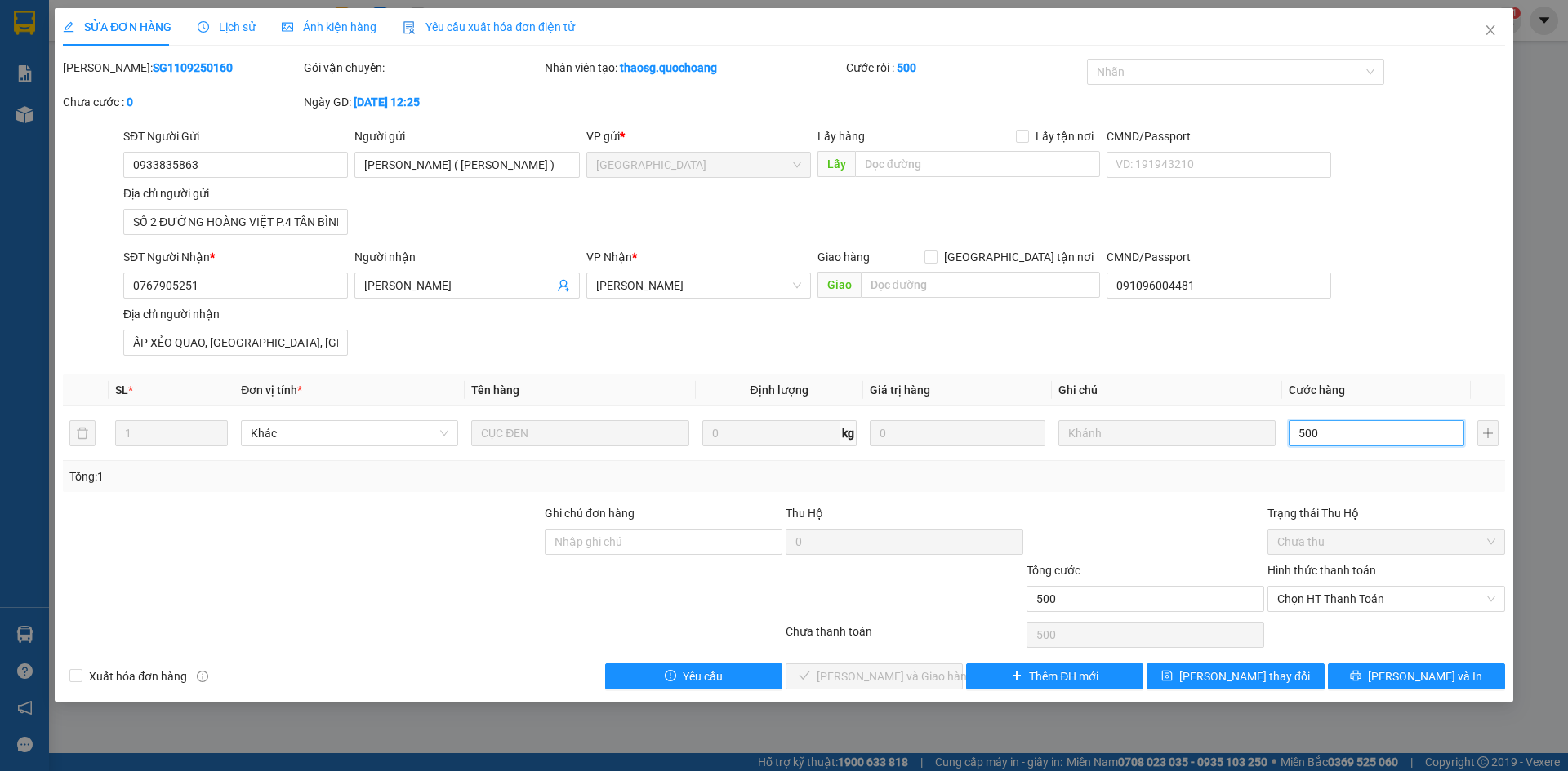
type input "5.000"
type input "50.000"
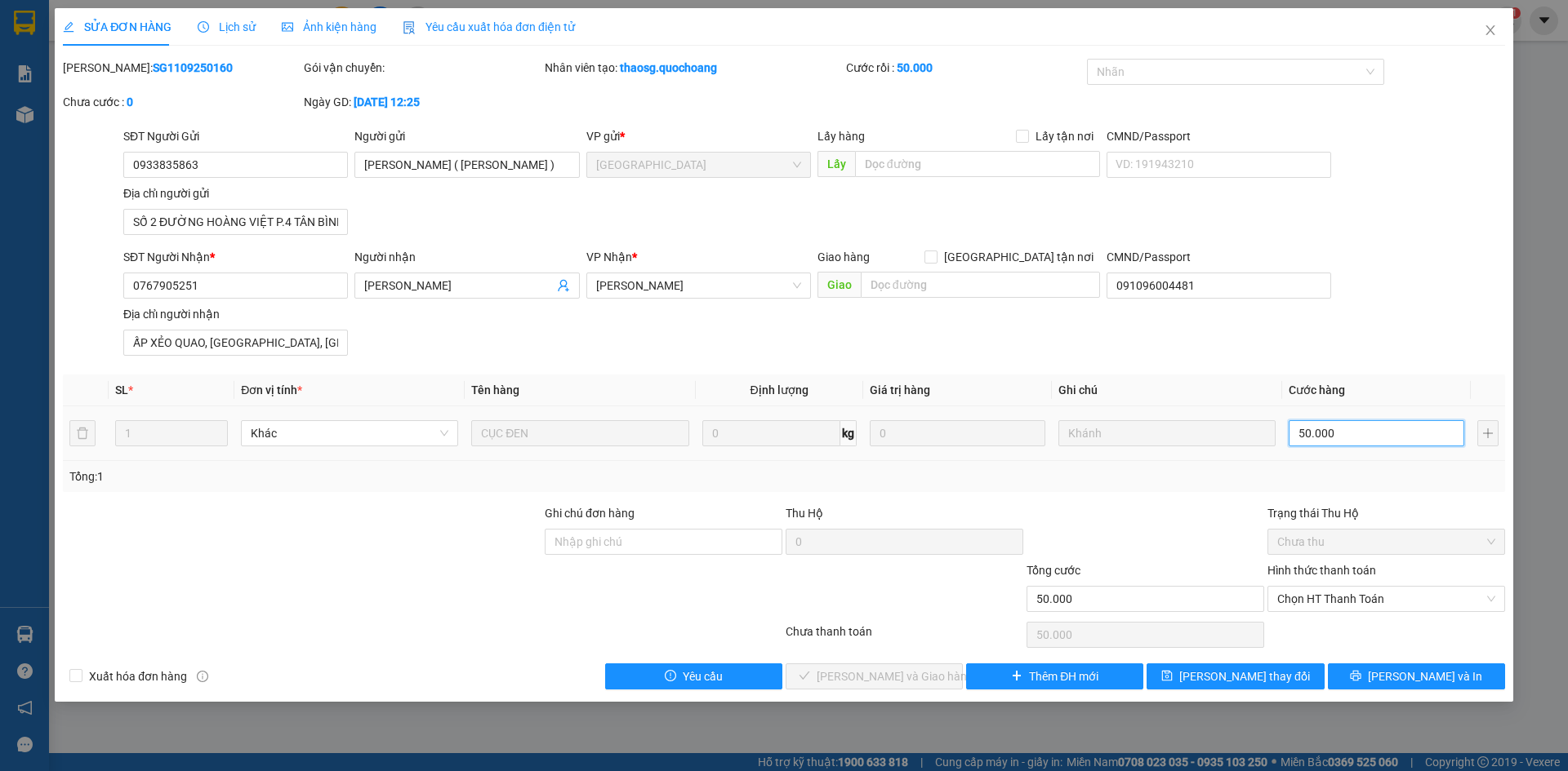
type input "50.000"
click at [1456, 319] on div "SĐT Người Nhận * 0767905251 Người nhận [PERSON_NAME] VP Nhận * [PERSON_NAME] hà…" at bounding box center [814, 306] width 1388 height 114
click at [1375, 590] on span "Chọn HT Thanh Toán" at bounding box center [1386, 599] width 218 height 24
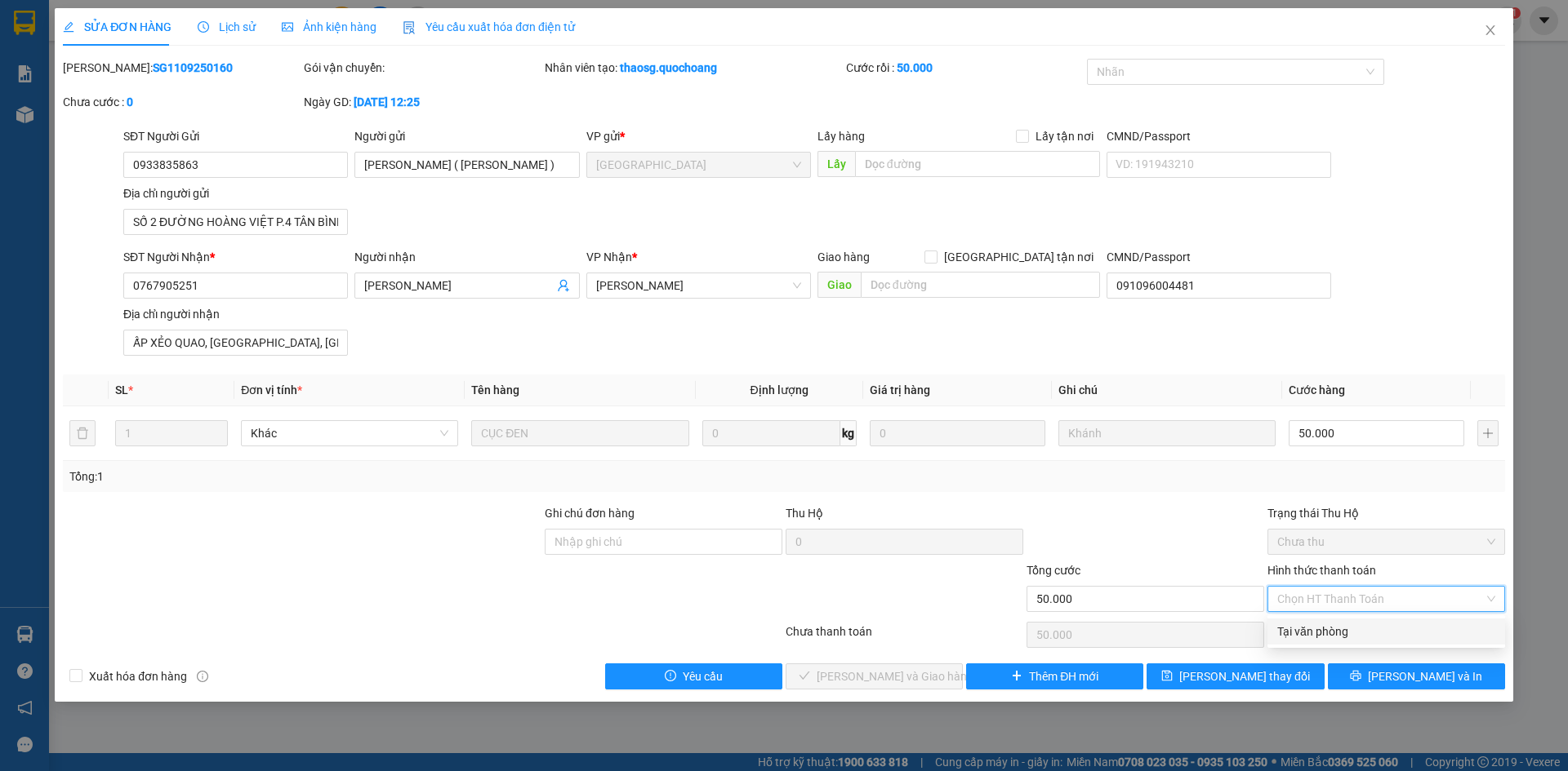
click at [1384, 638] on div "Tại văn phòng" at bounding box center [1386, 631] width 218 height 18
type input "0"
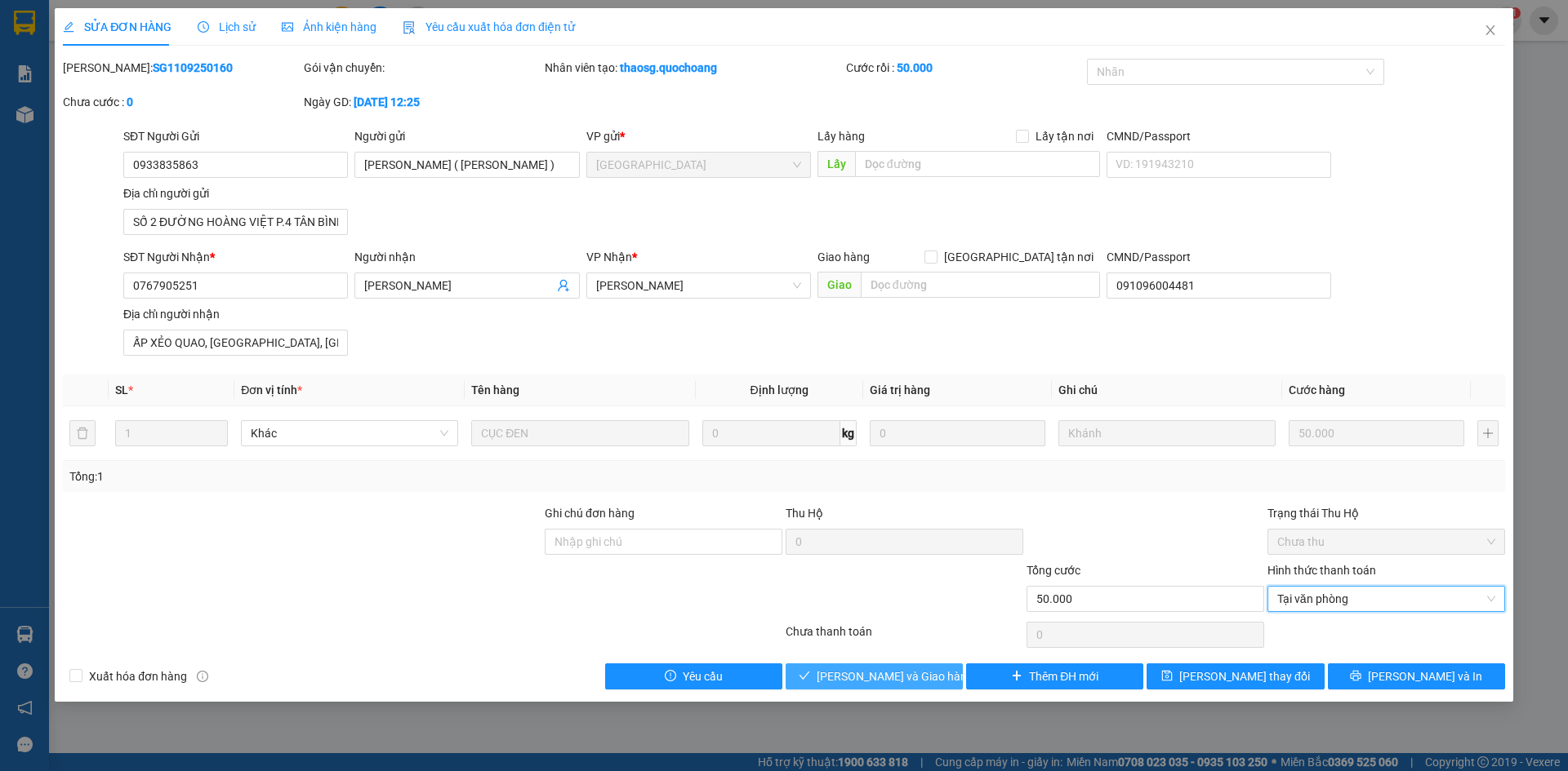
click at [858, 678] on span "[PERSON_NAME] và Giao hàng" at bounding box center [894, 676] width 157 height 18
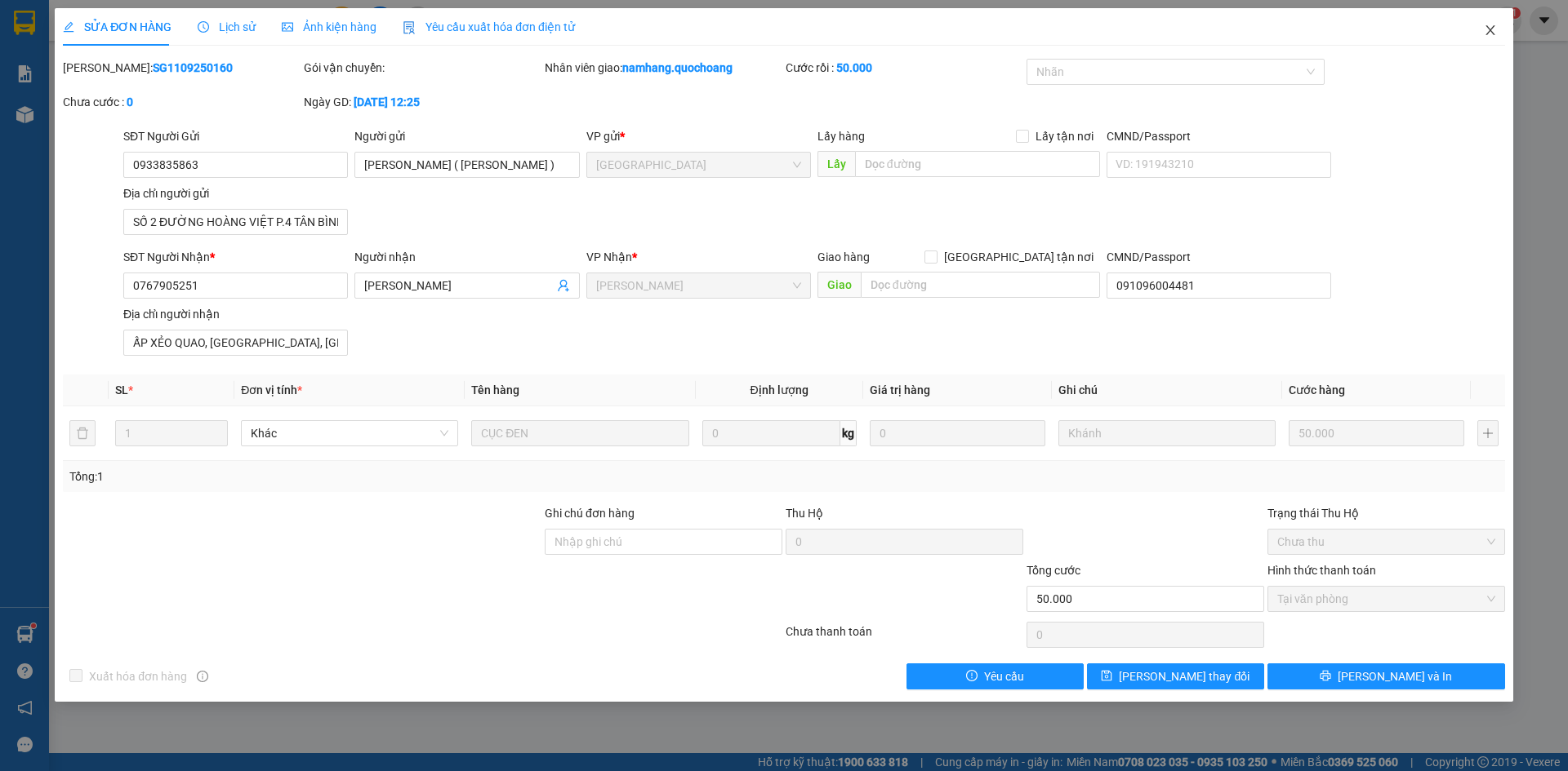
click at [1484, 33] on icon "close" at bounding box center [1490, 30] width 13 height 13
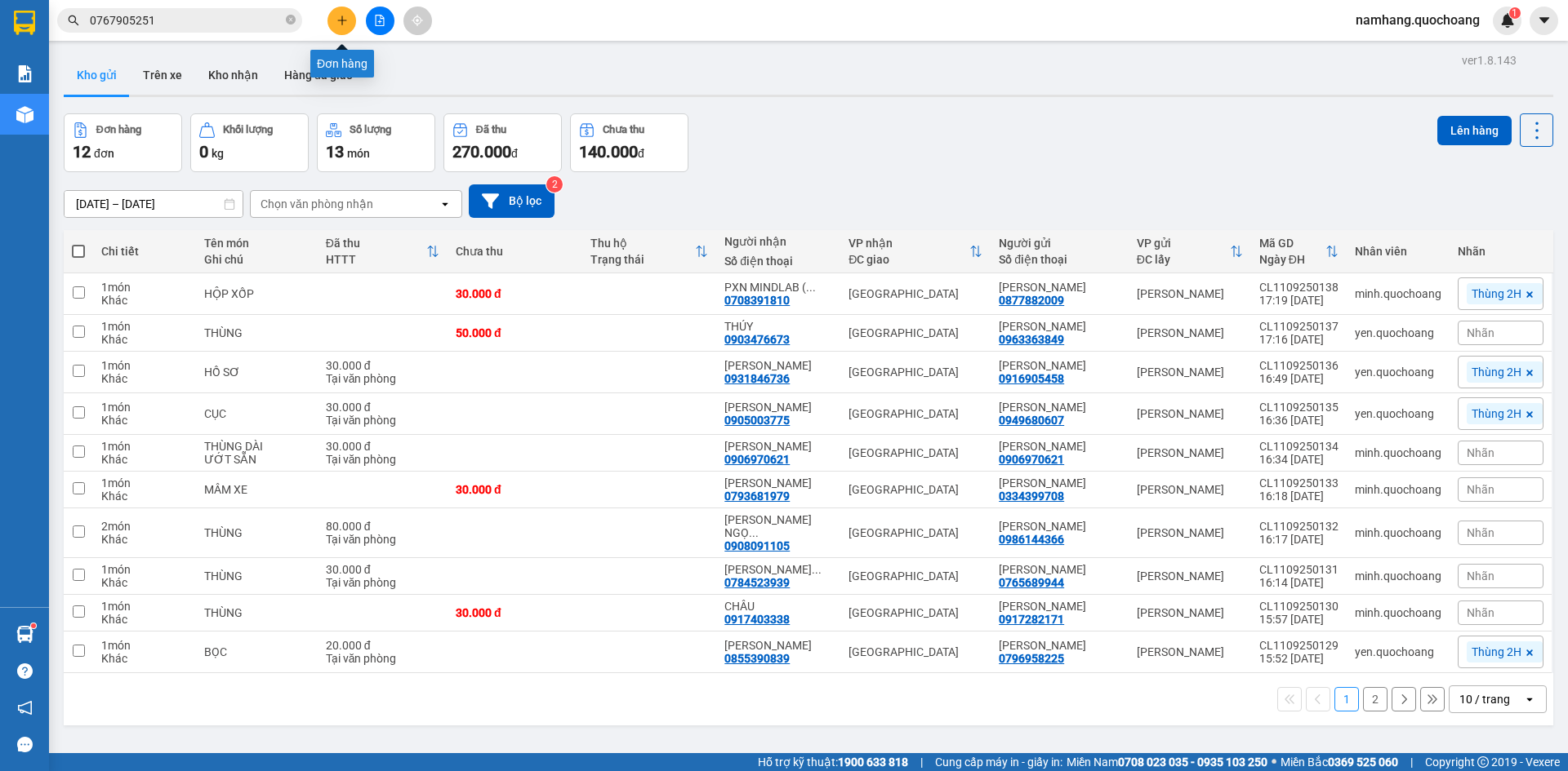
click at [343, 19] on icon "plus" at bounding box center [342, 21] width 1 height 9
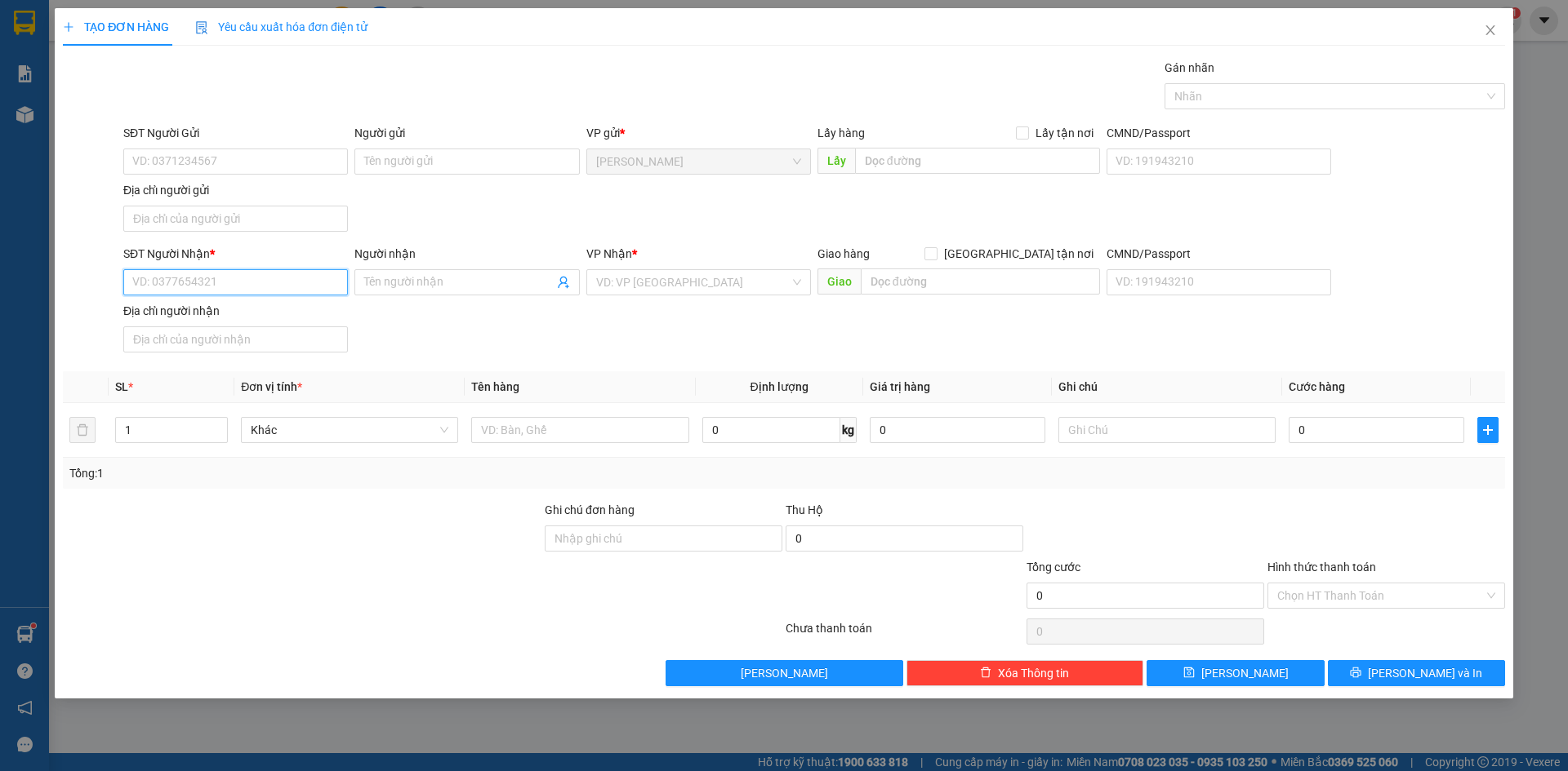
click at [269, 280] on input "SĐT Người Nhận *" at bounding box center [235, 282] width 224 height 26
type input "0000000000"
click at [376, 277] on input "Người nhận" at bounding box center [458, 281] width 189 height 18
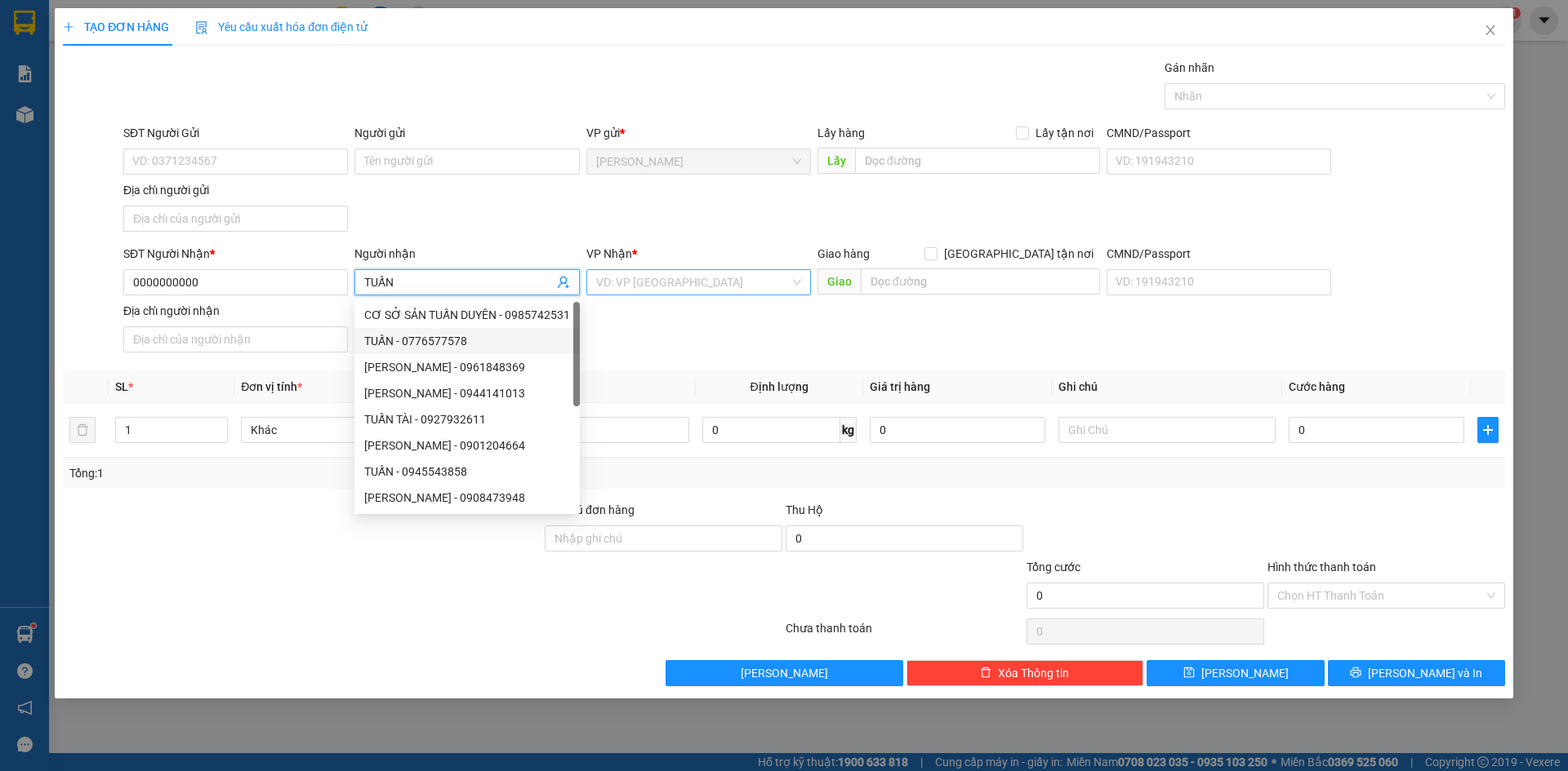
type input "TUẤN"
drag, startPoint x: 693, startPoint y: 271, endPoint x: 692, endPoint y: 280, distance: 9.1
click at [693, 274] on input "search" at bounding box center [693, 282] width 193 height 24
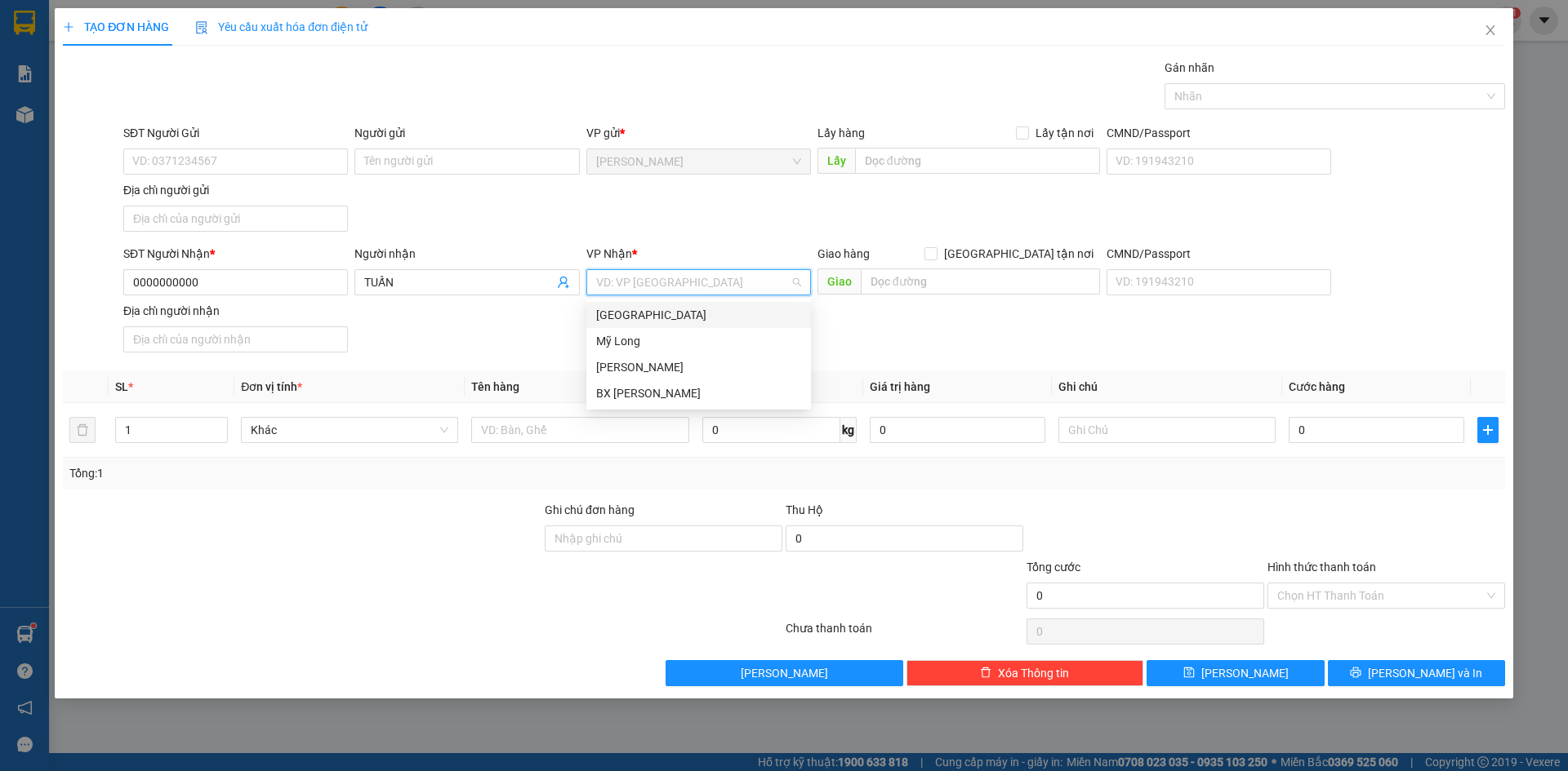
click at [677, 324] on div "[GEOGRAPHIC_DATA]" at bounding box center [698, 314] width 205 height 18
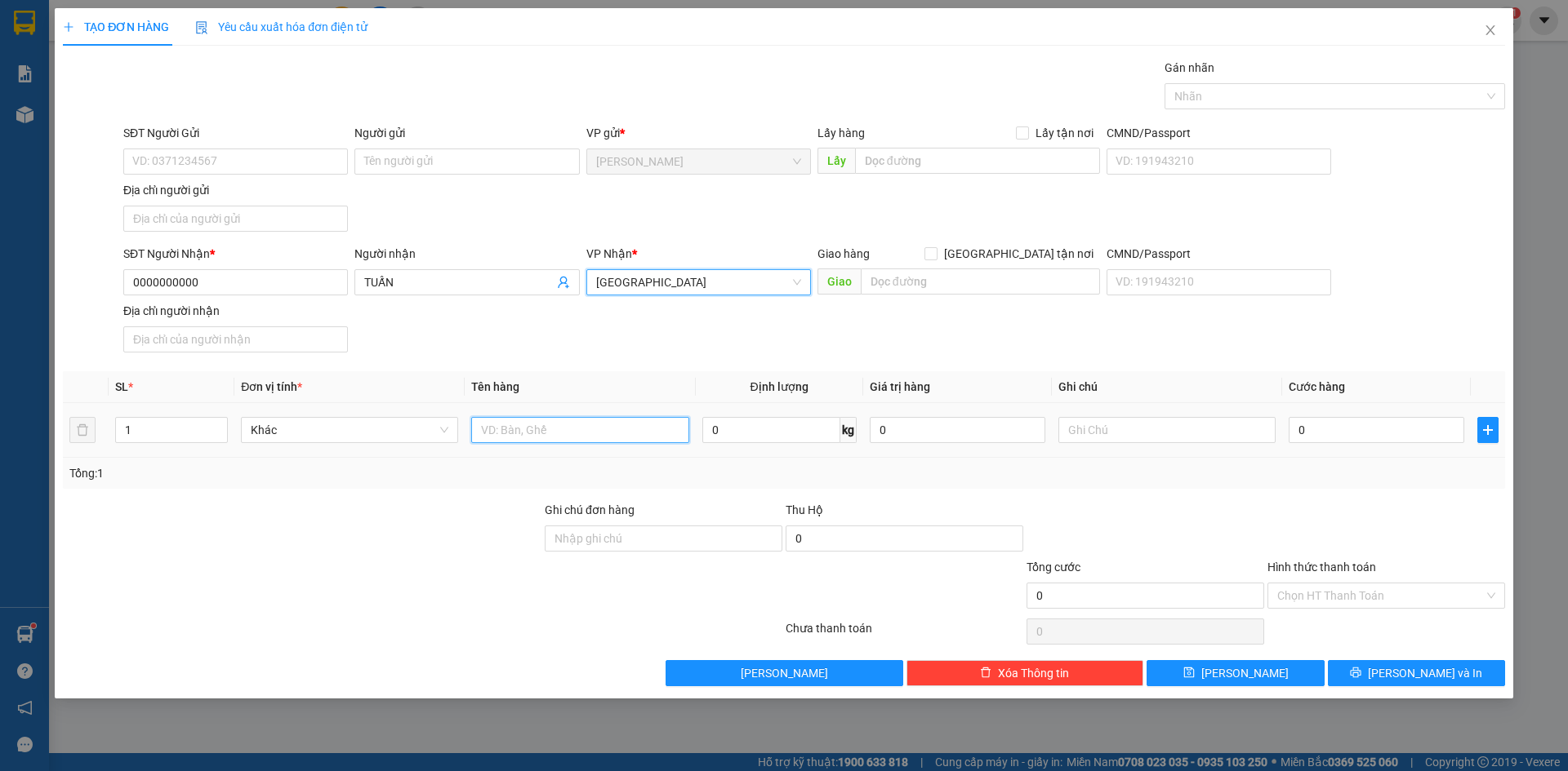
click at [518, 431] on input "text" at bounding box center [579, 431] width 217 height 26
click at [190, 430] on input "1" at bounding box center [172, 430] width 111 height 24
type input "10"
click at [505, 424] on input "text" at bounding box center [579, 431] width 217 height 26
type input "08 BAO + 02 THÙNG"
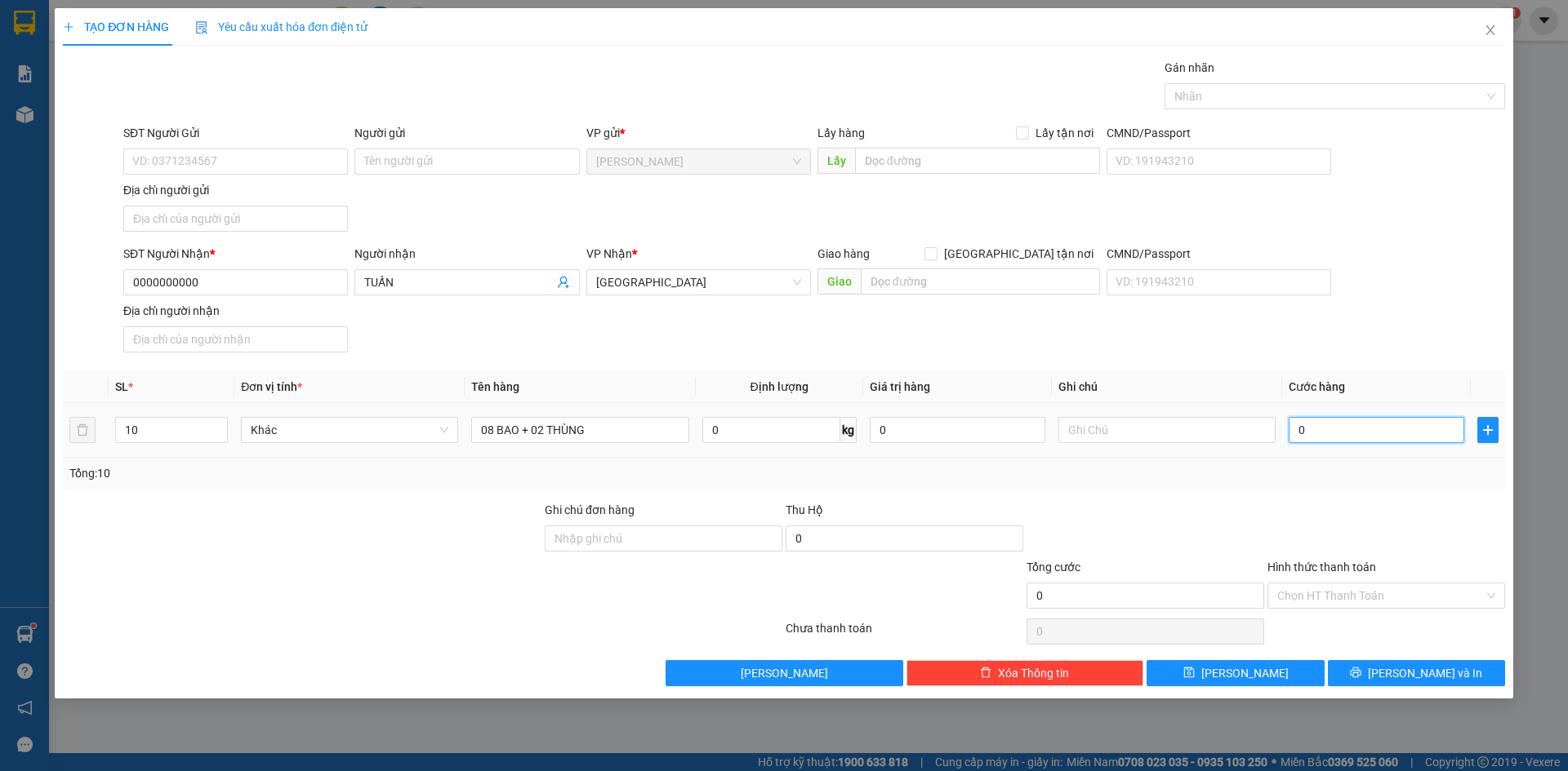
click at [1347, 443] on input "0" at bounding box center [1376, 431] width 175 height 26
type input "8"
type input "0"
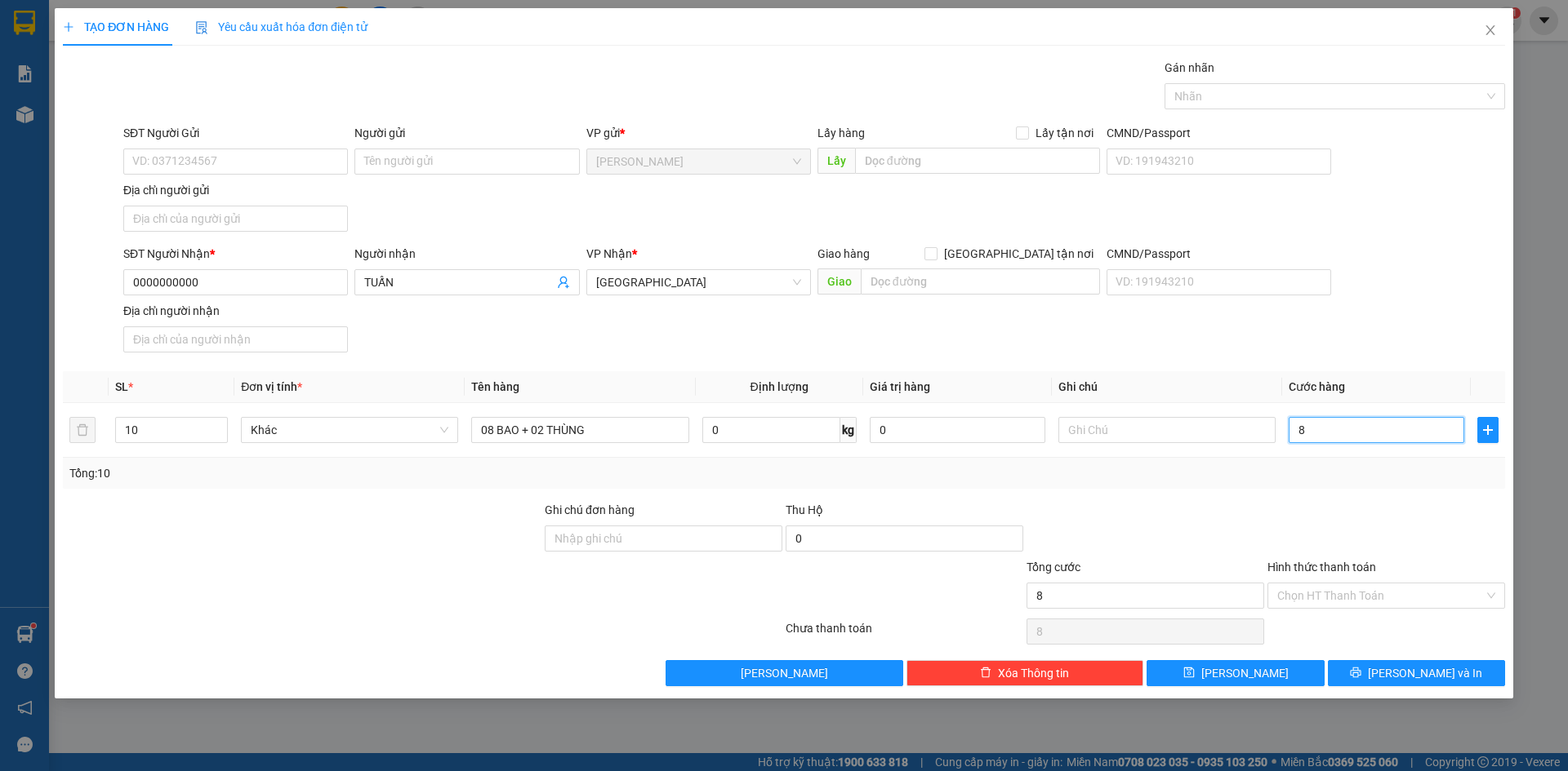
type input "0"
type input "03"
type input "3"
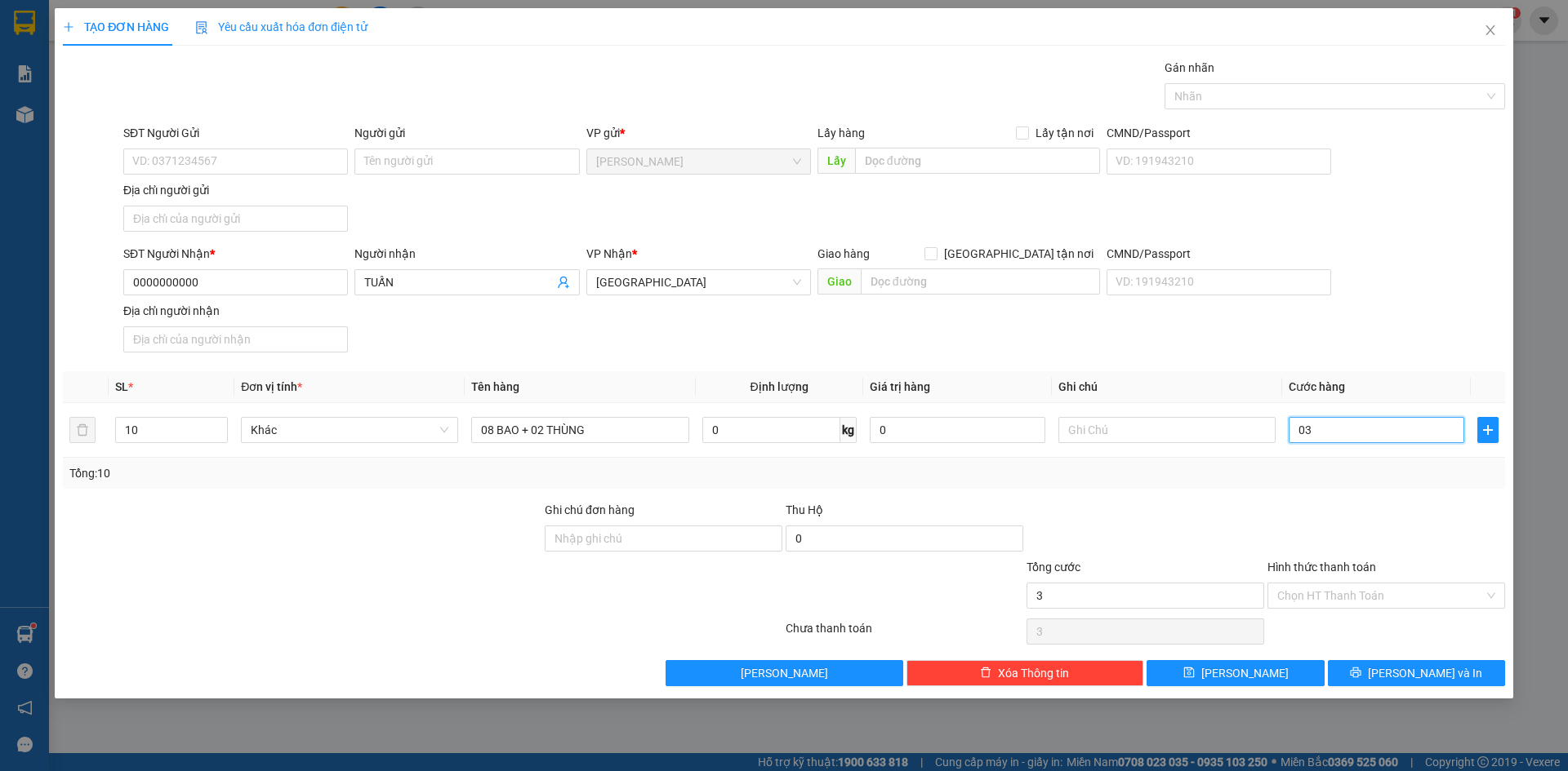
type input "038"
type input "38"
type input "0.380"
type input "380"
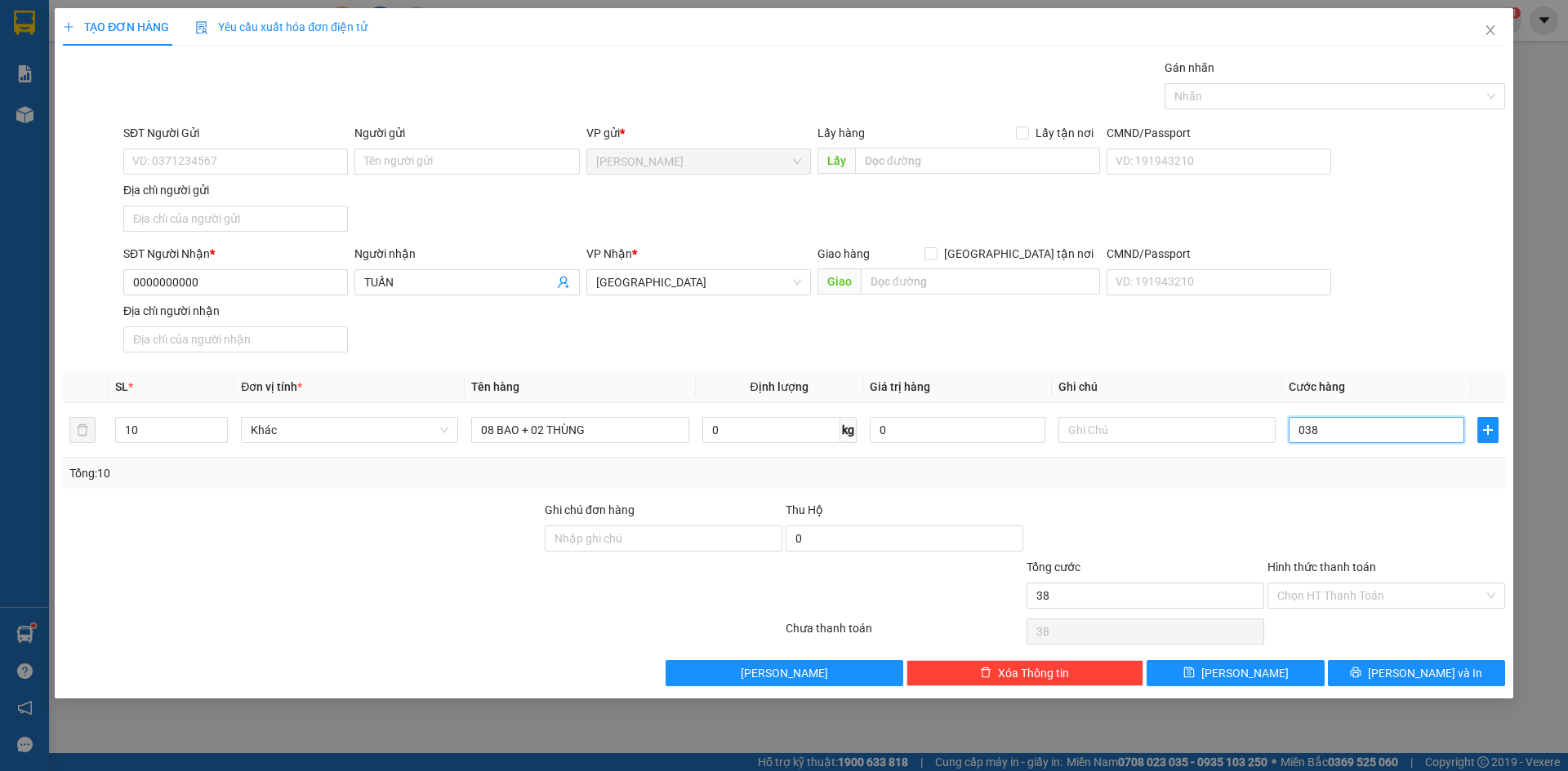
type input "380"
type input "03.800"
type input "3.800"
type input "038.000"
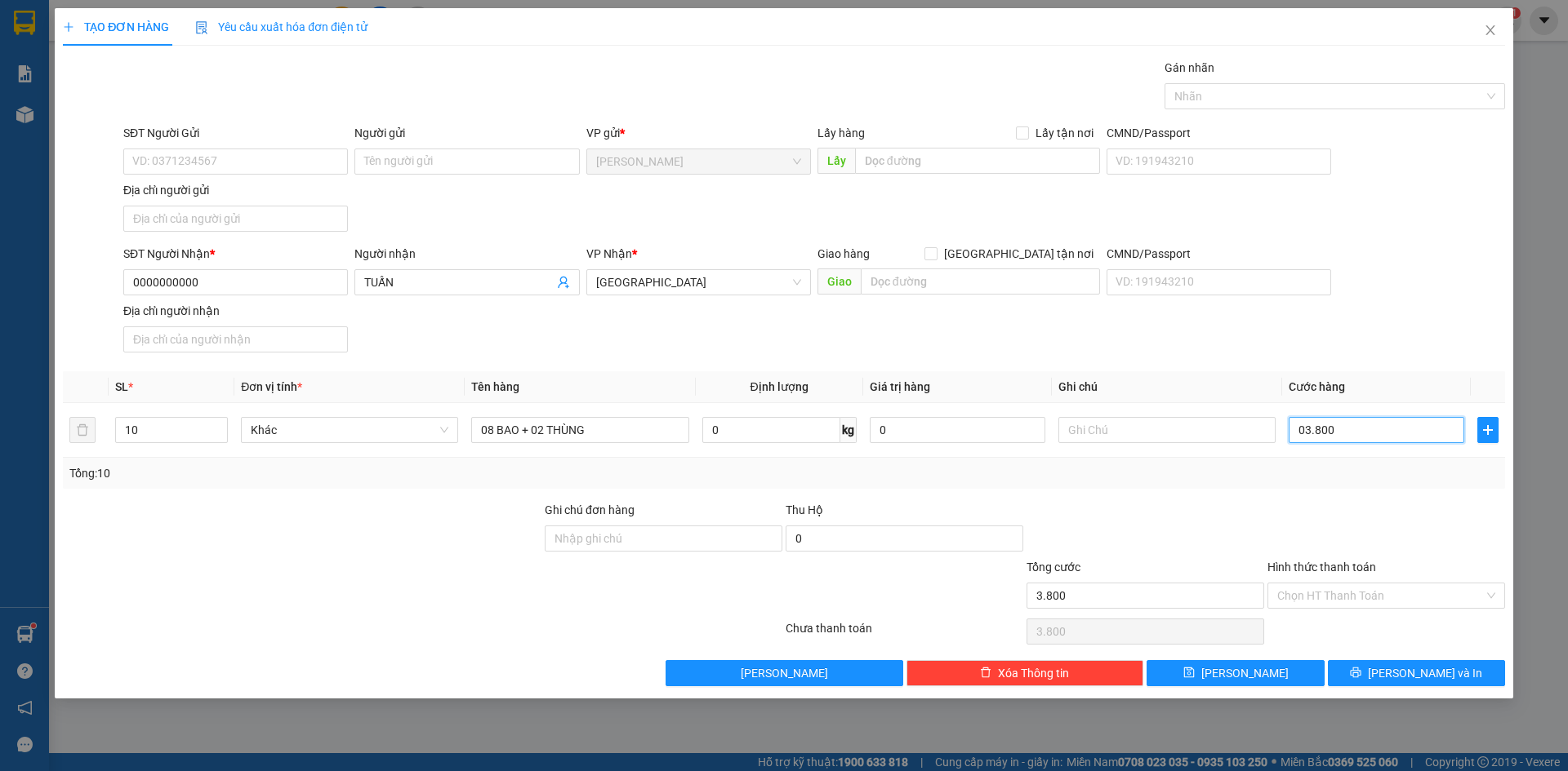
type input "38.000"
type input "0.380.000"
type input "380.000"
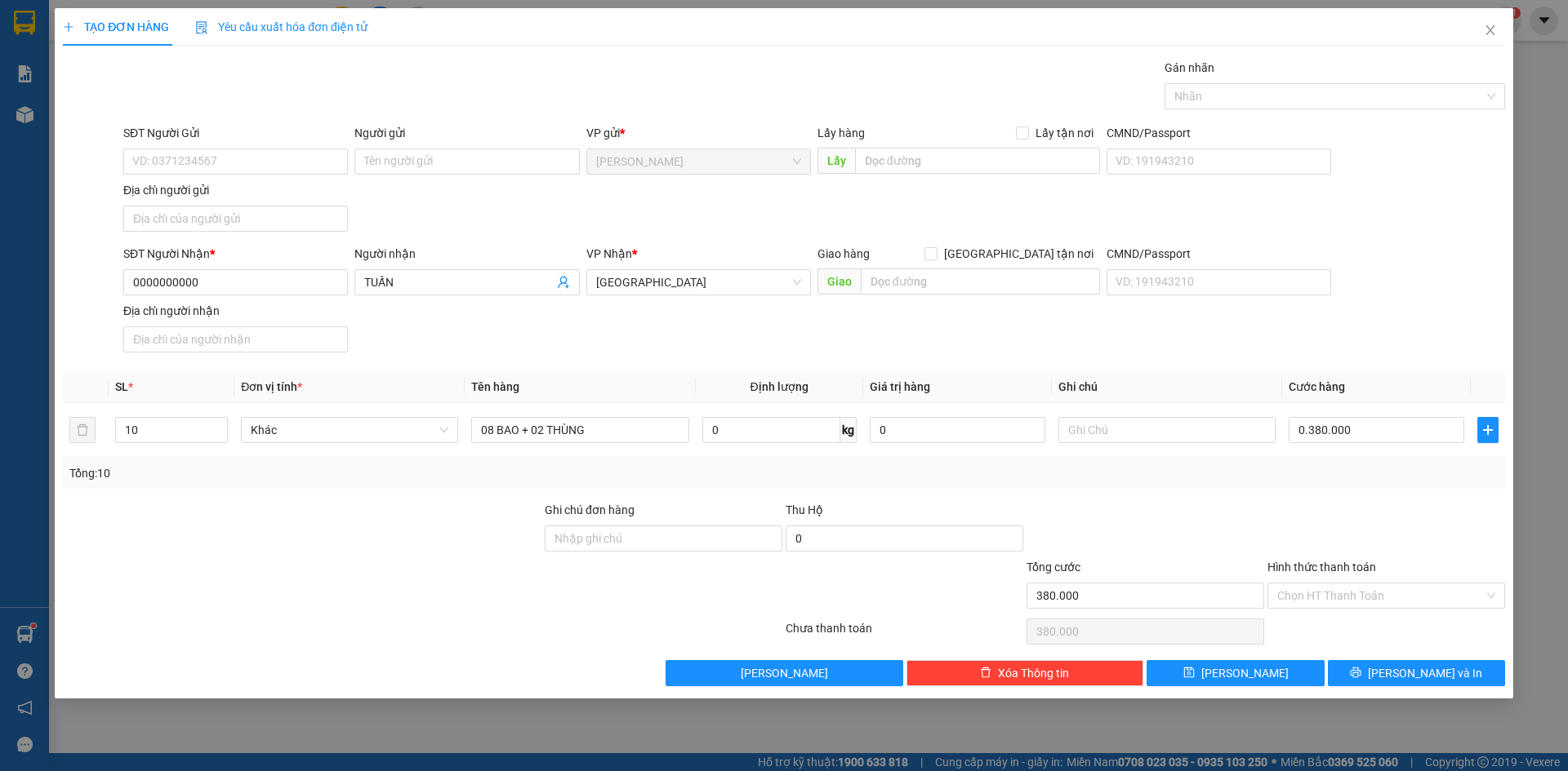
type input "380.000"
click at [1431, 294] on div "SĐT Người Nhận * 0000000000 Người nhận TUẤN VP Nhận * [GEOGRAPHIC_DATA] Giao hà…" at bounding box center [814, 302] width 1388 height 114
click at [1364, 597] on input "Hình thức thanh toán" at bounding box center [1380, 596] width 206 height 24
click at [1354, 629] on div "Tại văn phòng" at bounding box center [1386, 627] width 218 height 18
type input "0"
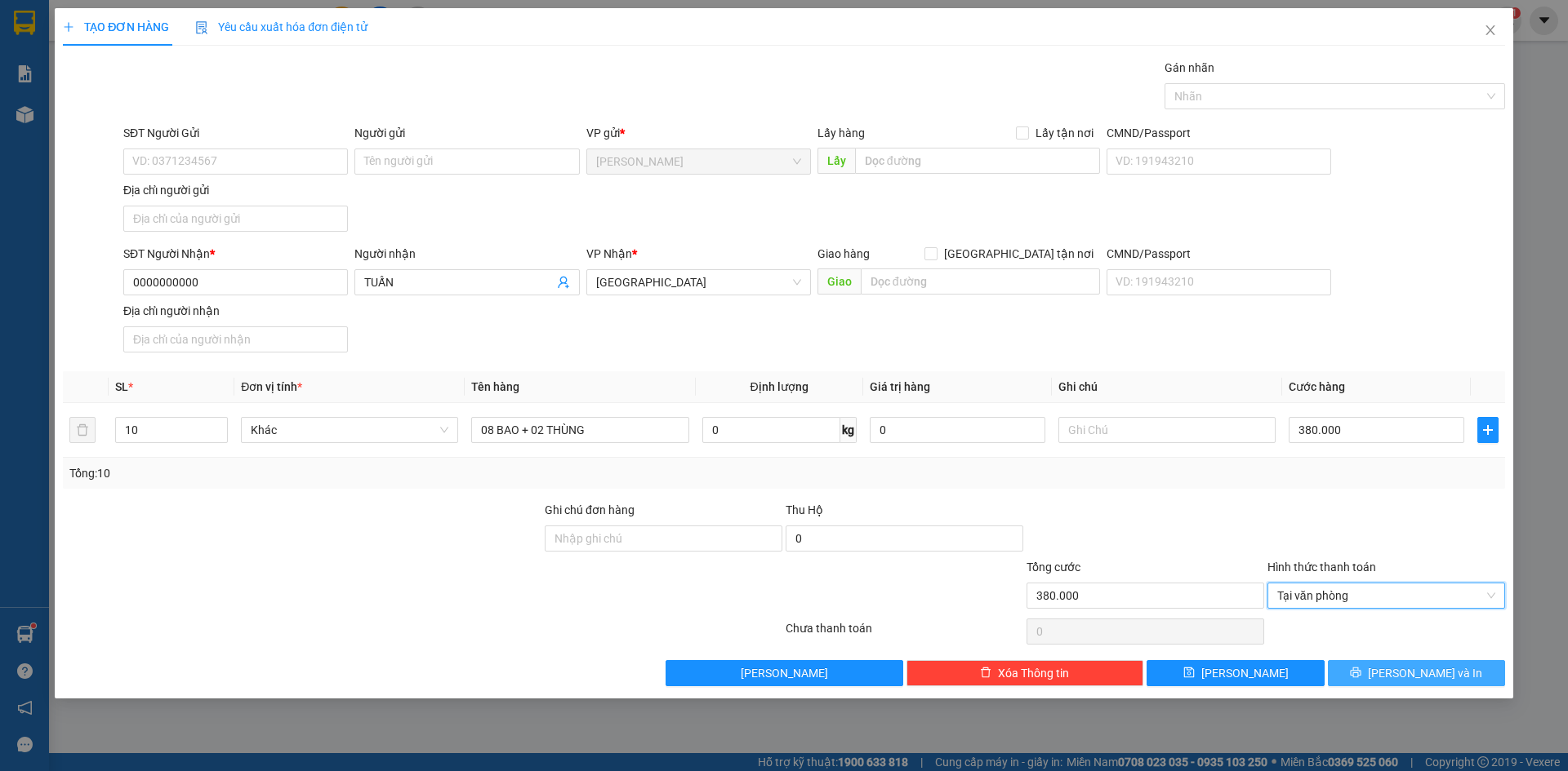
click at [1454, 673] on button "[PERSON_NAME] và In" at bounding box center [1416, 673] width 177 height 26
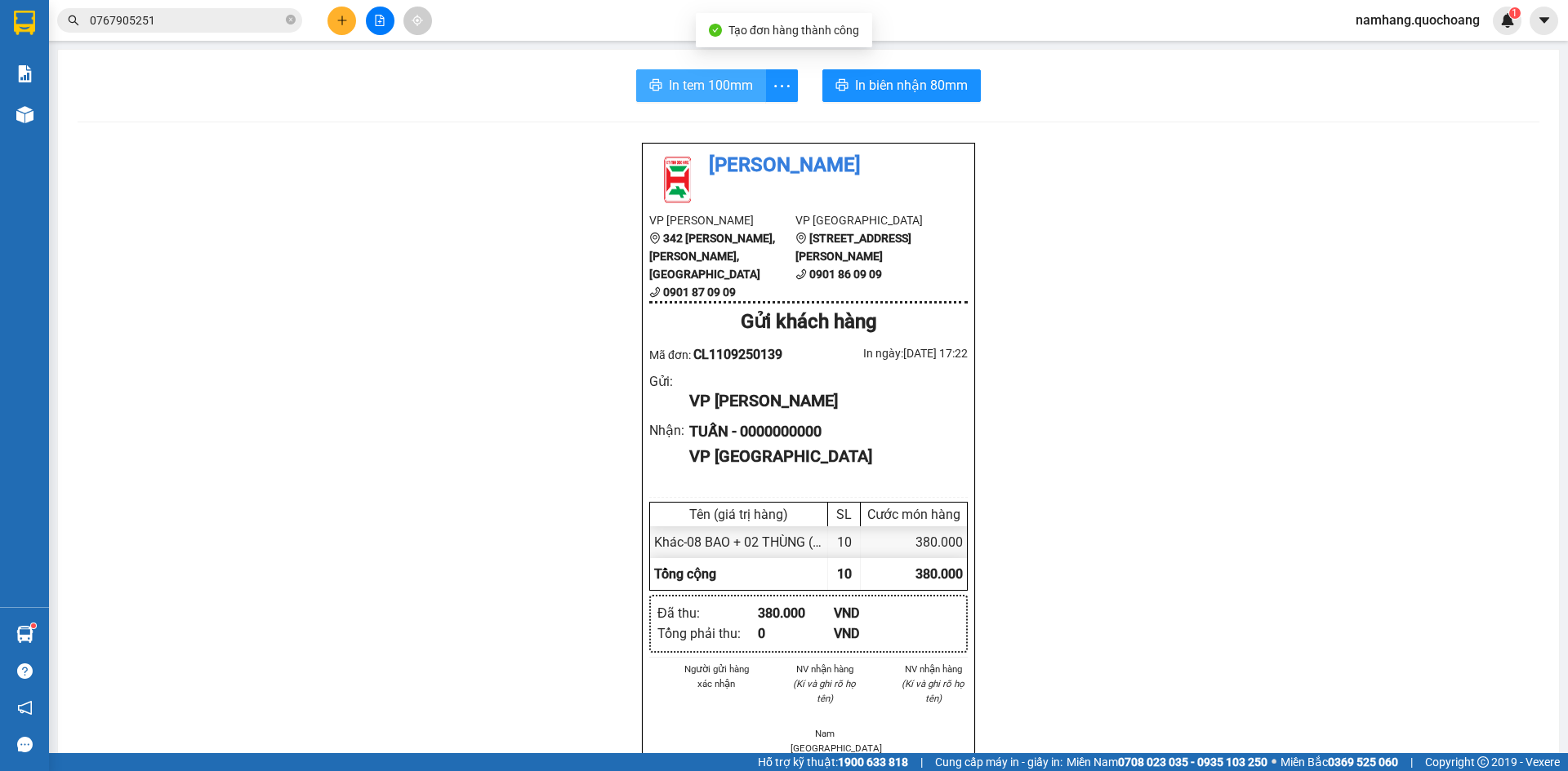
click at [701, 90] on span "In tem 100mm" at bounding box center [711, 85] width 84 height 21
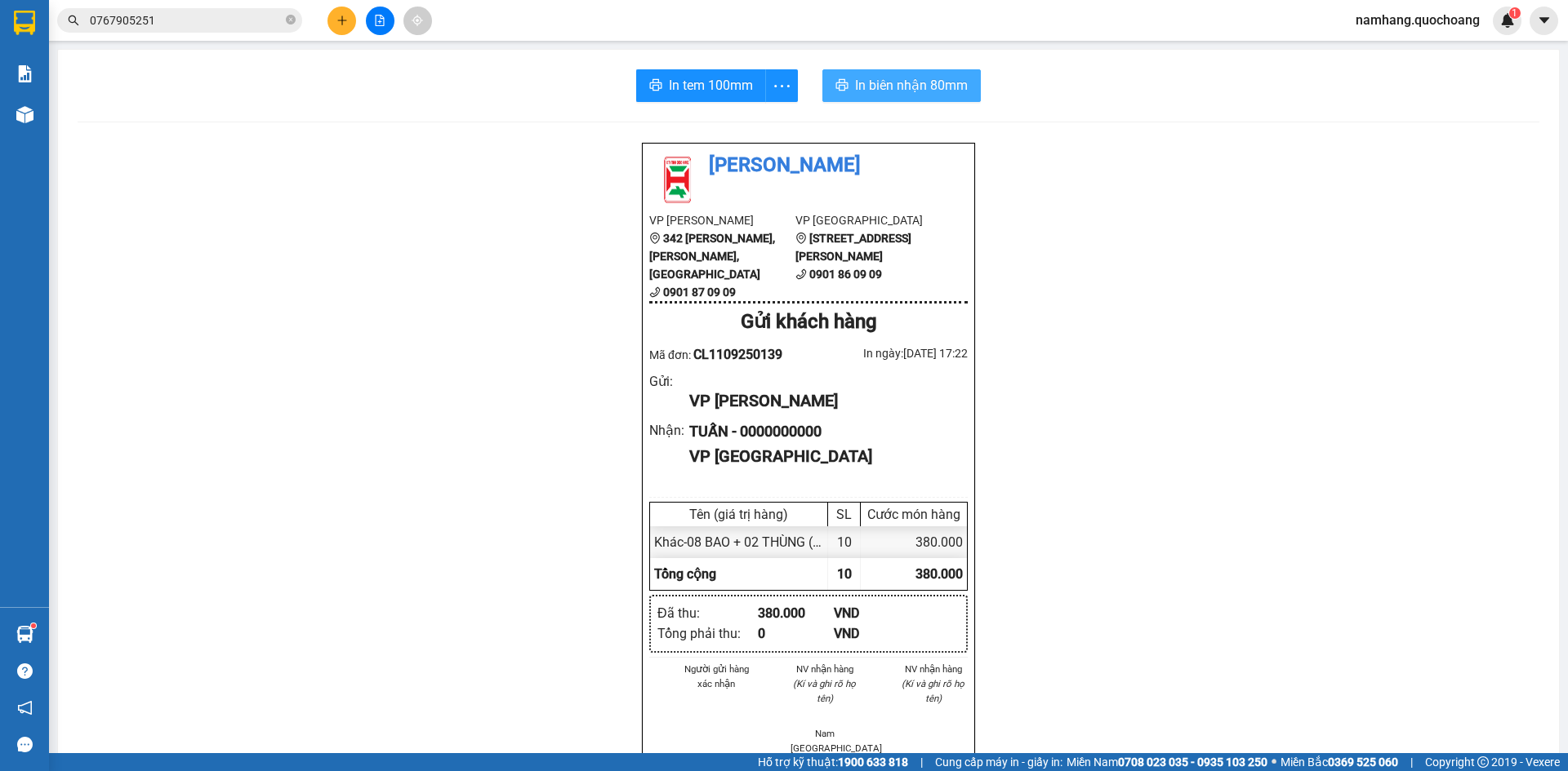
click at [920, 83] on span "In biên nhận 80mm" at bounding box center [911, 85] width 113 height 21
click at [713, 88] on span "In tem 100mm" at bounding box center [711, 85] width 84 height 21
click at [353, 15] on button at bounding box center [342, 21] width 28 height 28
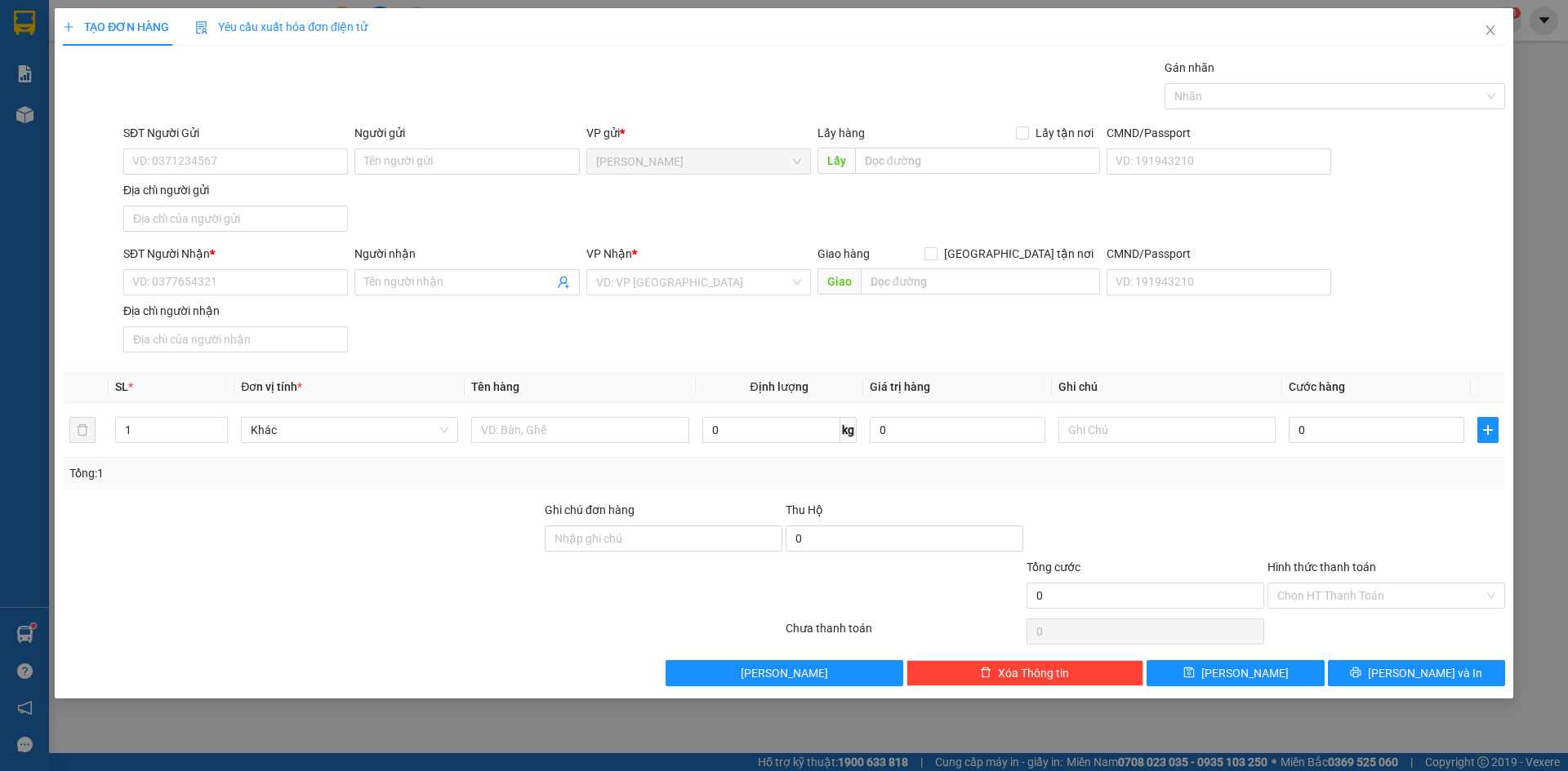
click at [248, 143] on div "SĐT Người Gửi" at bounding box center [235, 136] width 224 height 24
click at [252, 154] on input "SĐT Người Gửi" at bounding box center [235, 161] width 224 height 26
type input "0708744784"
click at [234, 194] on div "0708744784 - [PERSON_NAME]" at bounding box center [236, 194] width 205 height 18
type input "[PERSON_NAME]"
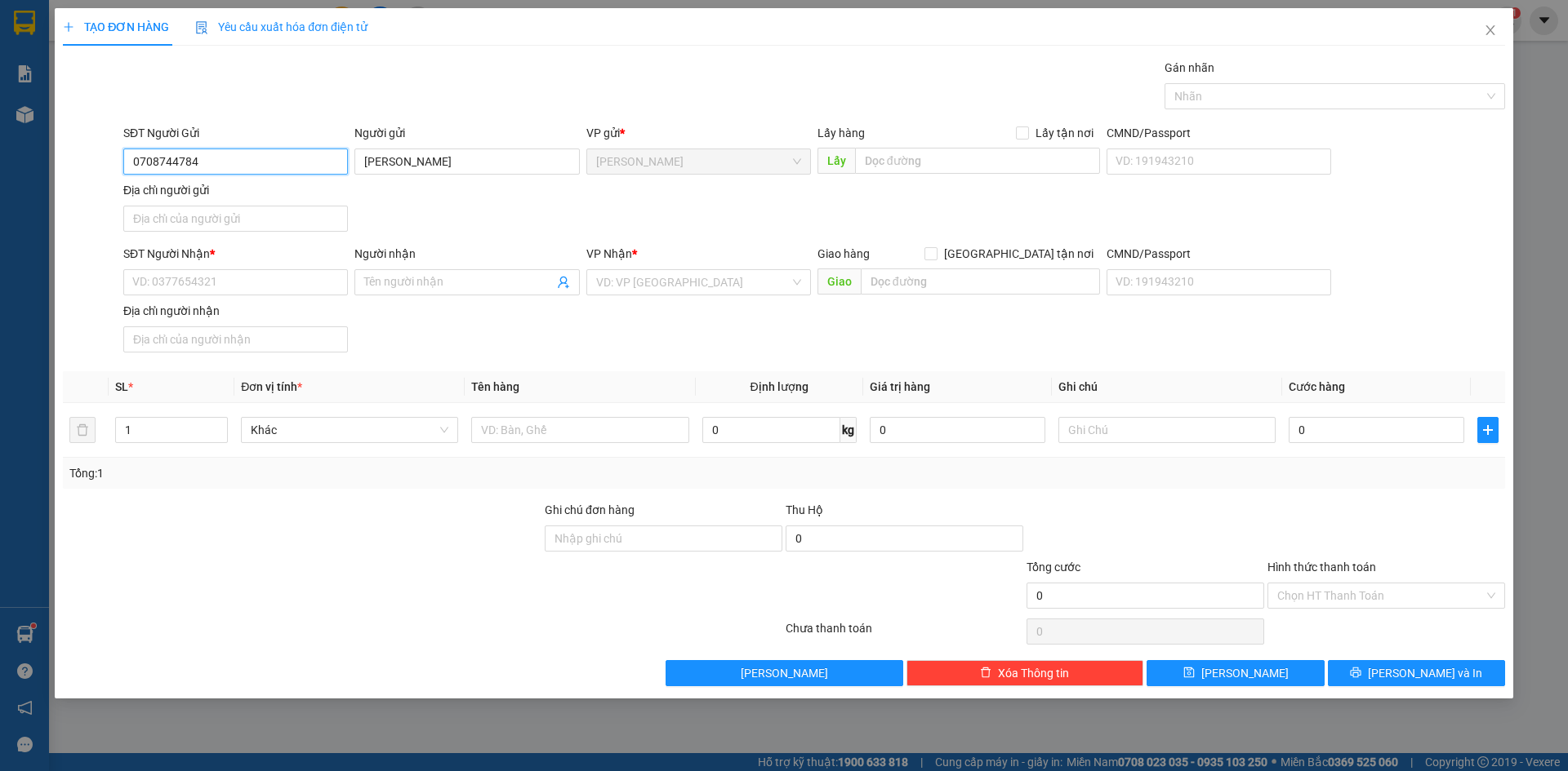
type input "0708744784"
click at [208, 267] on div "SĐT Người Nhận *" at bounding box center [235, 257] width 224 height 24
click at [217, 280] on input "SĐT Người Nhận *" at bounding box center [235, 282] width 224 height 26
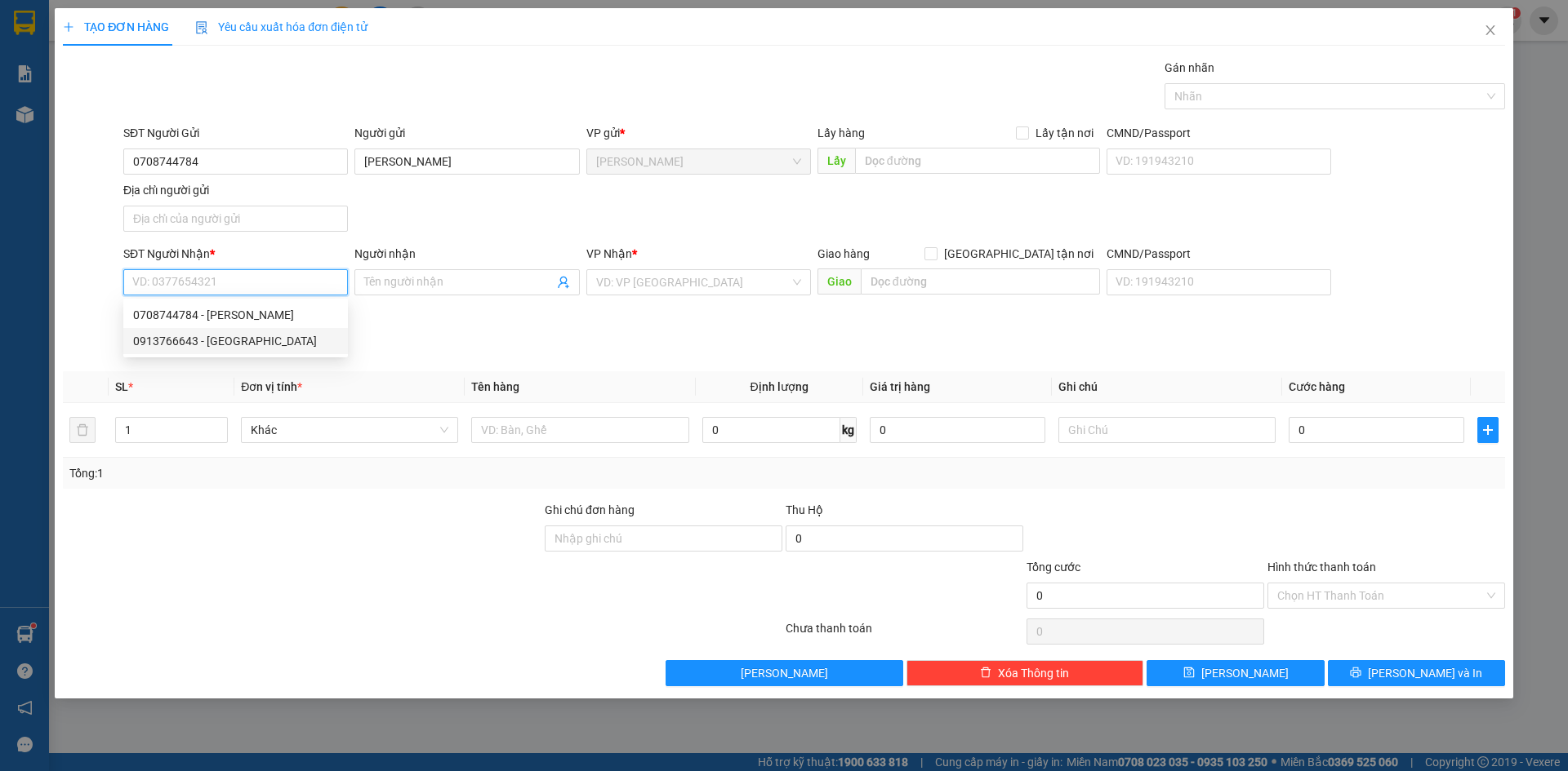
click at [266, 336] on div "0913766643 - [GEOGRAPHIC_DATA]" at bounding box center [236, 340] width 205 height 18
type input "0913766643"
type input "[PERSON_NAME]"
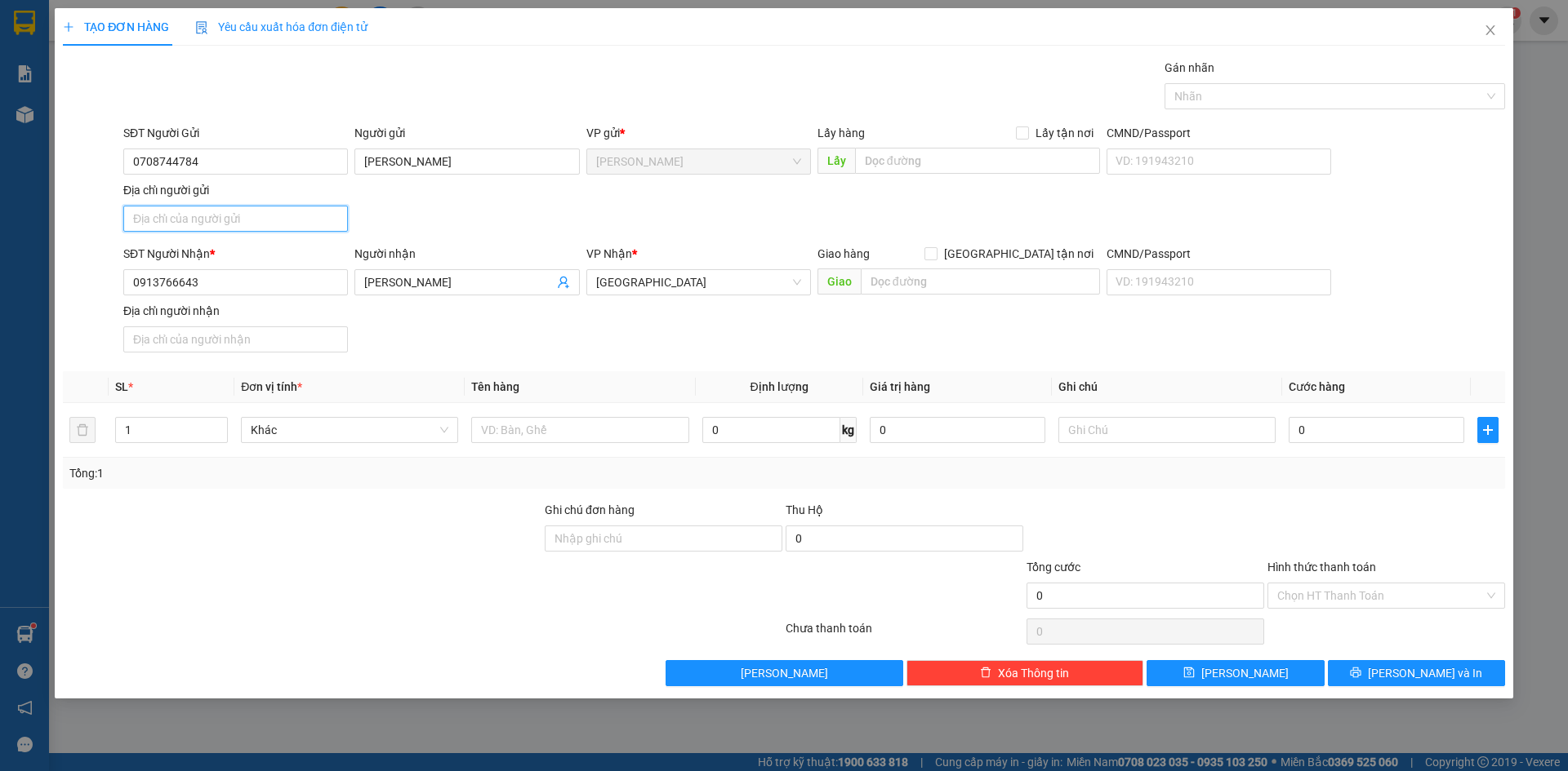
click at [308, 219] on input "Địa chỉ người gửi" at bounding box center [235, 219] width 224 height 26
type input "PHƯỜNG [GEOGRAPHIC_DATA], [GEOGRAPHIC_DATA]"
click at [577, 442] on input "text" at bounding box center [579, 431] width 217 height 26
type input "HỒ SƠ"
click at [1302, 431] on input "0" at bounding box center [1376, 431] width 175 height 26
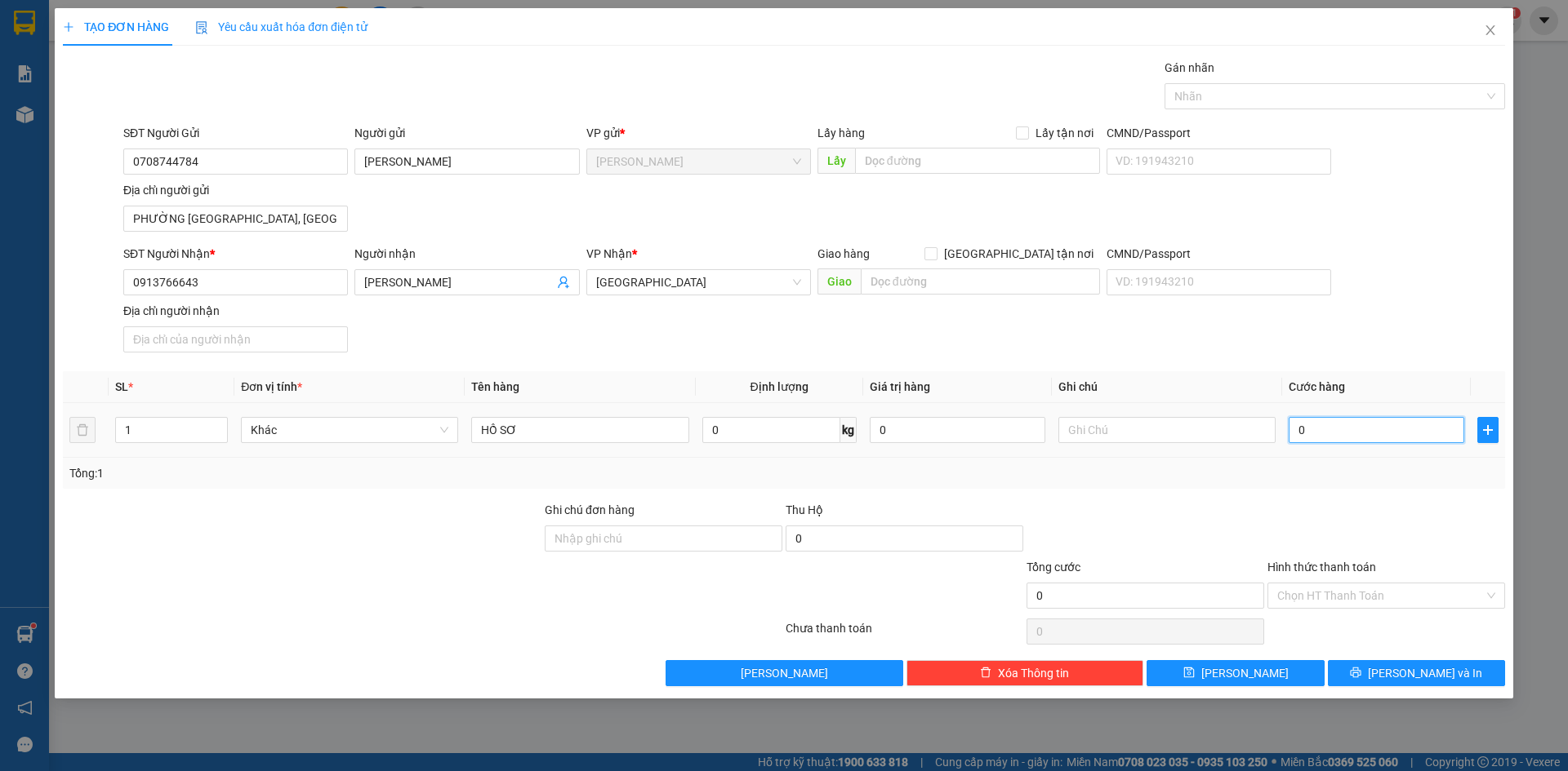
type input "3"
type input "30"
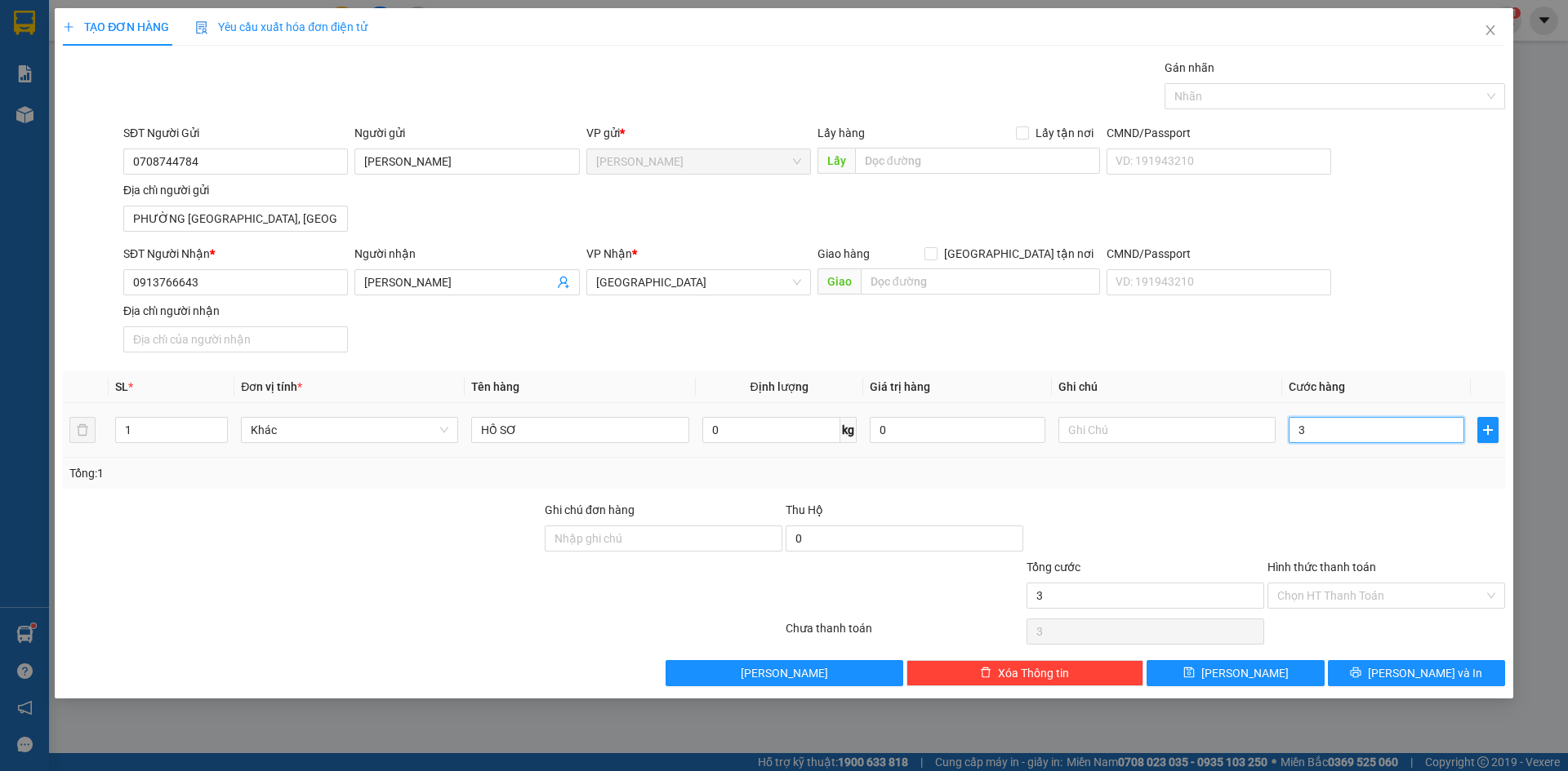
type input "30"
type input "300"
type input "3.000"
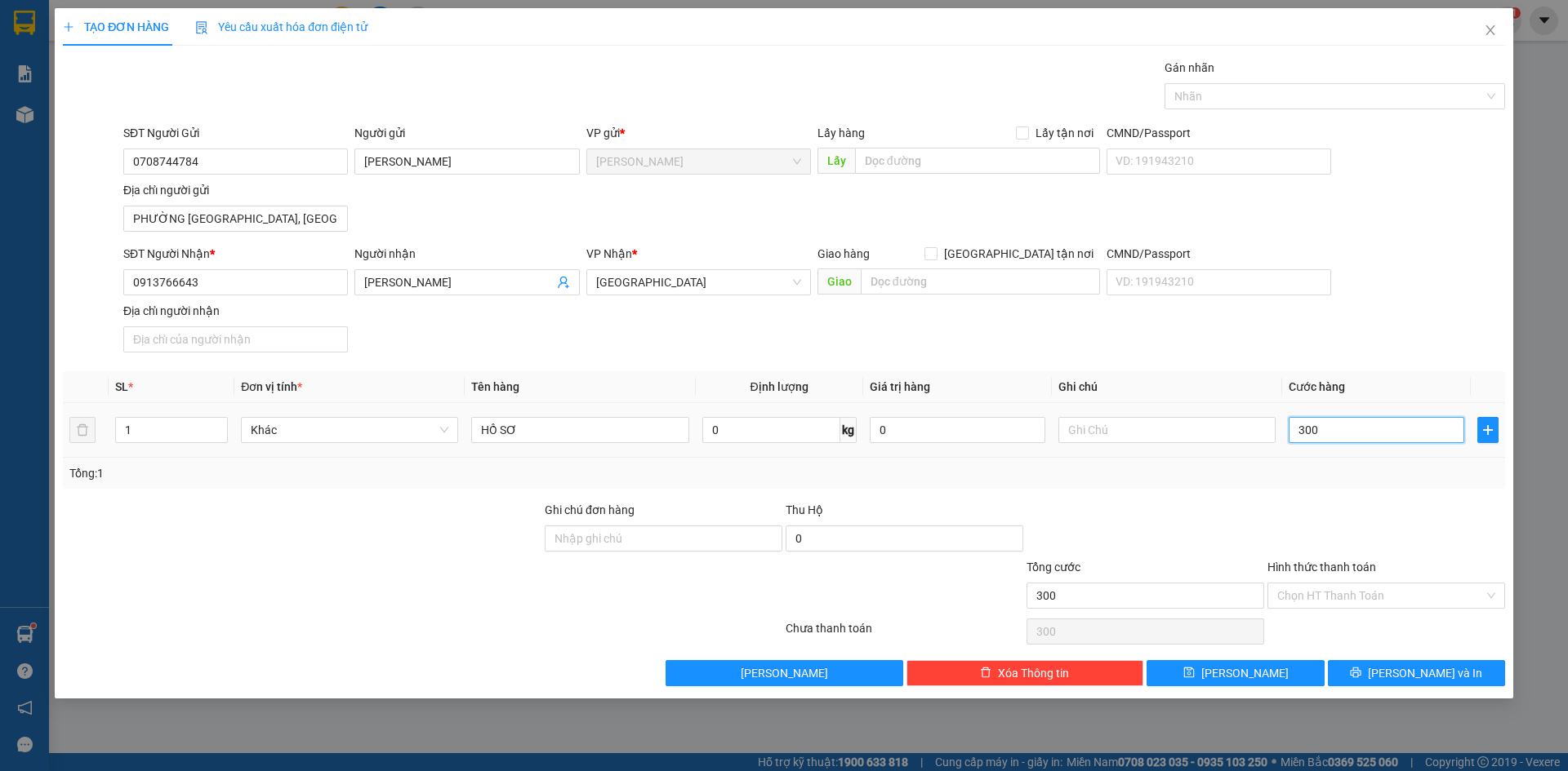
type input "3.000"
type input "30.000"
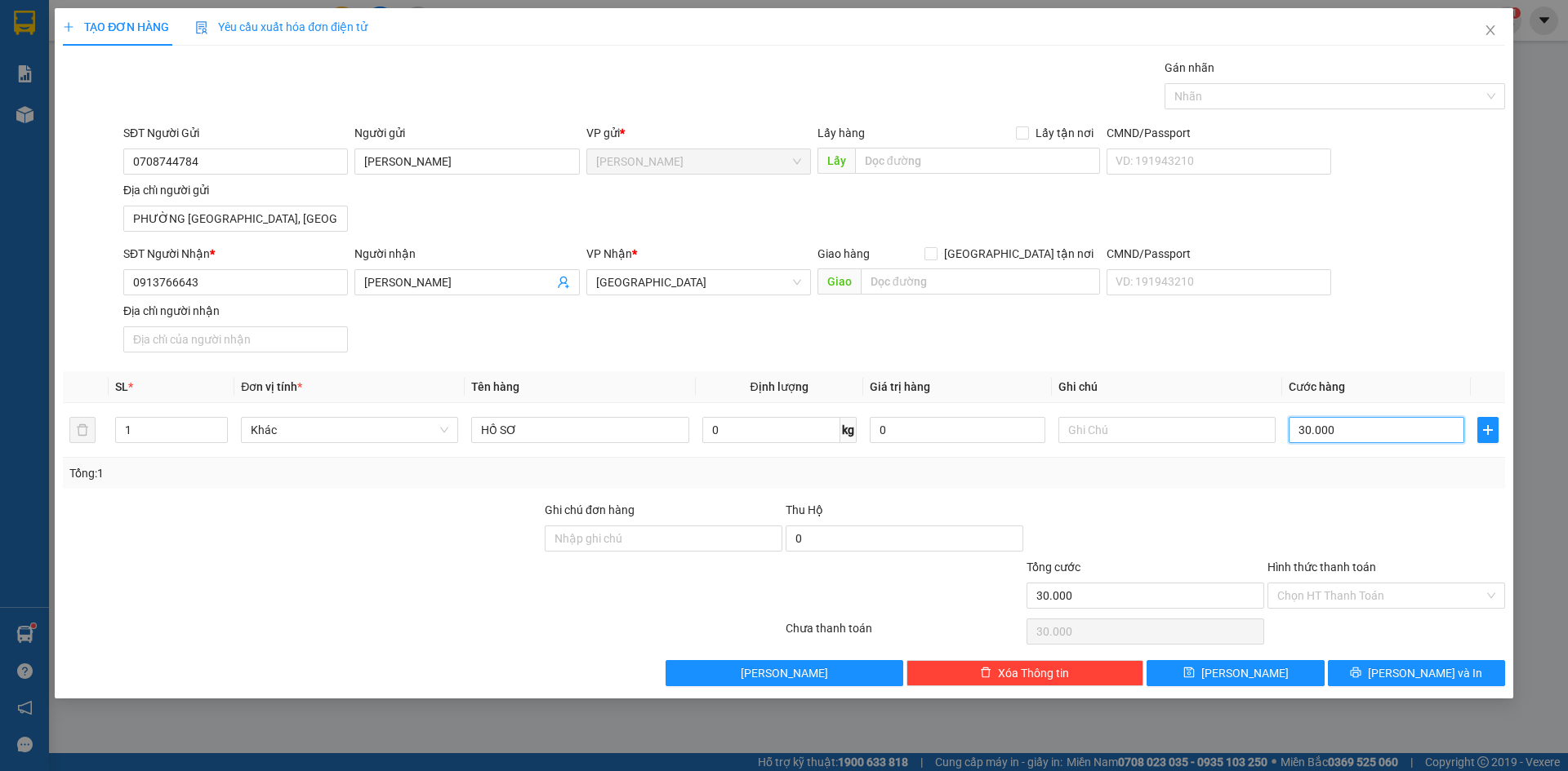
type input "30.000"
click at [1402, 286] on div "SĐT Người Nhận * 0913766643 Người nhận [PERSON_NAME] VP Nhận * [GEOGRAPHIC_DATA…" at bounding box center [814, 302] width 1388 height 114
click at [1381, 96] on div at bounding box center [1326, 96] width 316 height 20
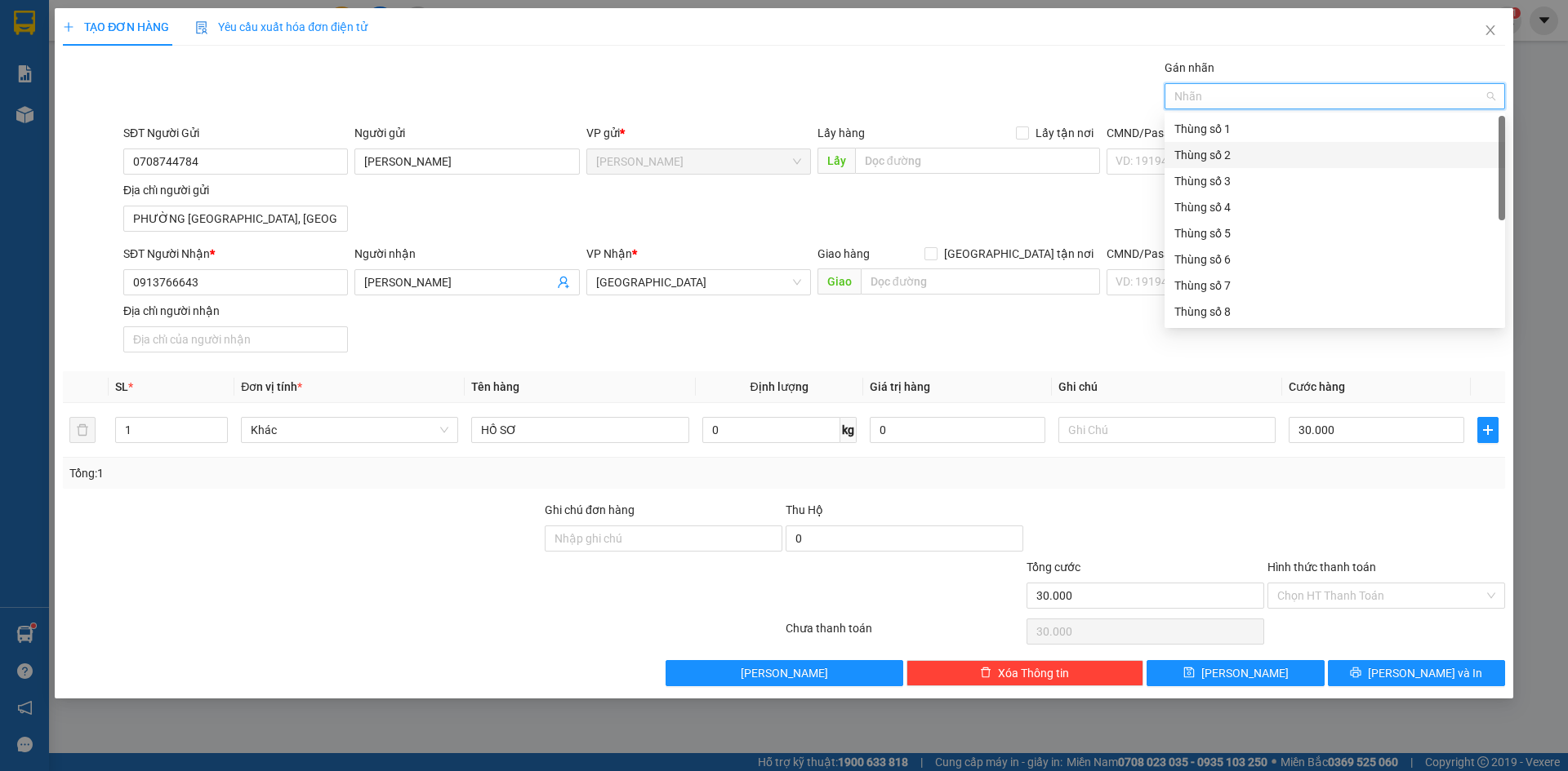
scroll to position [209, 0]
click at [1231, 317] on div "Thùng 2H" at bounding box center [1334, 311] width 321 height 18
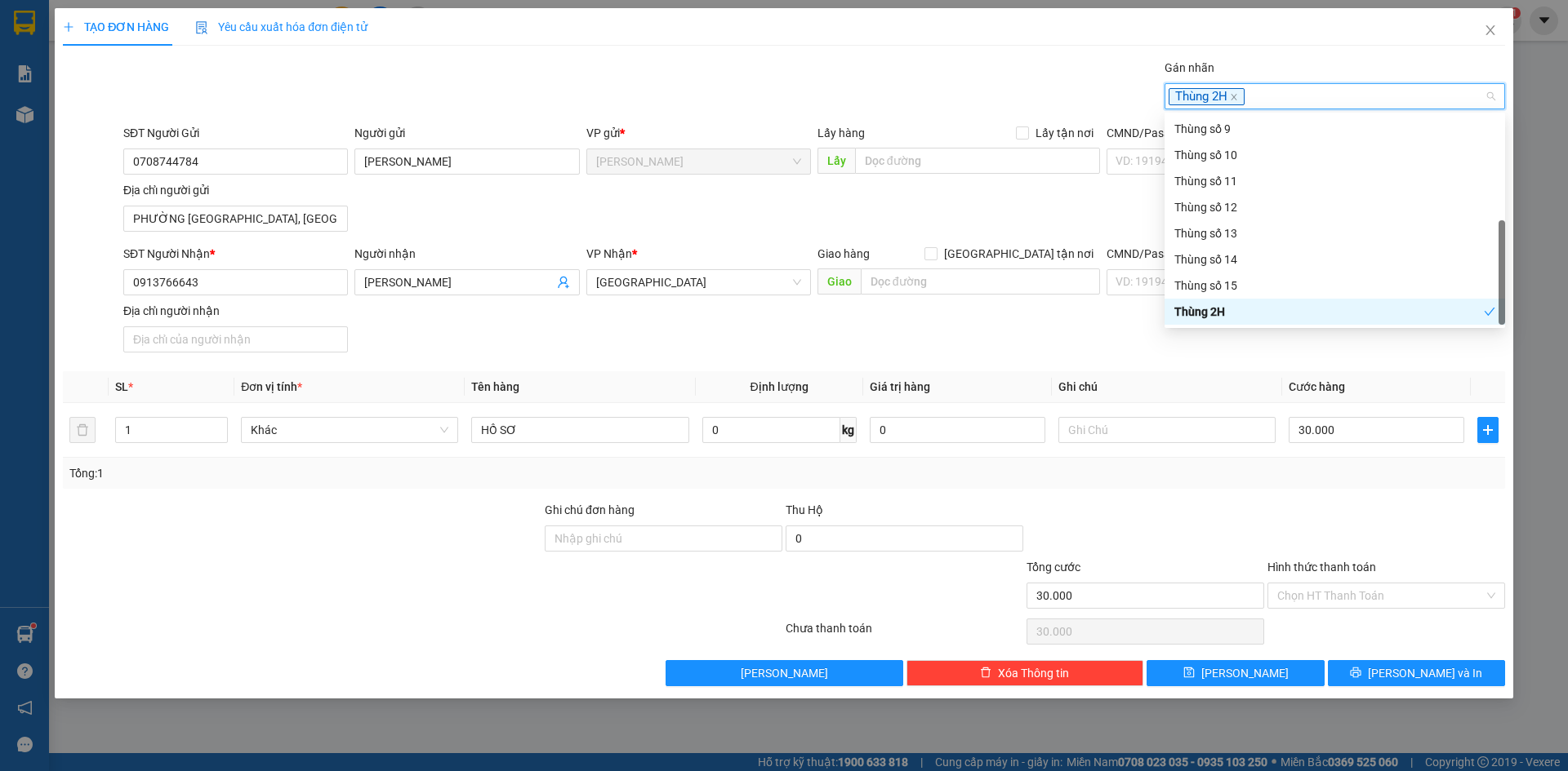
click at [1390, 555] on div at bounding box center [1386, 529] width 241 height 57
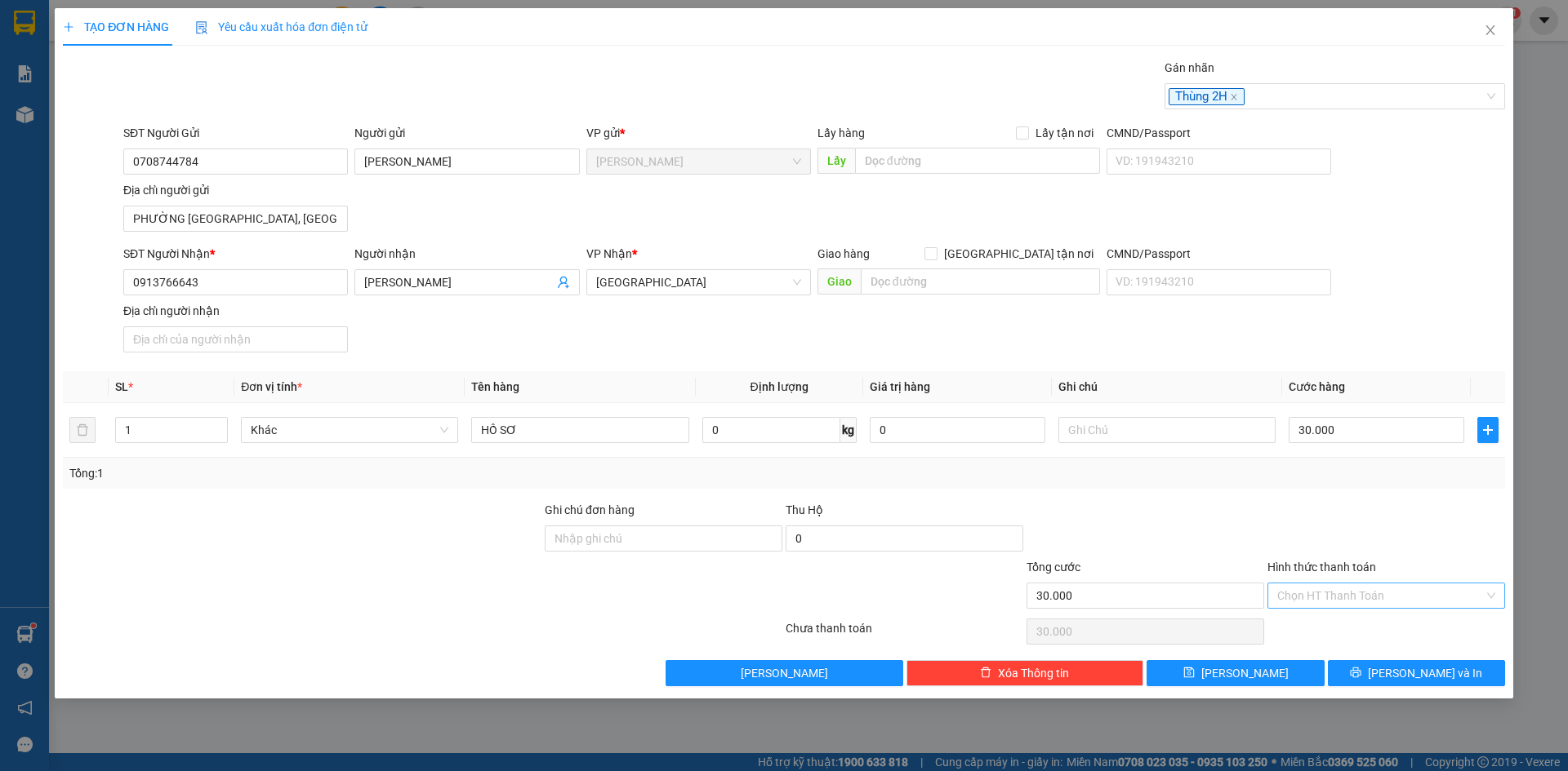
click at [1376, 608] on div "Chọn HT Thanh Toán" at bounding box center [1385, 596] width 237 height 26
click at [1373, 634] on div "Tại văn phòng" at bounding box center [1386, 627] width 218 height 18
type input "0"
click at [1449, 663] on button "[PERSON_NAME] và In" at bounding box center [1416, 673] width 177 height 26
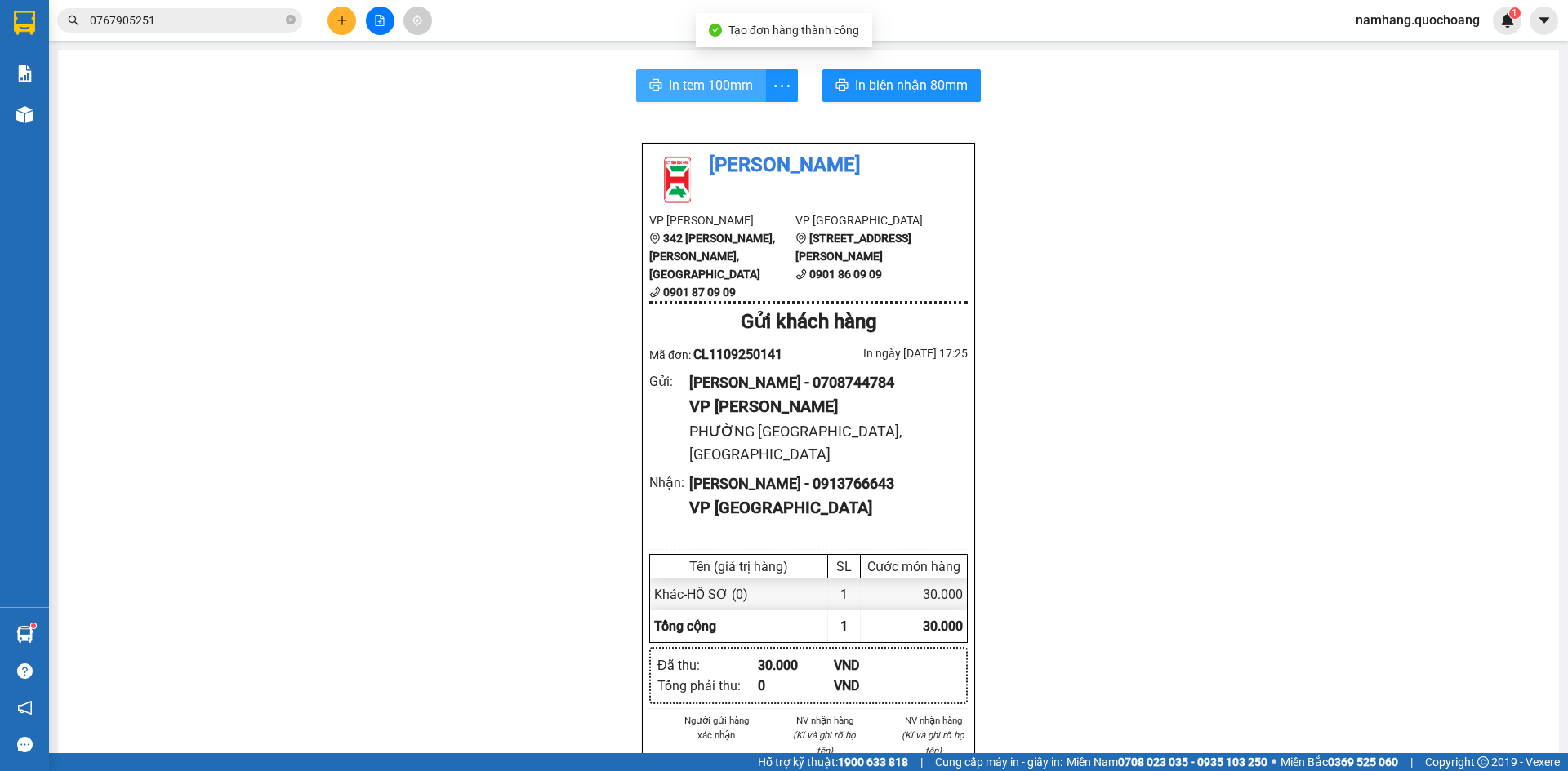
click at [705, 83] on span "In tem 100mm" at bounding box center [711, 85] width 84 height 21
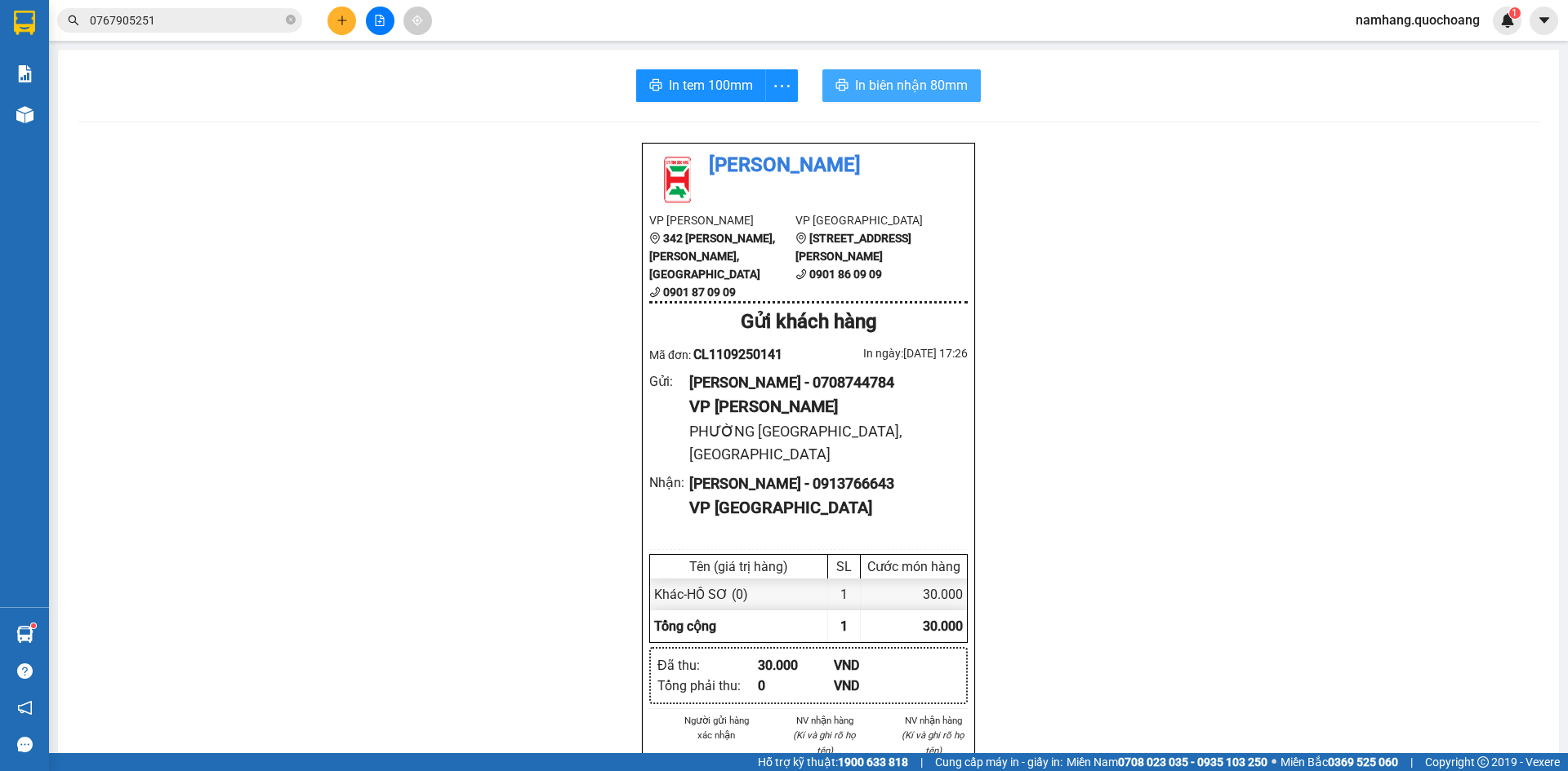
click at [899, 83] on span "In biên nhận 80mm" at bounding box center [911, 85] width 113 height 21
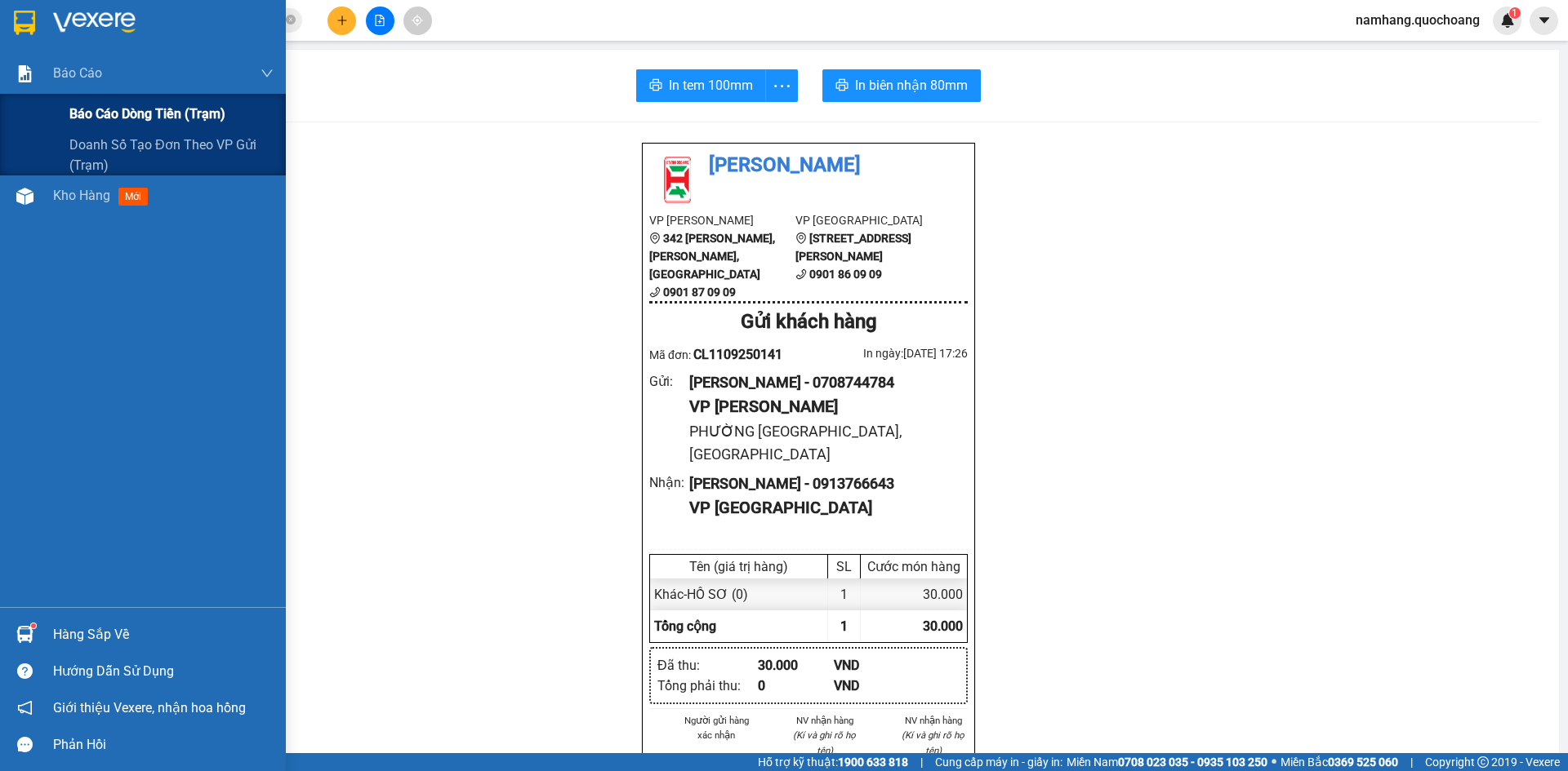
click at [87, 104] on span "Báo cáo dòng tiền (trạm)" at bounding box center [147, 114] width 156 height 21
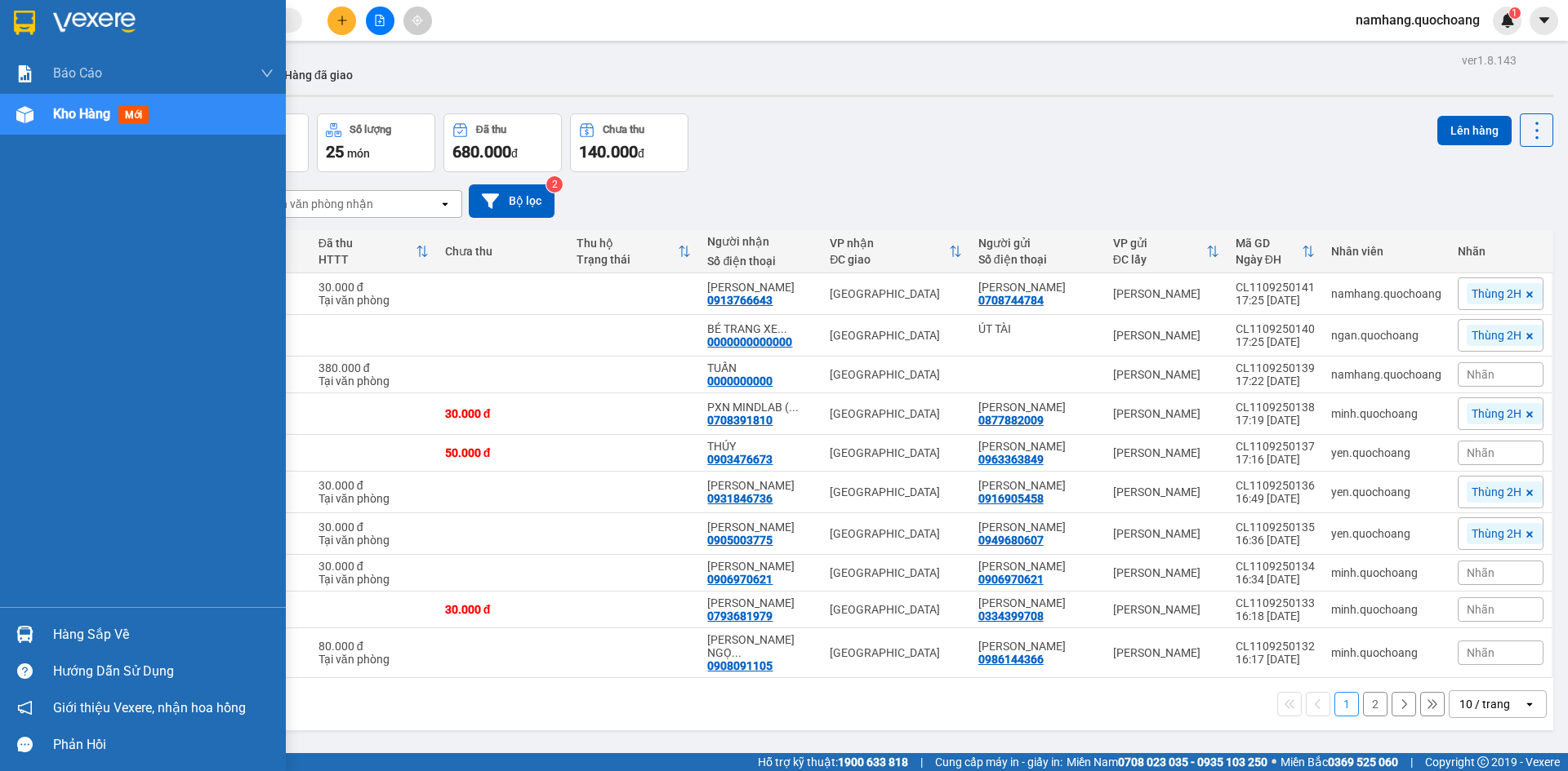
click at [74, 638] on div "Hàng sắp về" at bounding box center [163, 635] width 221 height 24
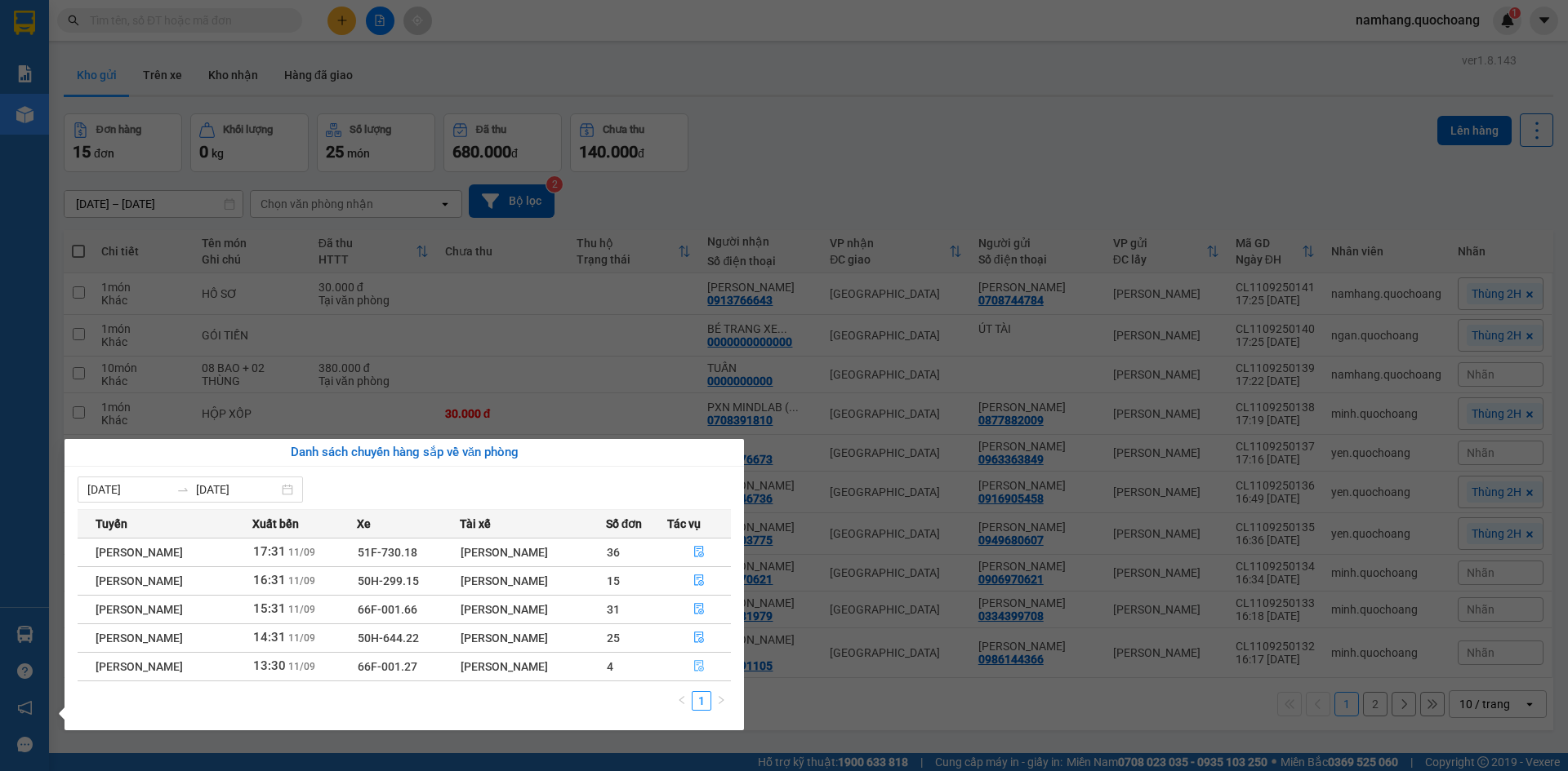
click at [704, 672] on icon "file-done" at bounding box center [699, 667] width 9 height 11
